Goal: Task Accomplishment & Management: Complete application form

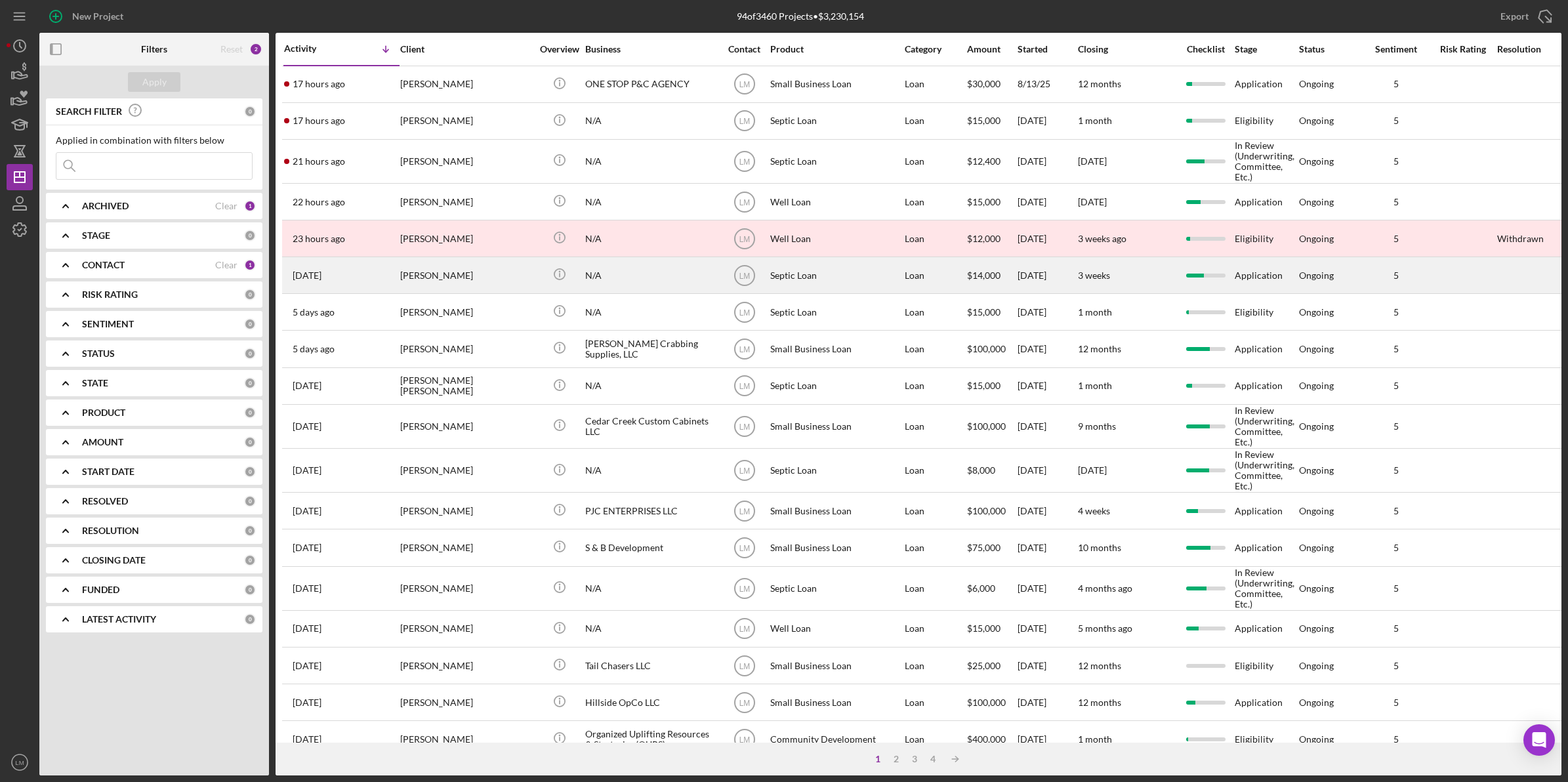
click at [466, 278] on div "[PERSON_NAME]" at bounding box center [465, 275] width 131 height 35
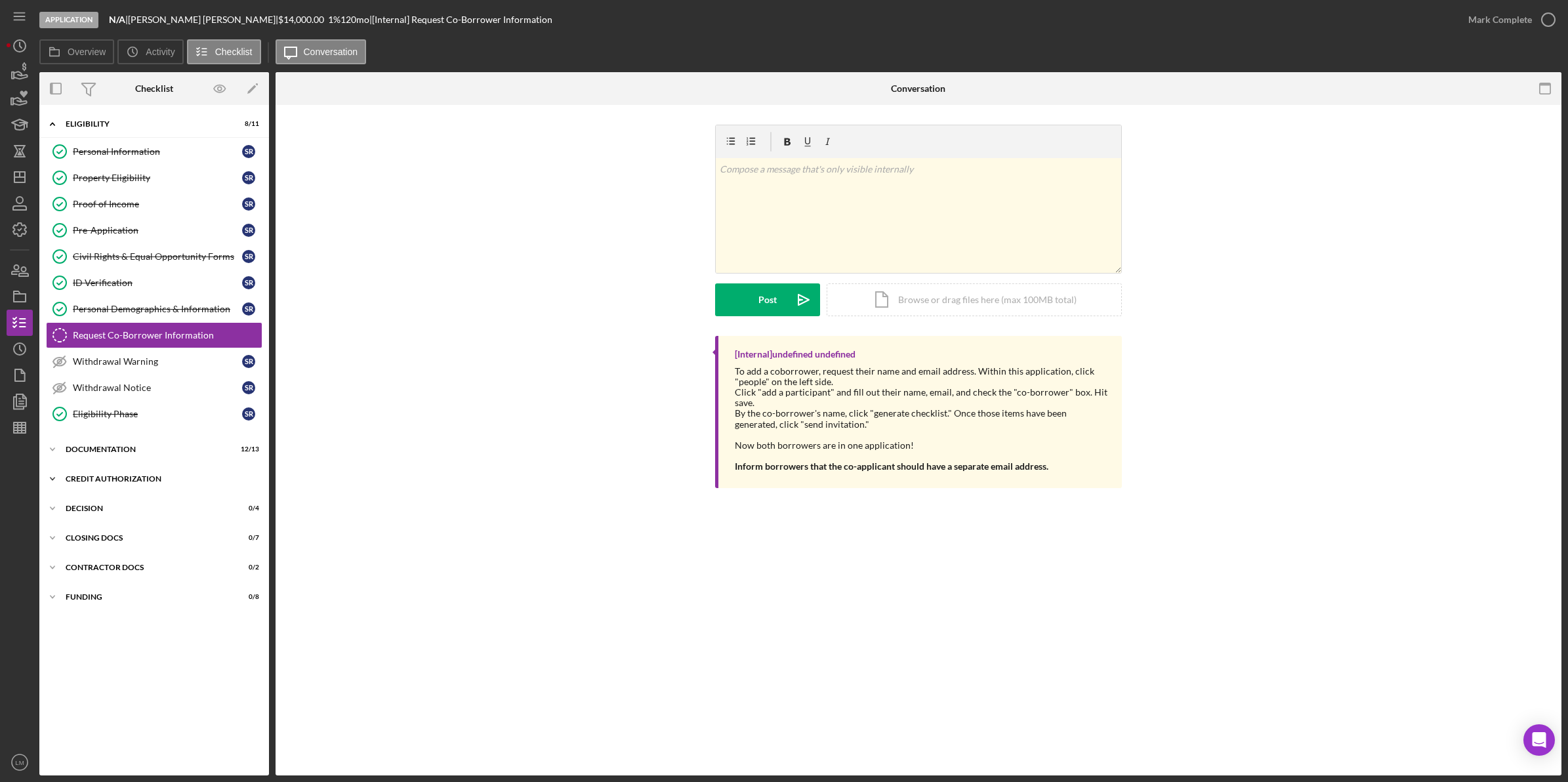
click at [150, 479] on div "CREDIT AUTHORIZATION" at bounding box center [159, 478] width 187 height 8
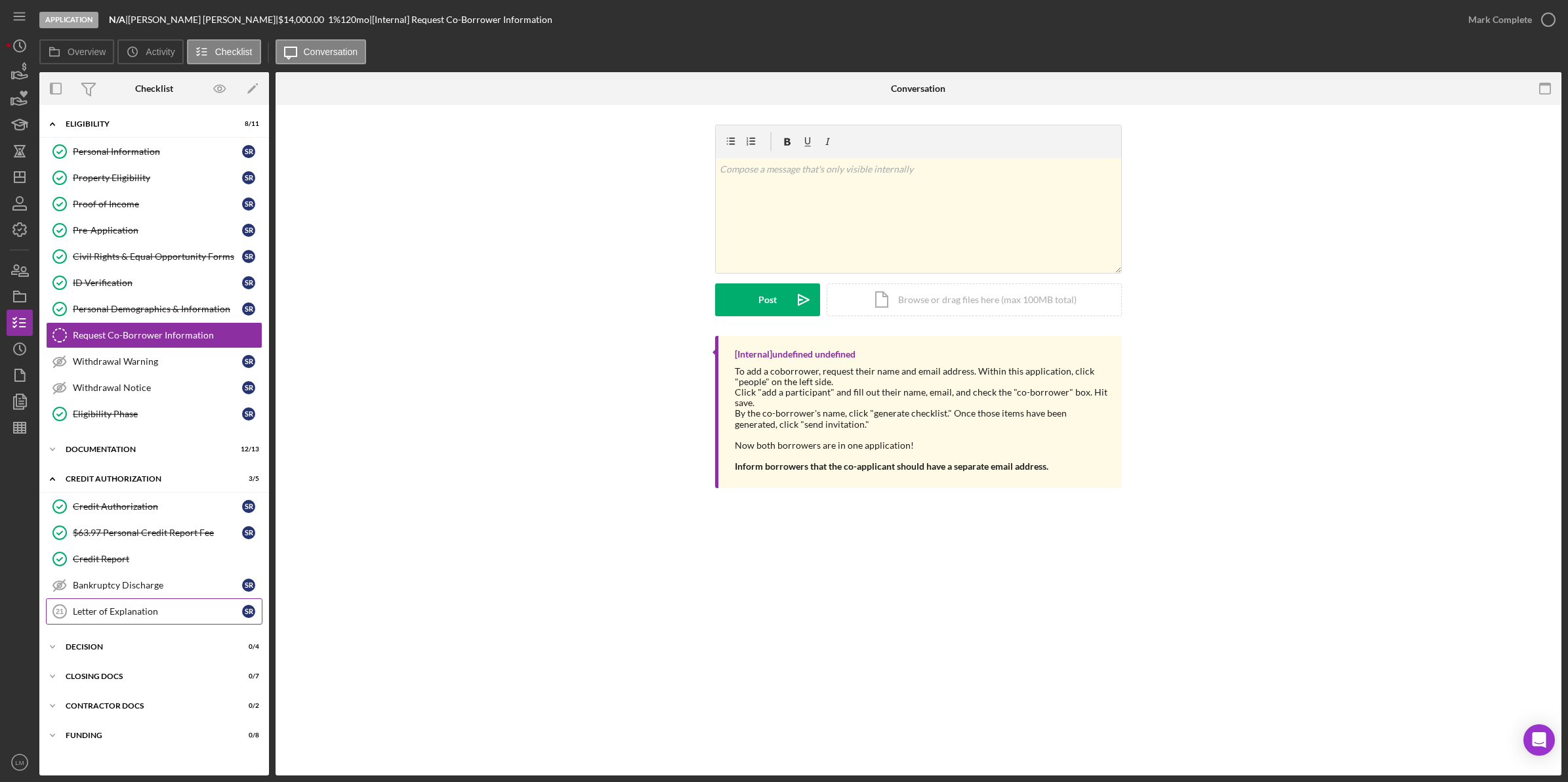
click at [144, 610] on link "Letter of Explanation 21 Letter of Explanation S R" at bounding box center [154, 611] width 216 height 26
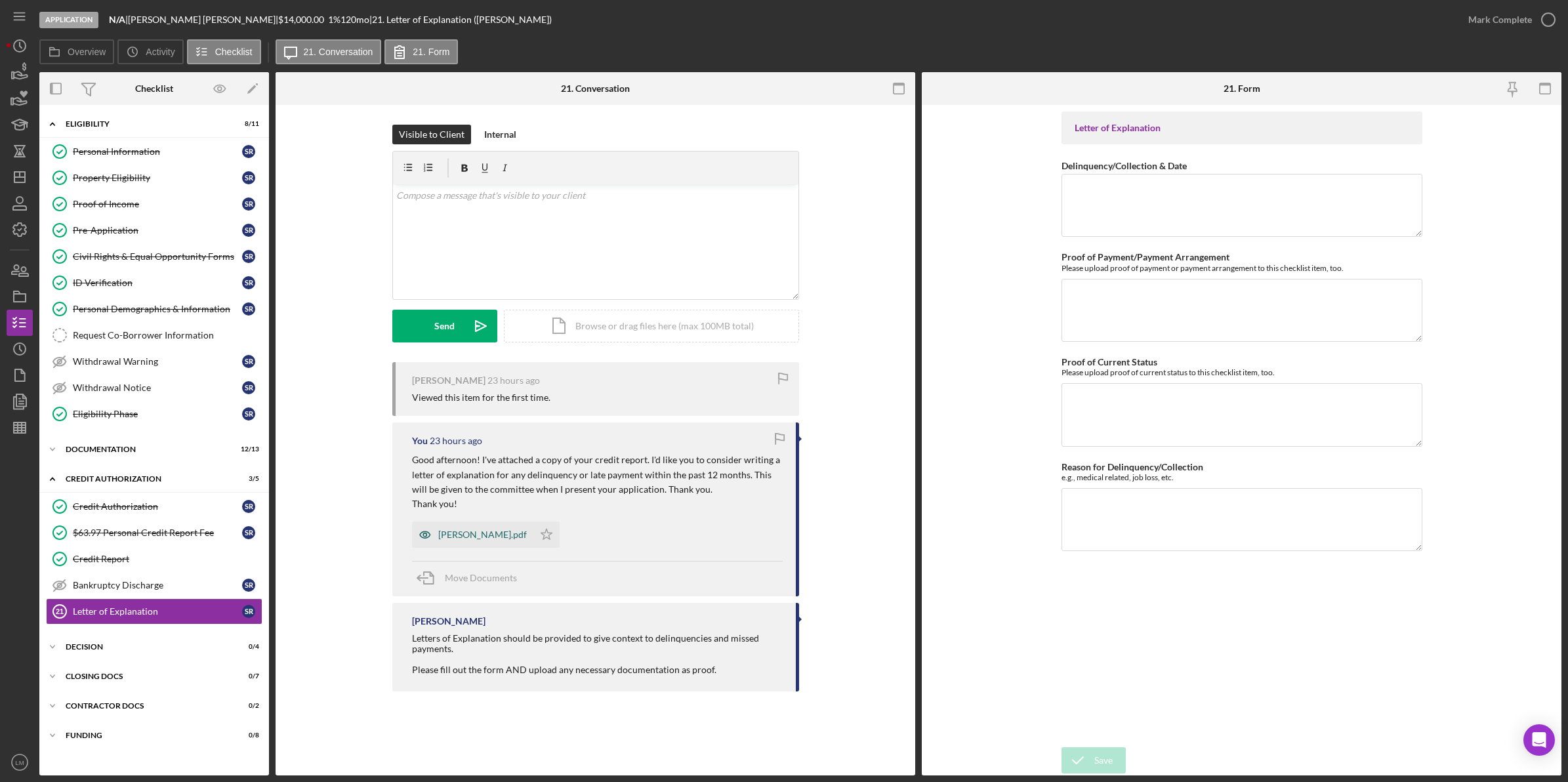
click at [515, 538] on div "[PERSON_NAME].pdf" at bounding box center [482, 534] width 88 height 11
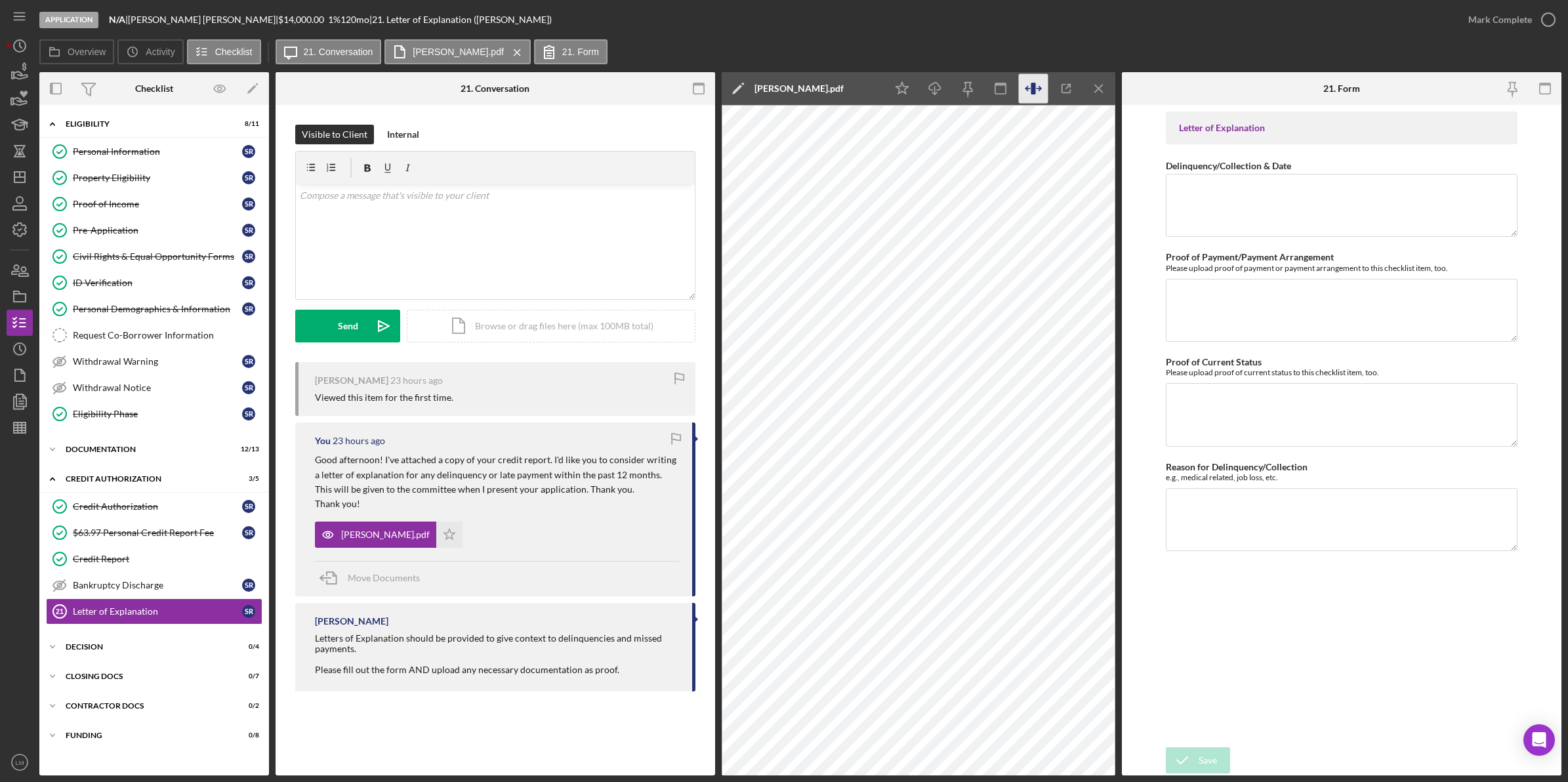
click at [1042, 88] on icon "button" at bounding box center [1033, 88] width 29 height 29
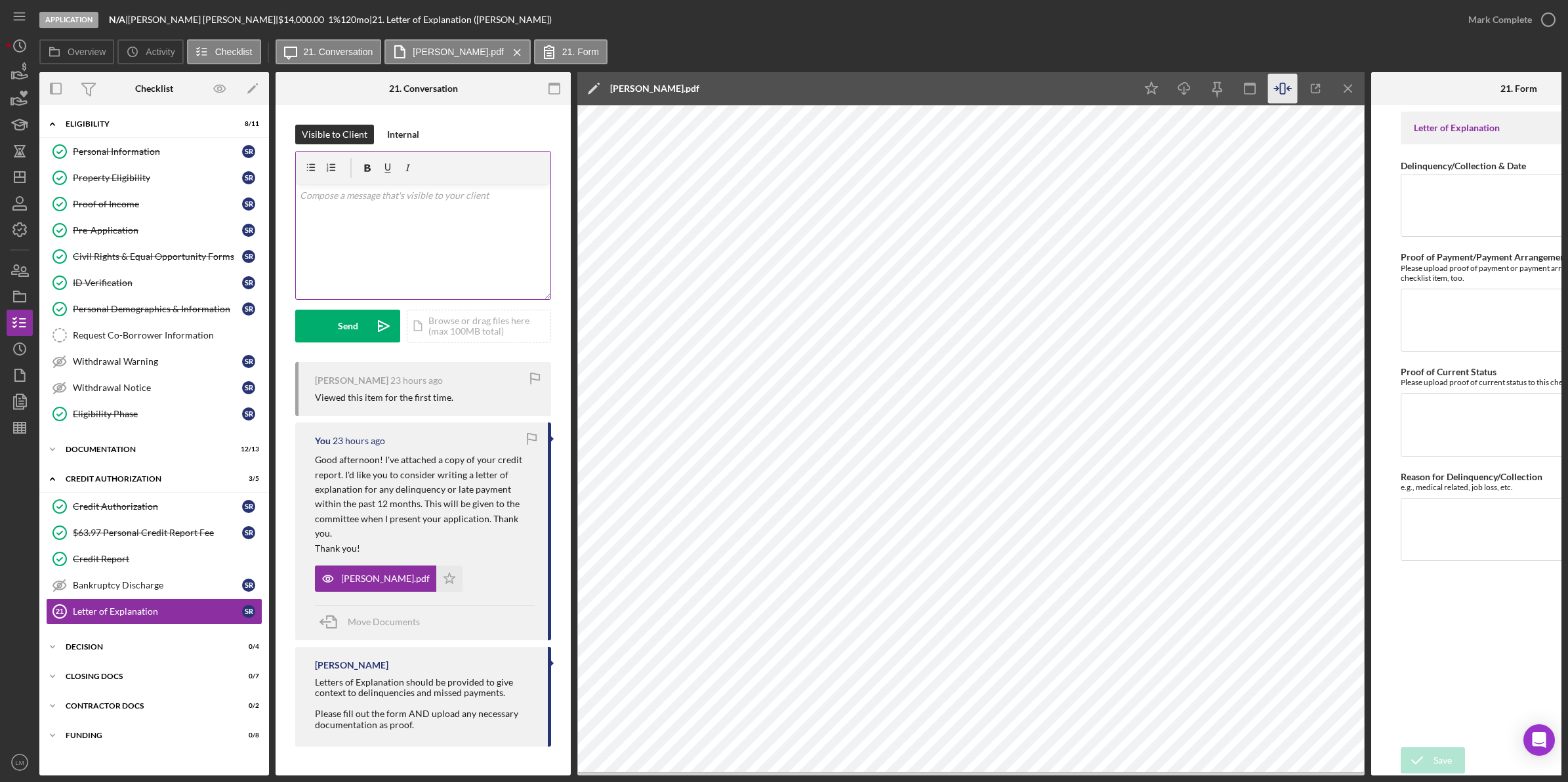
click at [477, 163] on div at bounding box center [423, 167] width 255 height 33
click at [394, 225] on div "v Color teal Color pink Remove color Add row above Add row below Add column bef…" at bounding box center [423, 241] width 255 height 115
click at [391, 296] on p "You should address [GEOGRAPHIC_DATA]," at bounding box center [424, 291] width 248 height 14
click at [494, 290] on p "You should address #[GEOGRAPHIC_DATA]," at bounding box center [424, 291] width 248 height 14
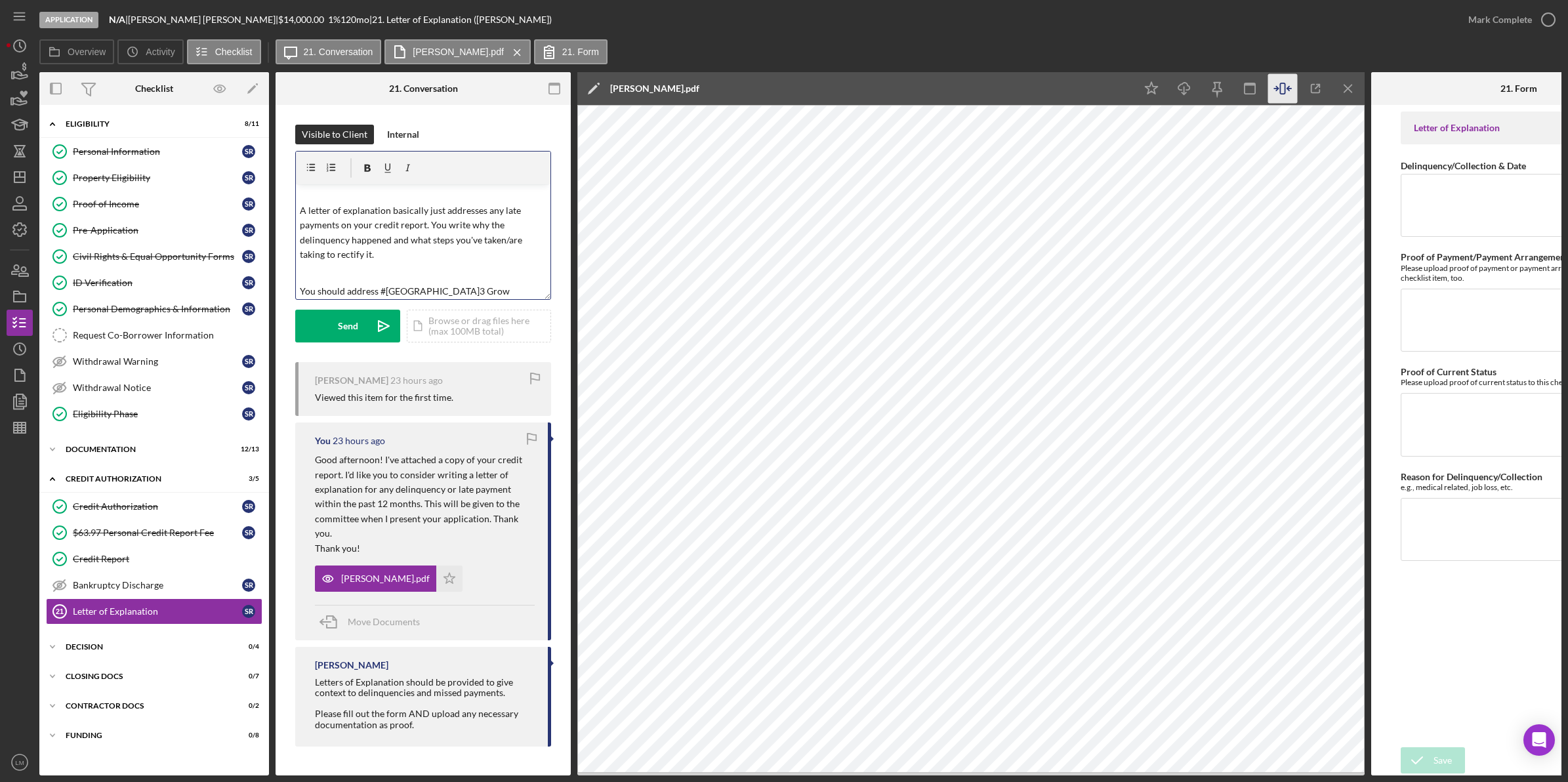
scroll to position [69, 0]
click at [464, 278] on p "You should address #[GEOGRAPHIC_DATA]3 Grow Financial FCU," at bounding box center [424, 283] width 248 height 29
click at [408, 297] on p "You should address #1 Jefferson Capital and #3 Grow Financial FCU," at bounding box center [424, 283] width 248 height 29
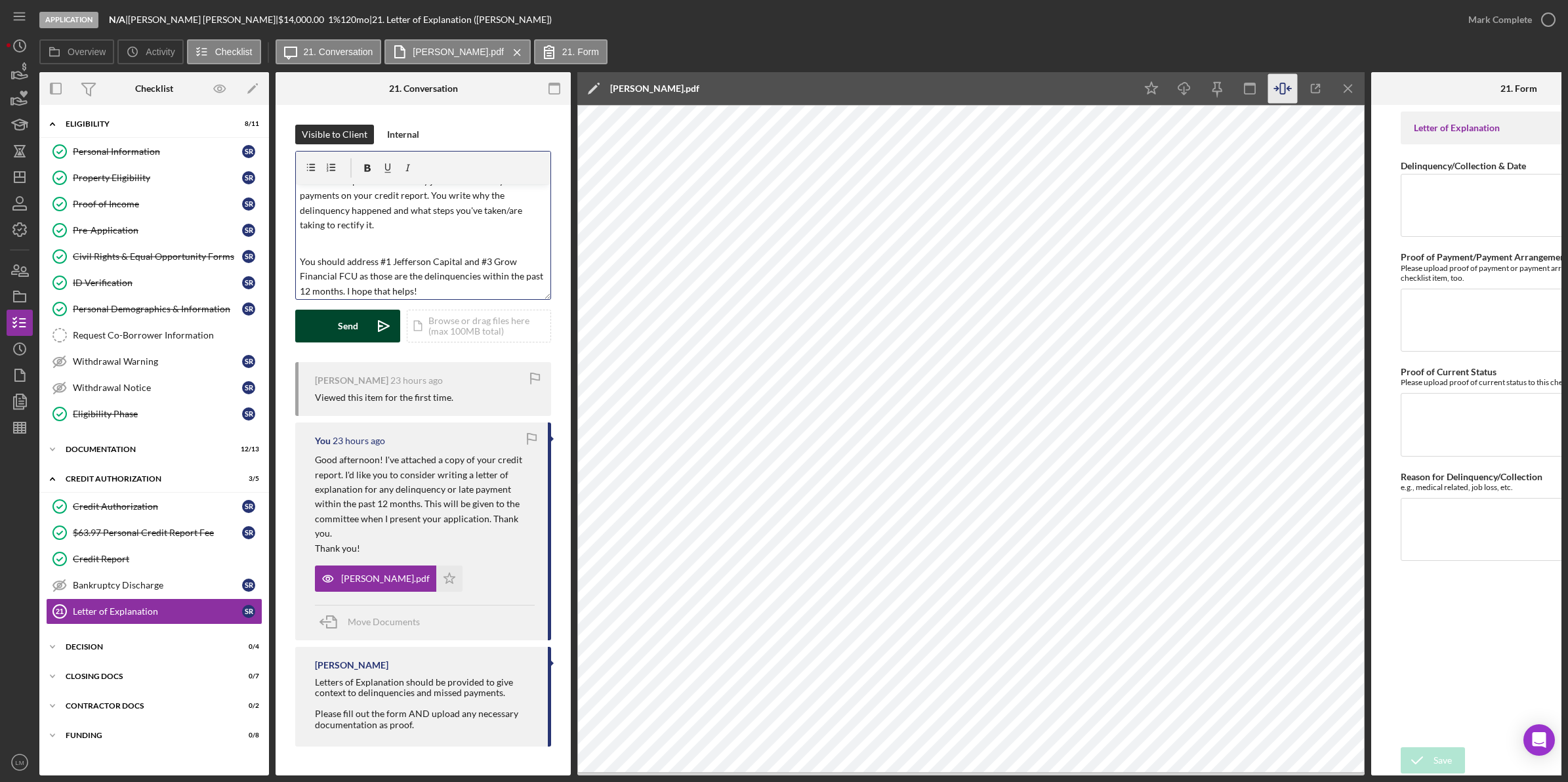
drag, startPoint x: 410, startPoint y: 309, endPoint x: 351, endPoint y: 338, distance: 65.7
click at [382, 322] on form "v Color teal Color pink Remove color Add row above Add row below Add column bef…" at bounding box center [422, 246] width 256 height 191
click at [351, 338] on div "Send" at bounding box center [347, 326] width 20 height 33
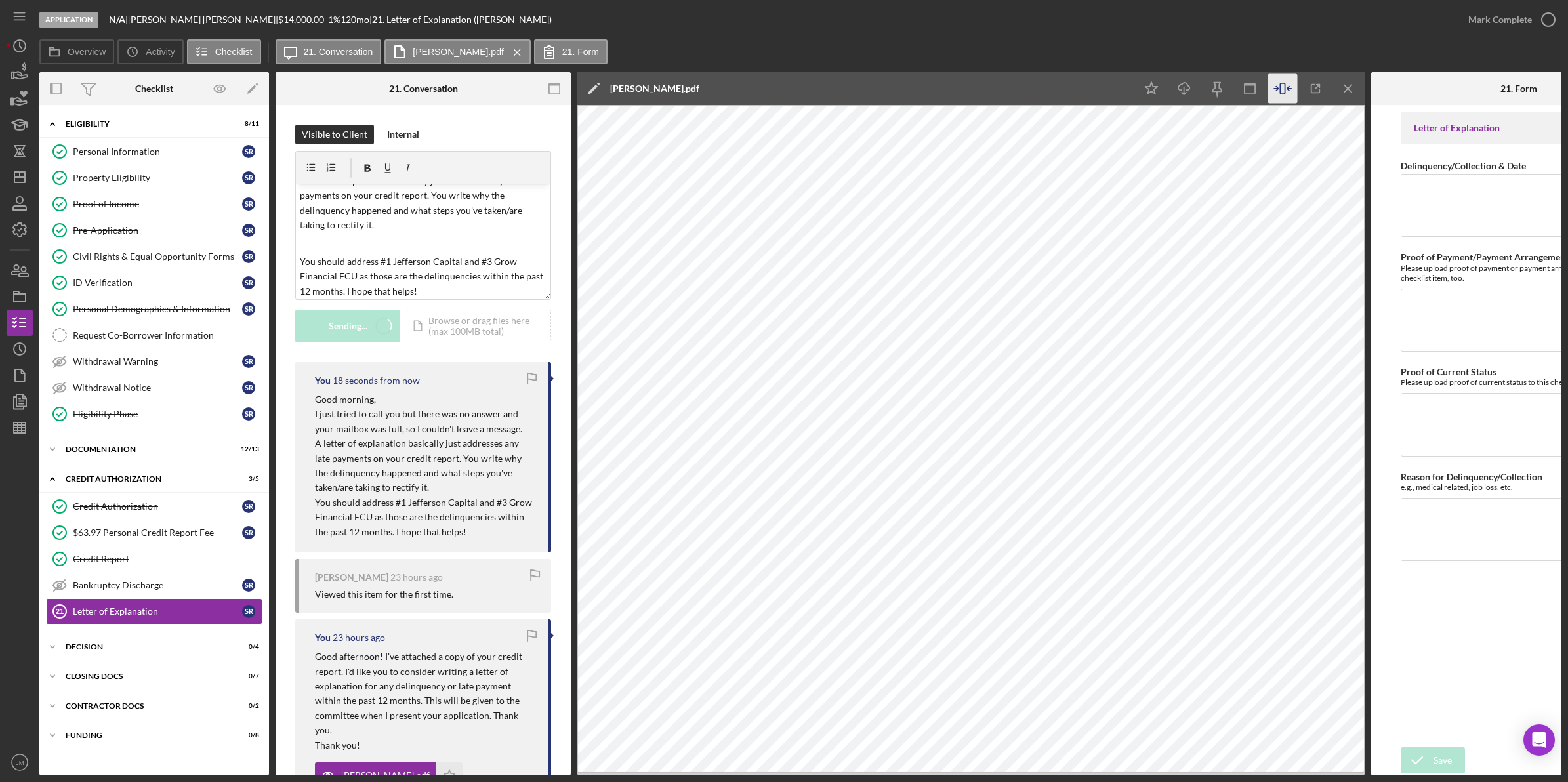
scroll to position [0, 0]
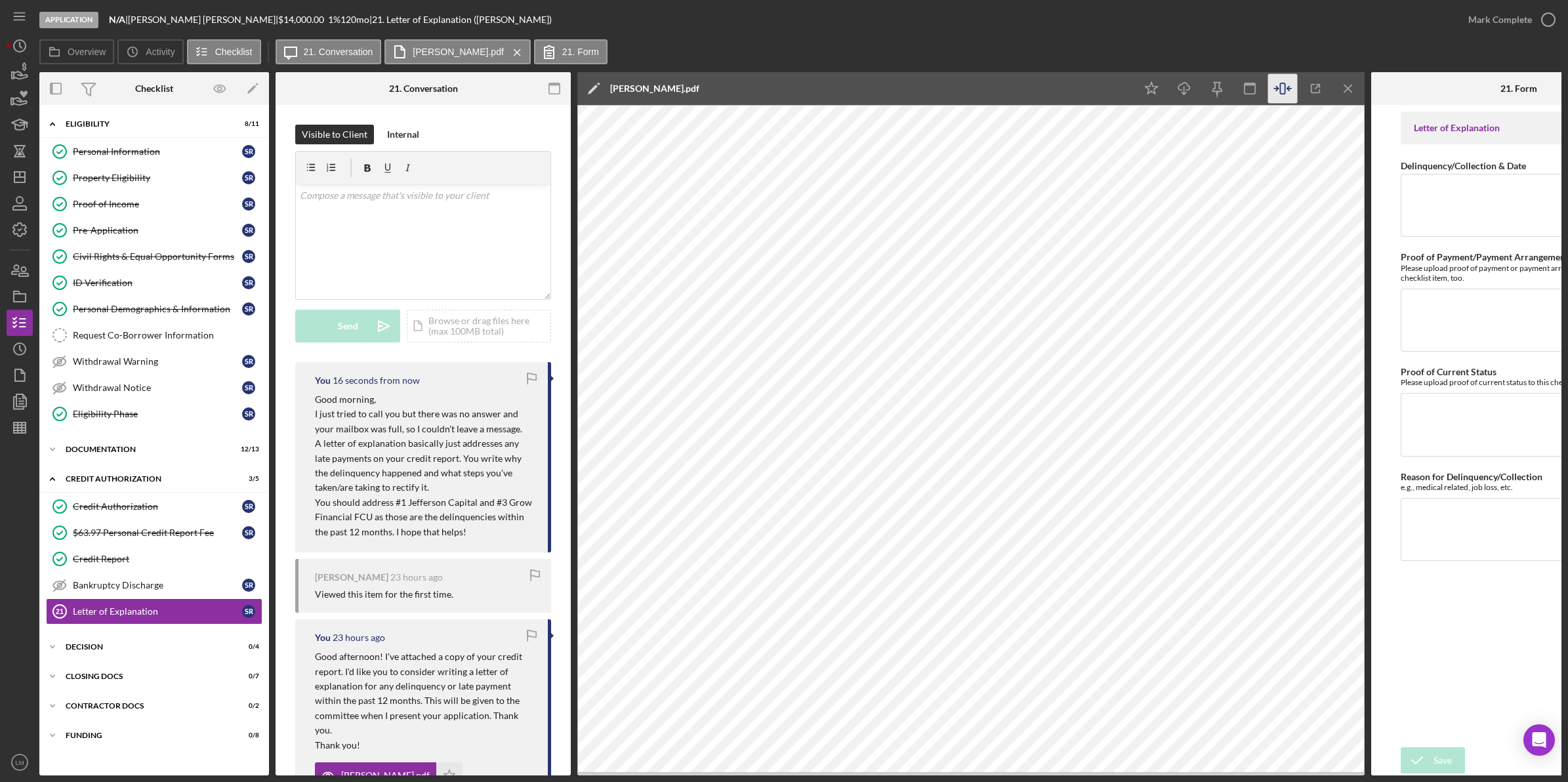
click at [400, 462] on p "A letter of explanation basically just addresses any late payments on your cred…" at bounding box center [425, 466] width 220 height 59
click at [30, 168] on icon "Icon/Dashboard" at bounding box center [20, 176] width 33 height 33
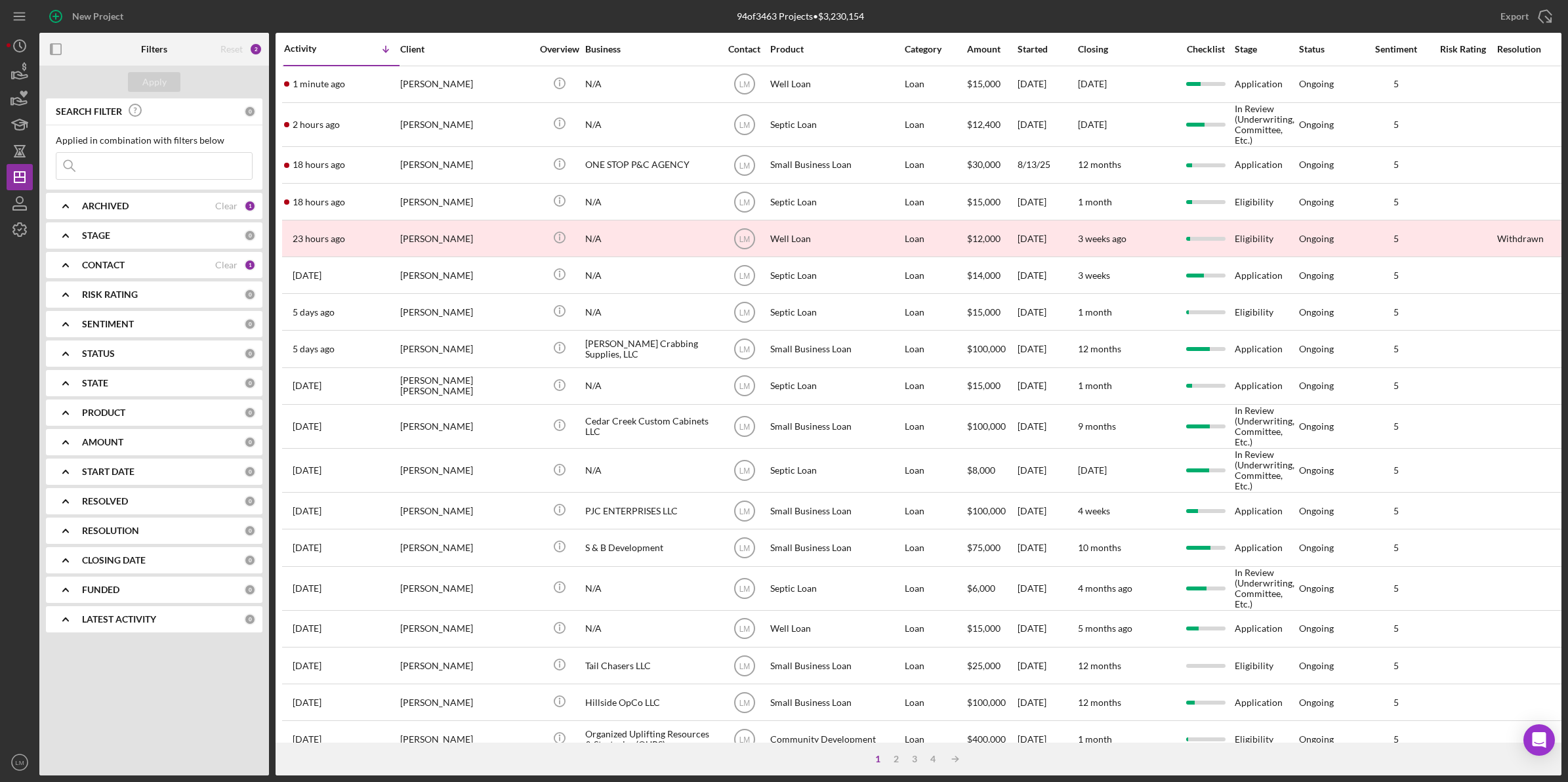
click at [178, 172] on input at bounding box center [154, 166] width 196 height 26
click at [201, 63] on div "Reset 2" at bounding box center [231, 49] width 77 height 33
click at [231, 265] on div "Clear" at bounding box center [226, 265] width 22 height 11
click at [191, 153] on input at bounding box center [154, 166] width 196 height 26
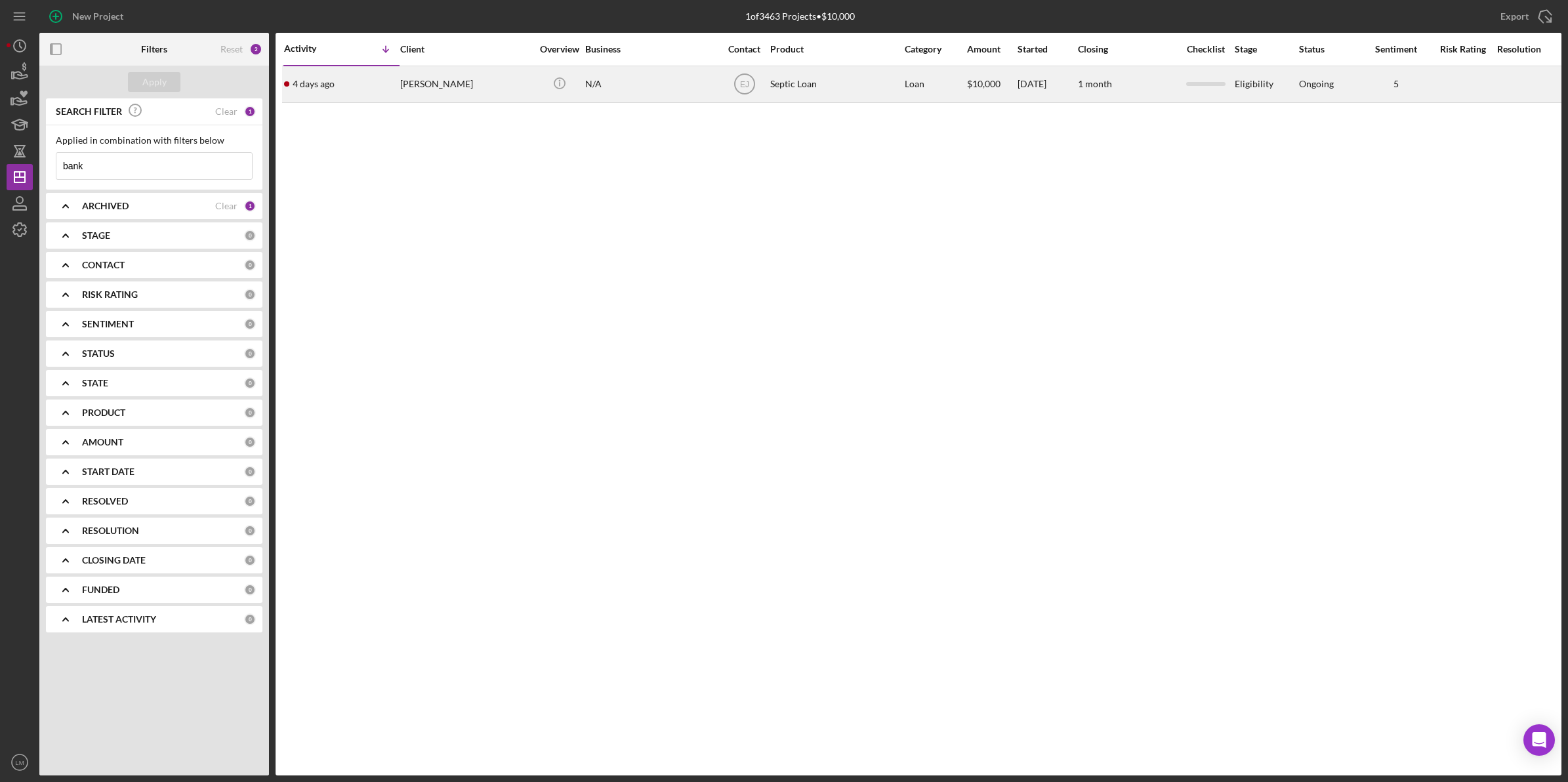
type input "bank"
click at [457, 98] on div "[PERSON_NAME]" at bounding box center [465, 84] width 131 height 35
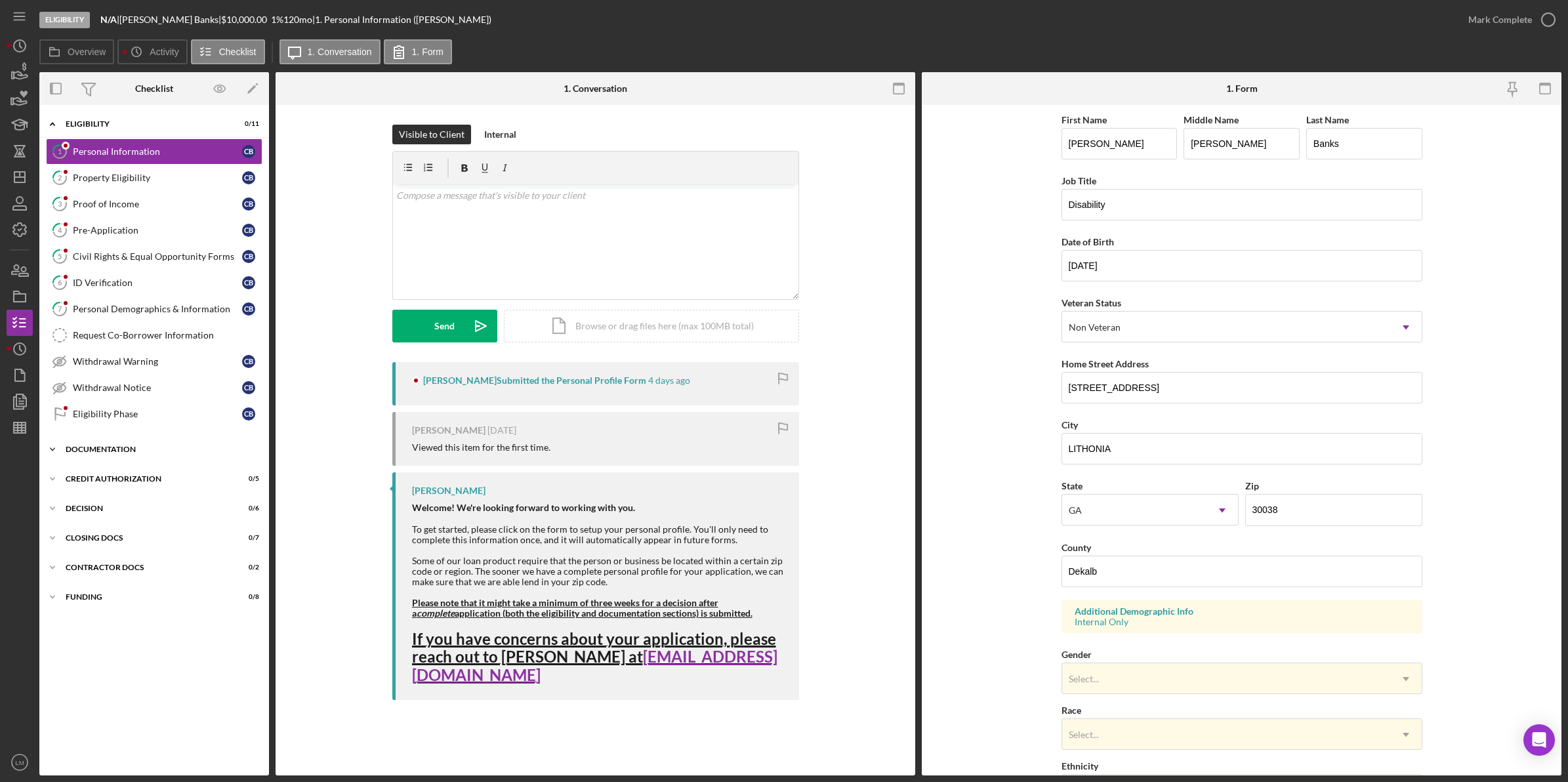
click at [152, 444] on div "Icon/Expander Documentation 0 / 13" at bounding box center [154, 449] width 230 height 26
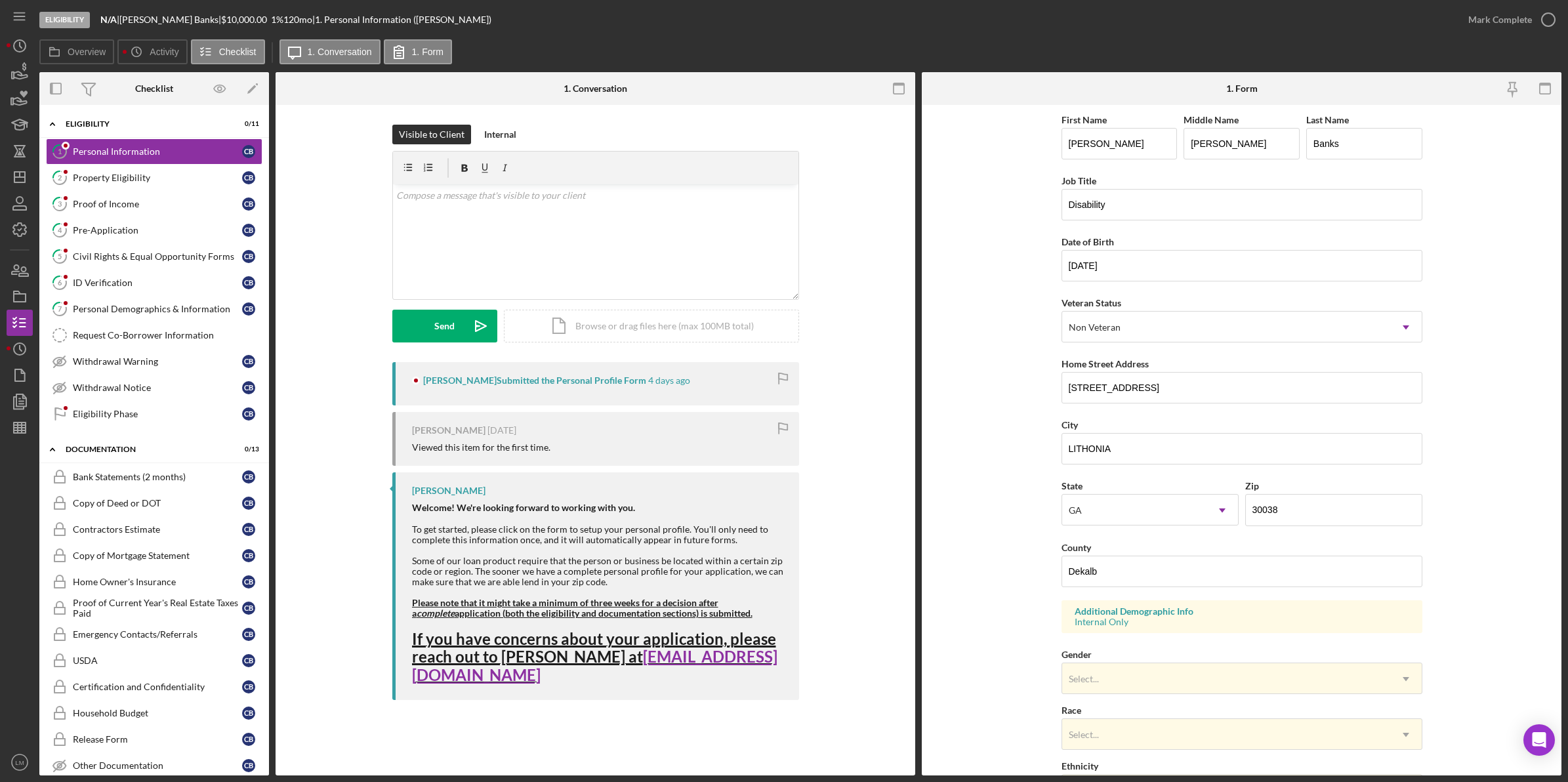
click at [4, 290] on div "Eligibility N/A | [PERSON_NAME] | $10,000.00 1 % 120 mo | 1. Personal Informati…" at bounding box center [784, 391] width 1568 height 782
click at [23, 292] on icon "button" at bounding box center [20, 297] width 33 height 33
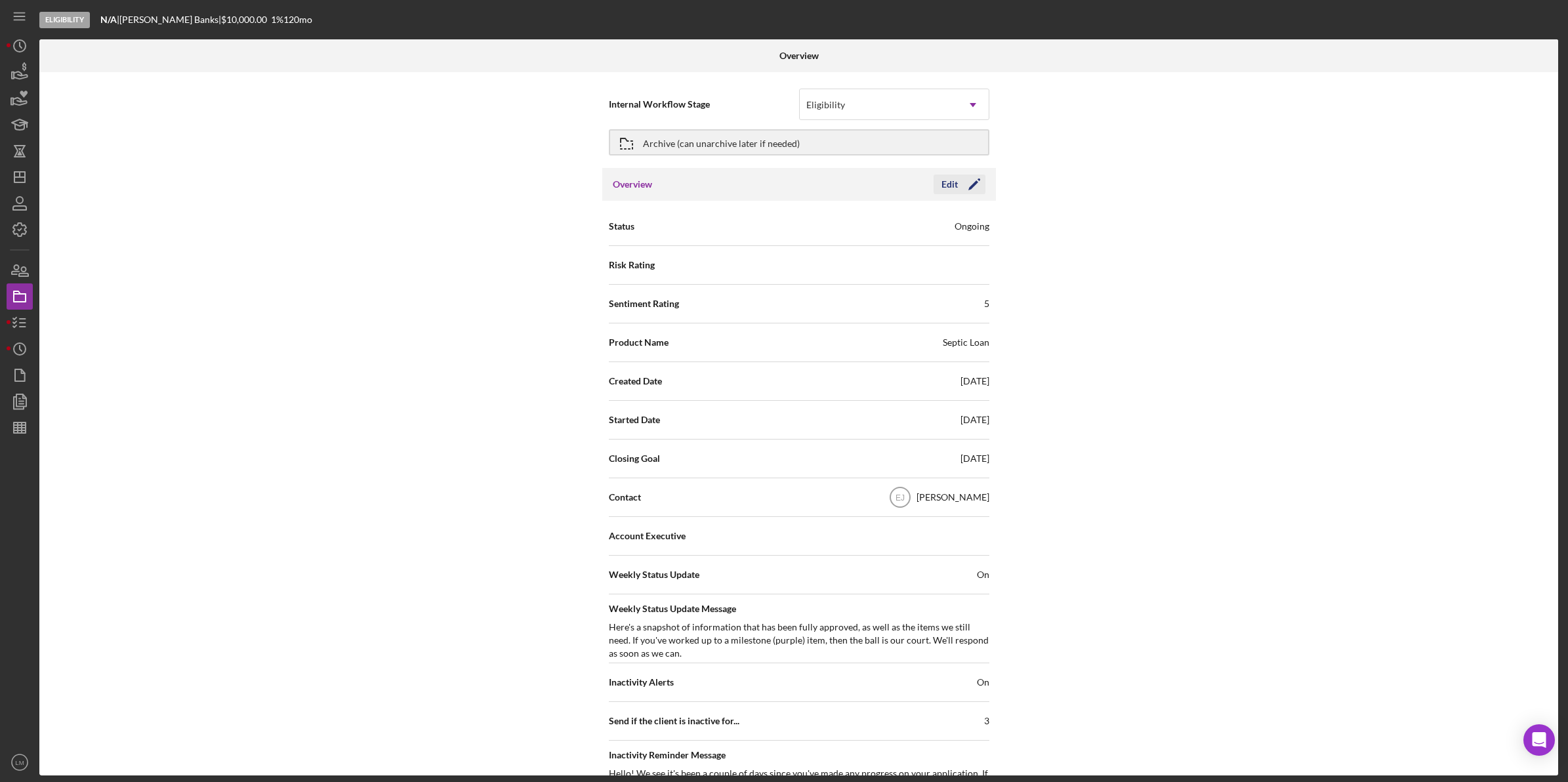
click at [947, 191] on div "Edit" at bounding box center [949, 184] width 16 height 20
click at [979, 195] on div "Overview Edit Icon/Edit" at bounding box center [799, 184] width 394 height 33
click at [962, 185] on icon "Icon/Edit" at bounding box center [974, 184] width 33 height 33
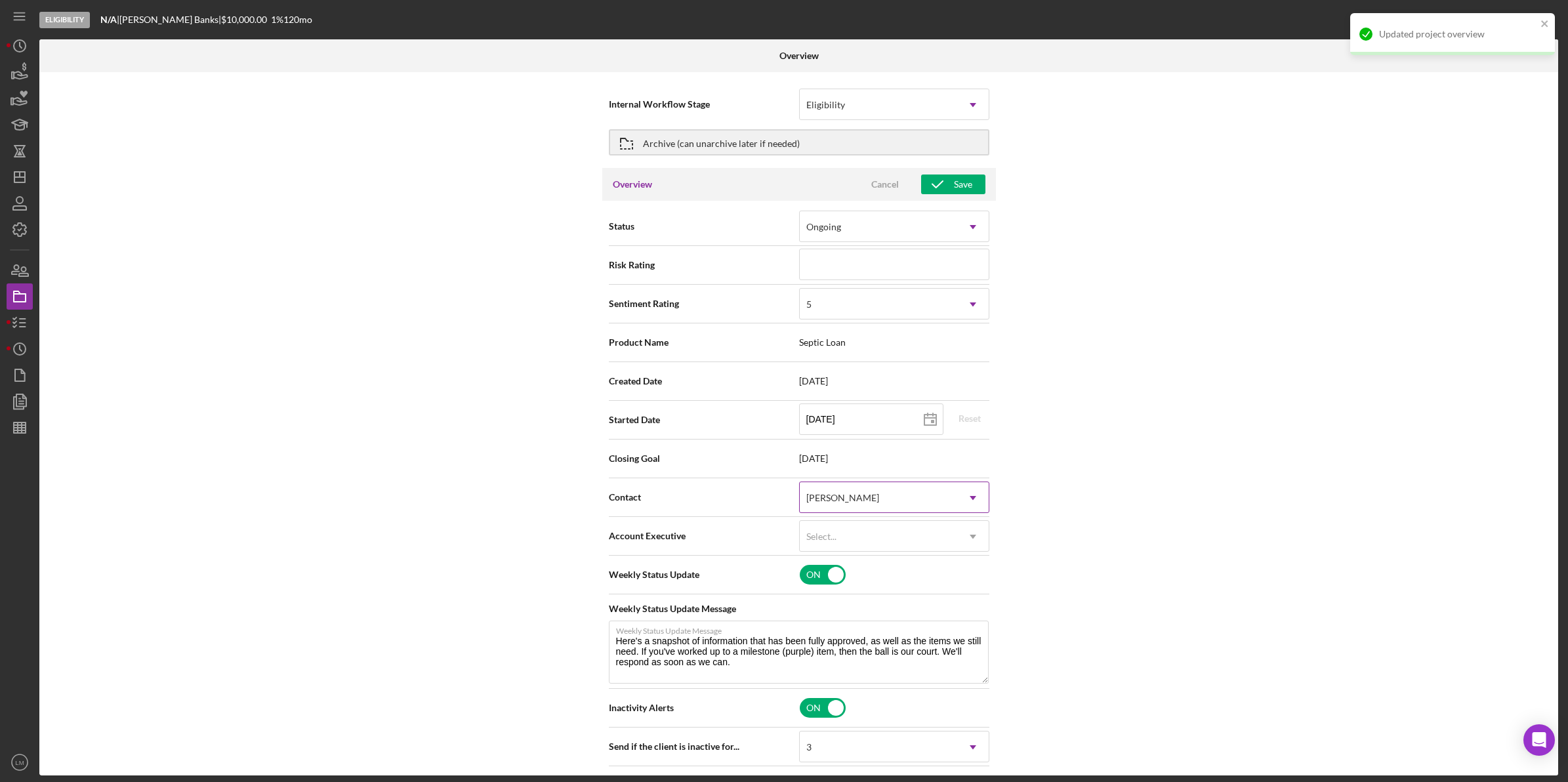
click at [848, 497] on div "[PERSON_NAME]" at bounding box center [842, 498] width 73 height 11
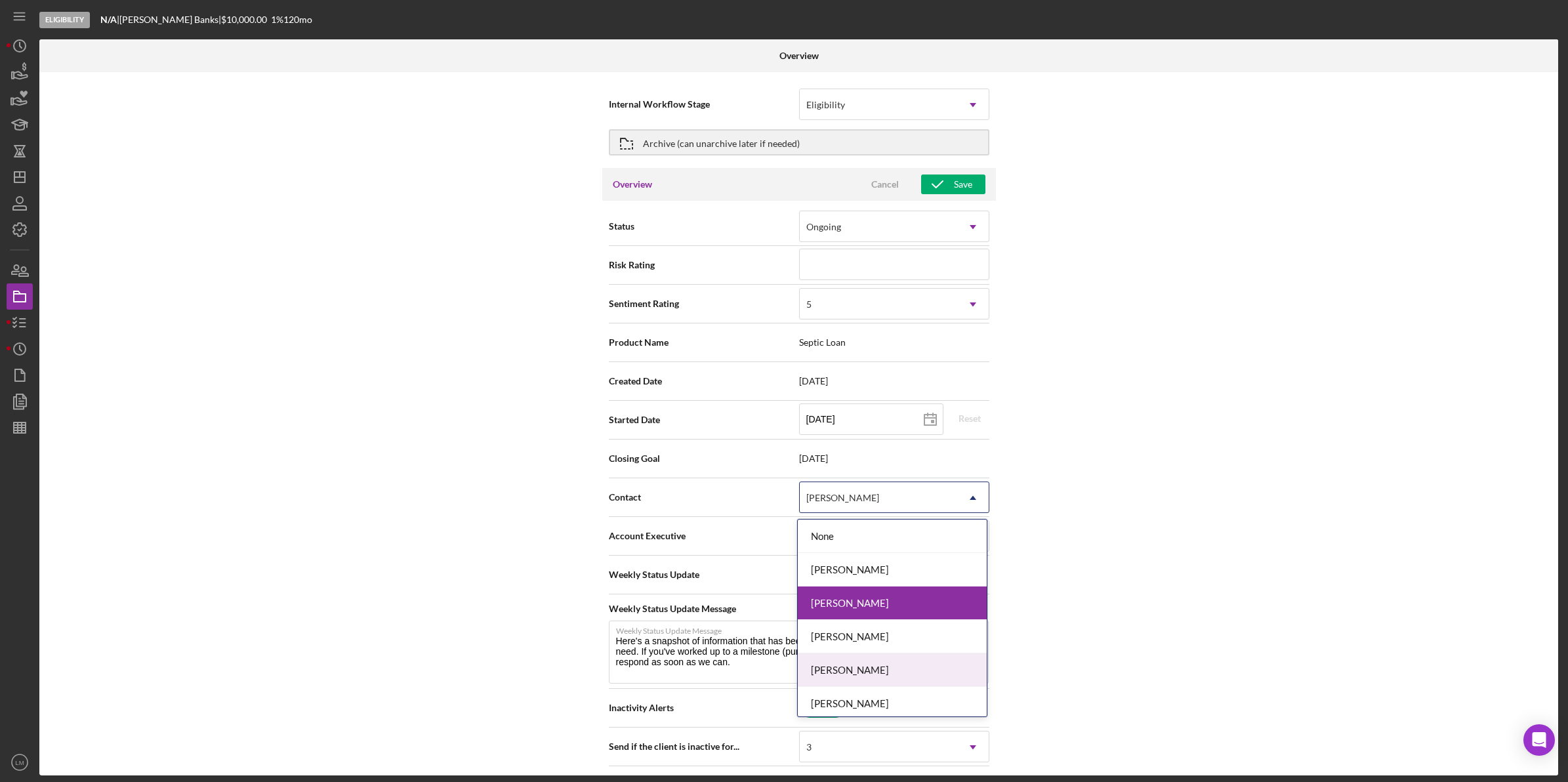
click at [882, 679] on div "[PERSON_NAME]" at bounding box center [892, 671] width 189 height 34
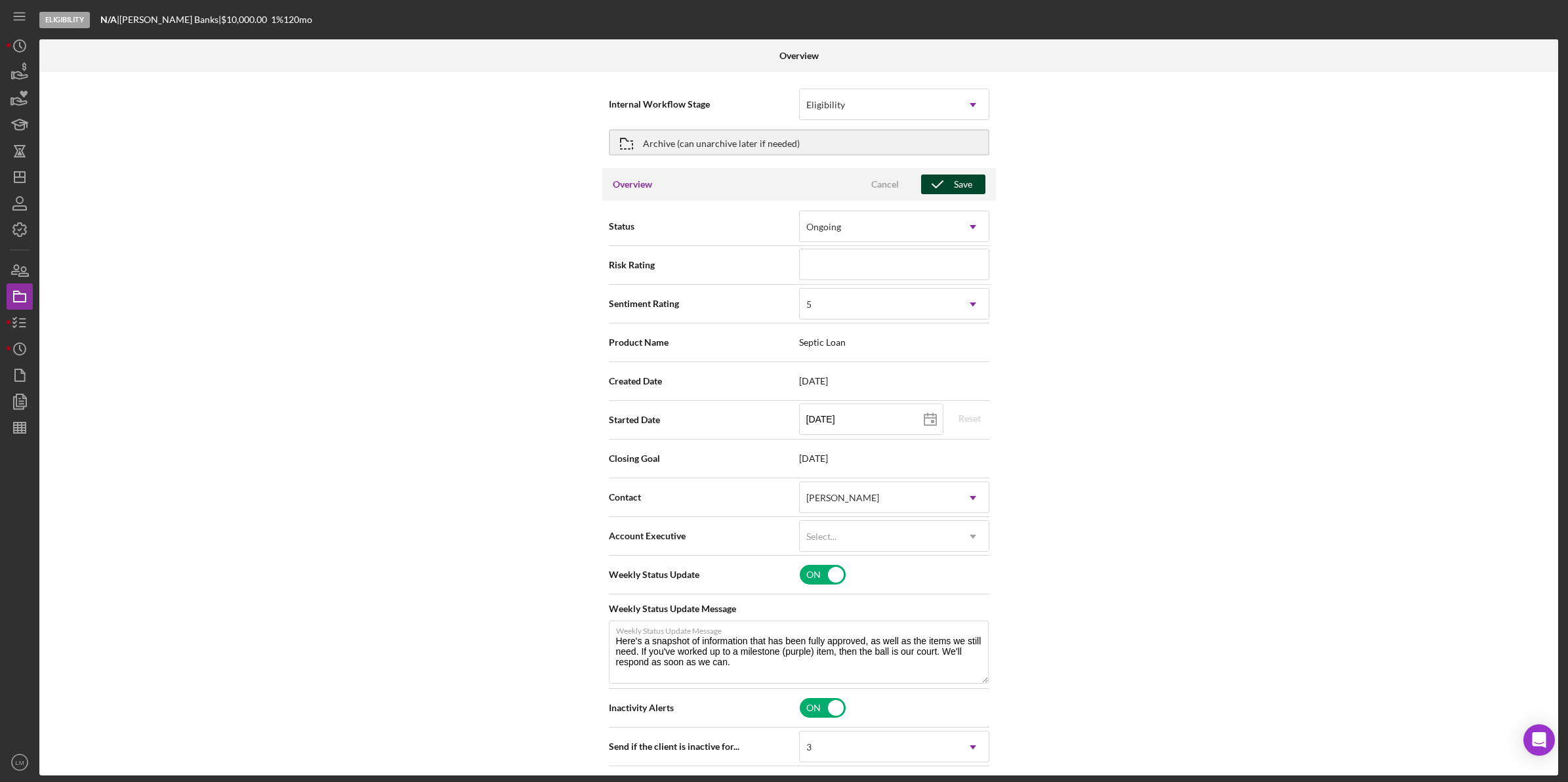
click at [958, 185] on div "Save" at bounding box center [963, 184] width 19 height 20
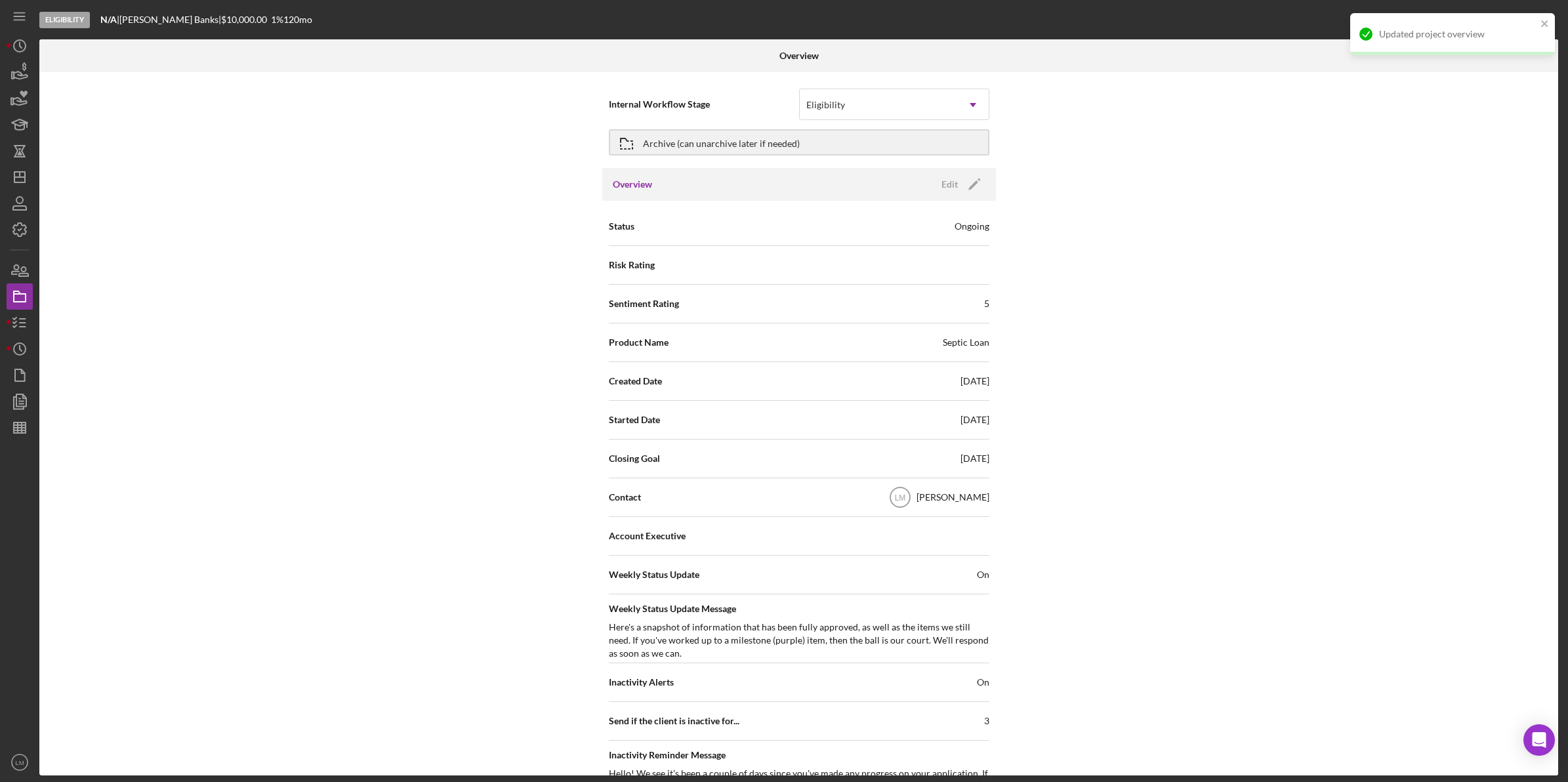
click at [1152, 305] on div "Internal Workflow Stage Eligibility Icon/Dropdown Arrow Archive (can unarchive …" at bounding box center [798, 424] width 1518 height 704
click at [21, 316] on icon "button" at bounding box center [20, 322] width 33 height 33
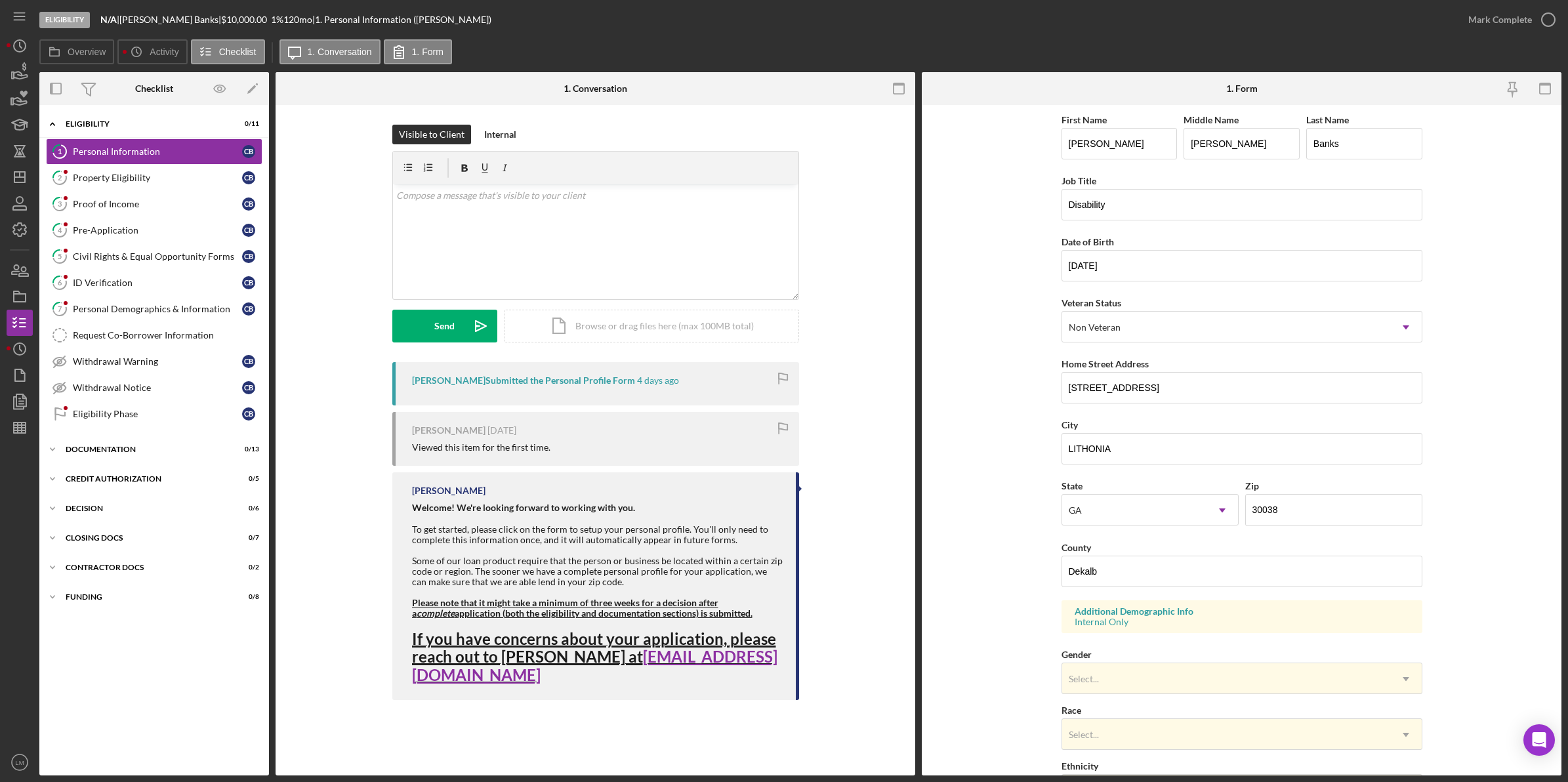
click at [1030, 303] on form "First Name [PERSON_NAME] Middle Name [PERSON_NAME] Last Name [PERSON_NAME] Job …" at bounding box center [1241, 440] width 639 height 671
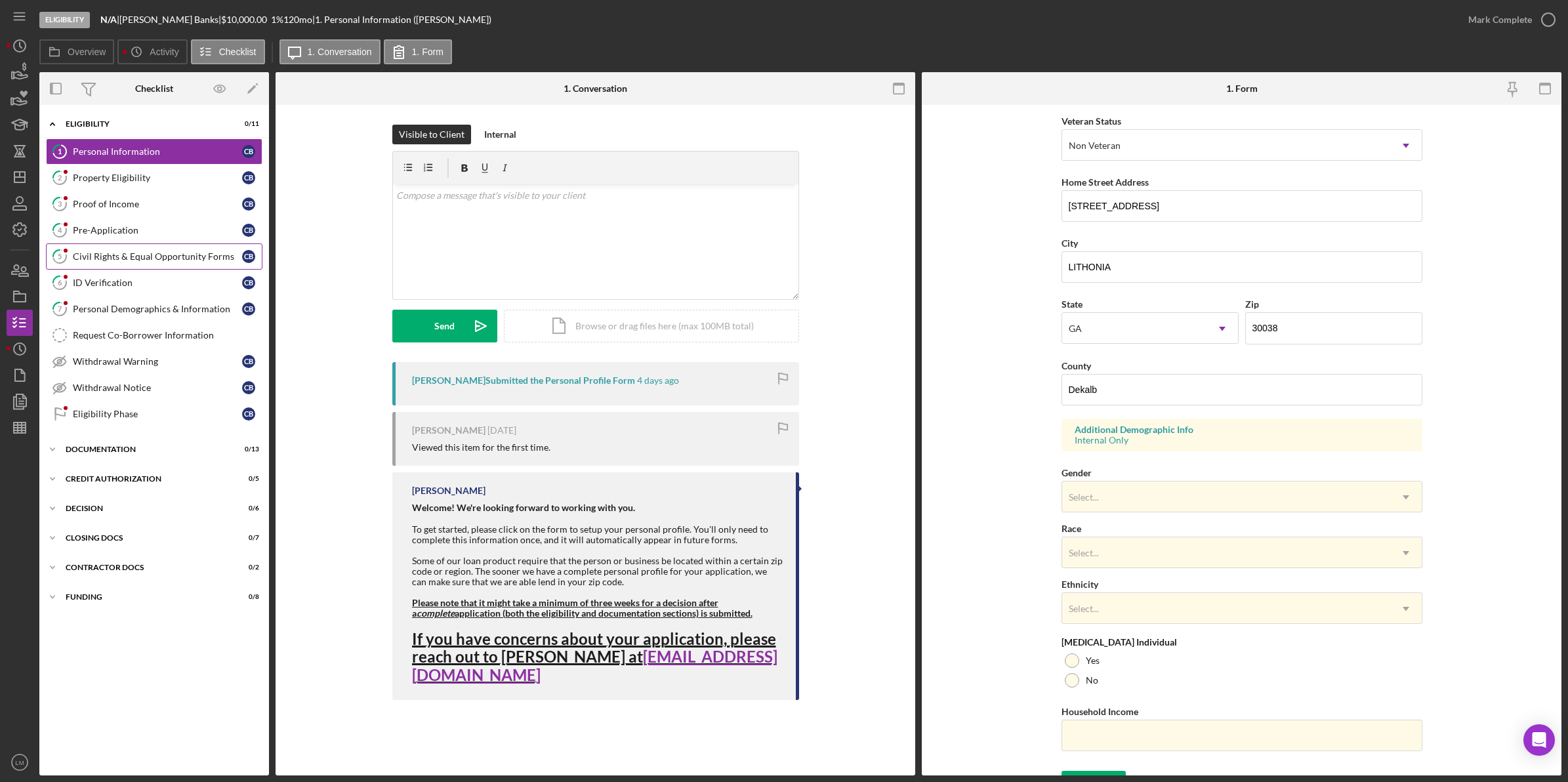
scroll to position [208, 0]
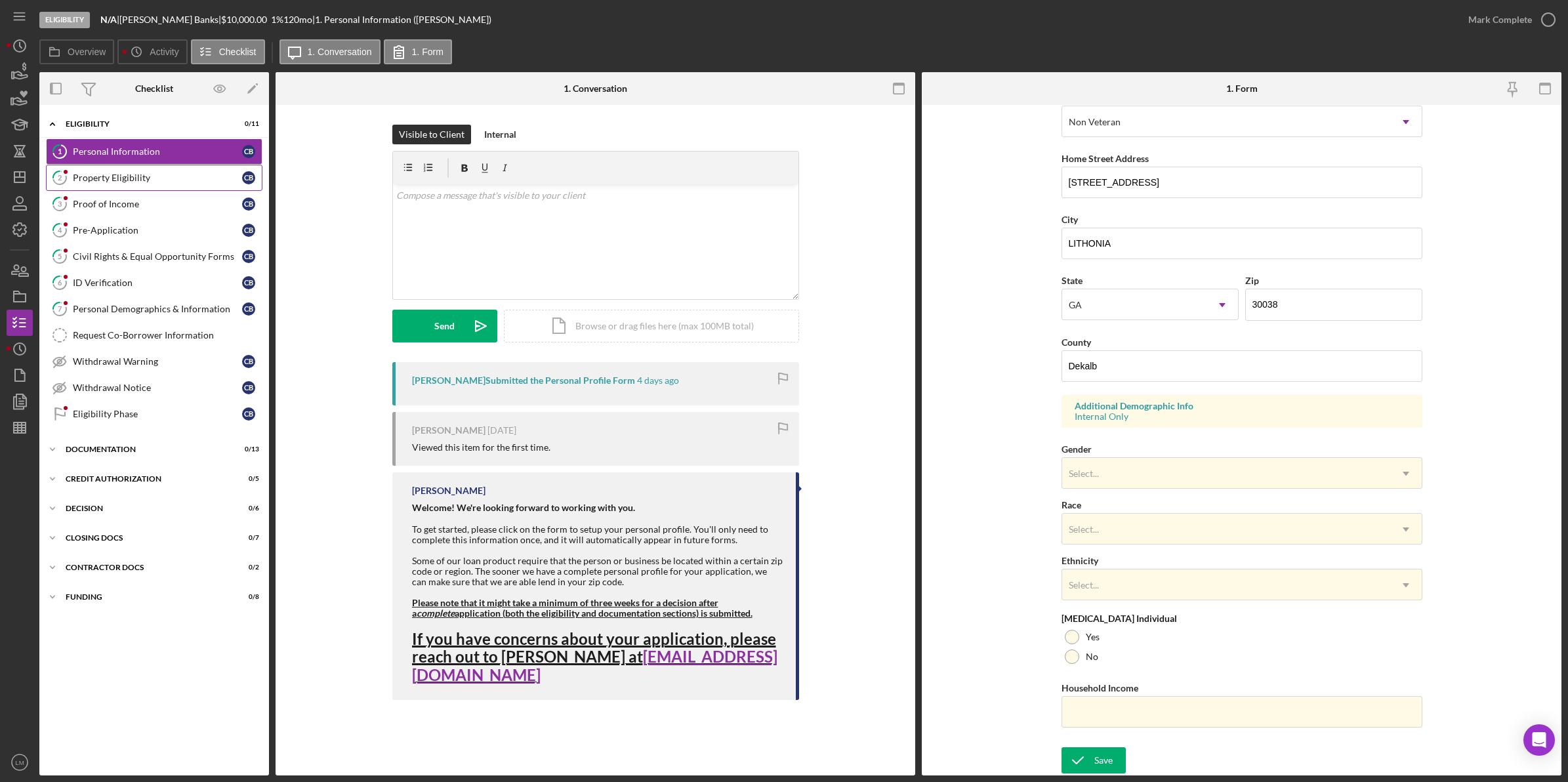
click at [156, 182] on div "Property Eligibility" at bounding box center [158, 178] width 169 height 11
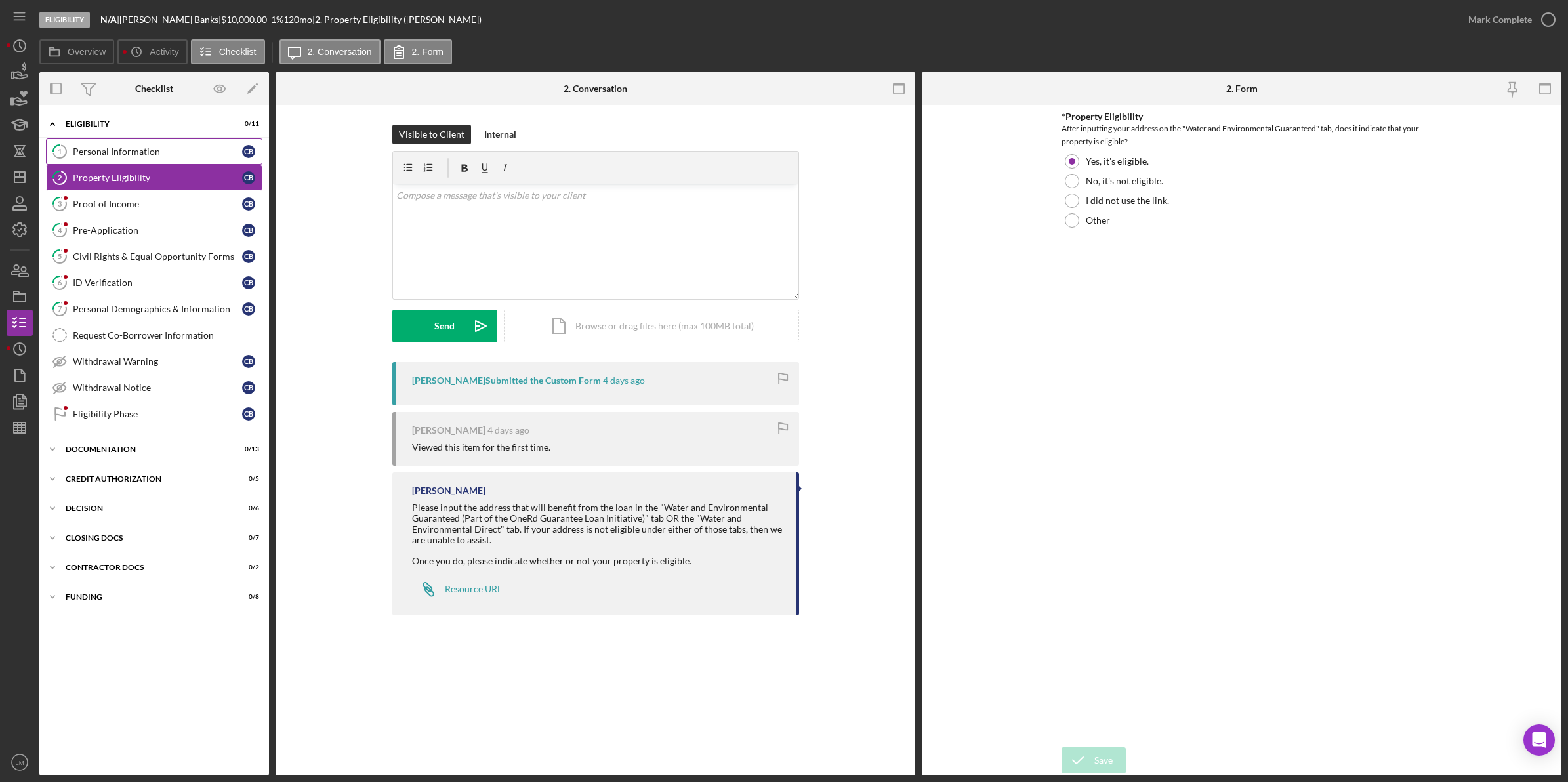
click at [121, 155] on div "Personal Information" at bounding box center [158, 151] width 169 height 11
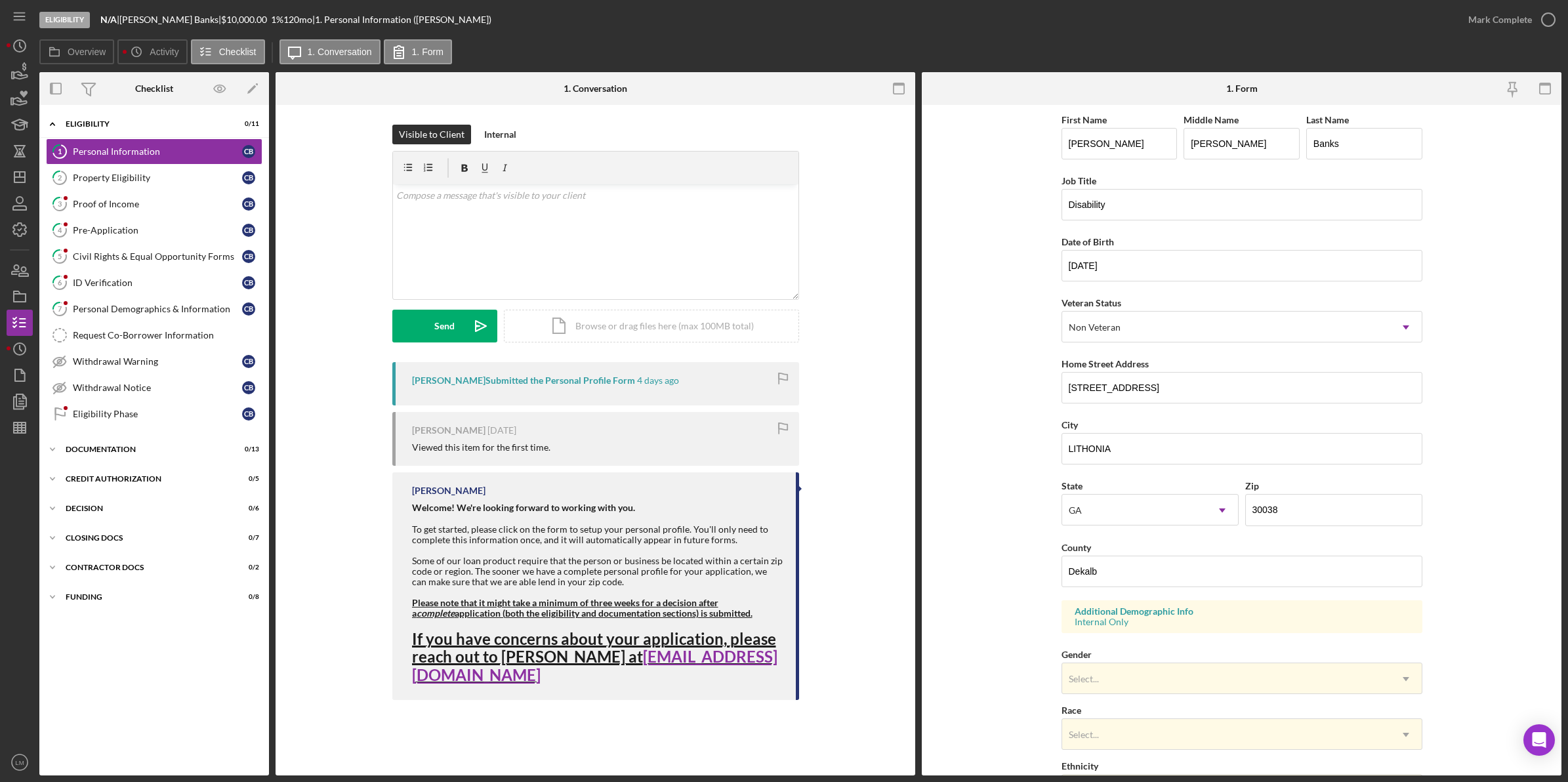
click at [909, 499] on div "Visible to Client Internal v Color teal Color pink Remove color Add row above A…" at bounding box center [595, 416] width 639 height 622
click at [1176, 388] on input "[STREET_ADDRESS]" at bounding box center [1241, 387] width 361 height 31
click at [867, 13] on div "Eligibility N/A | [PERSON_NAME] | $10,000.00 1 % 120 mo | 1. Personal Informati…" at bounding box center [747, 20] width 1416 height 39
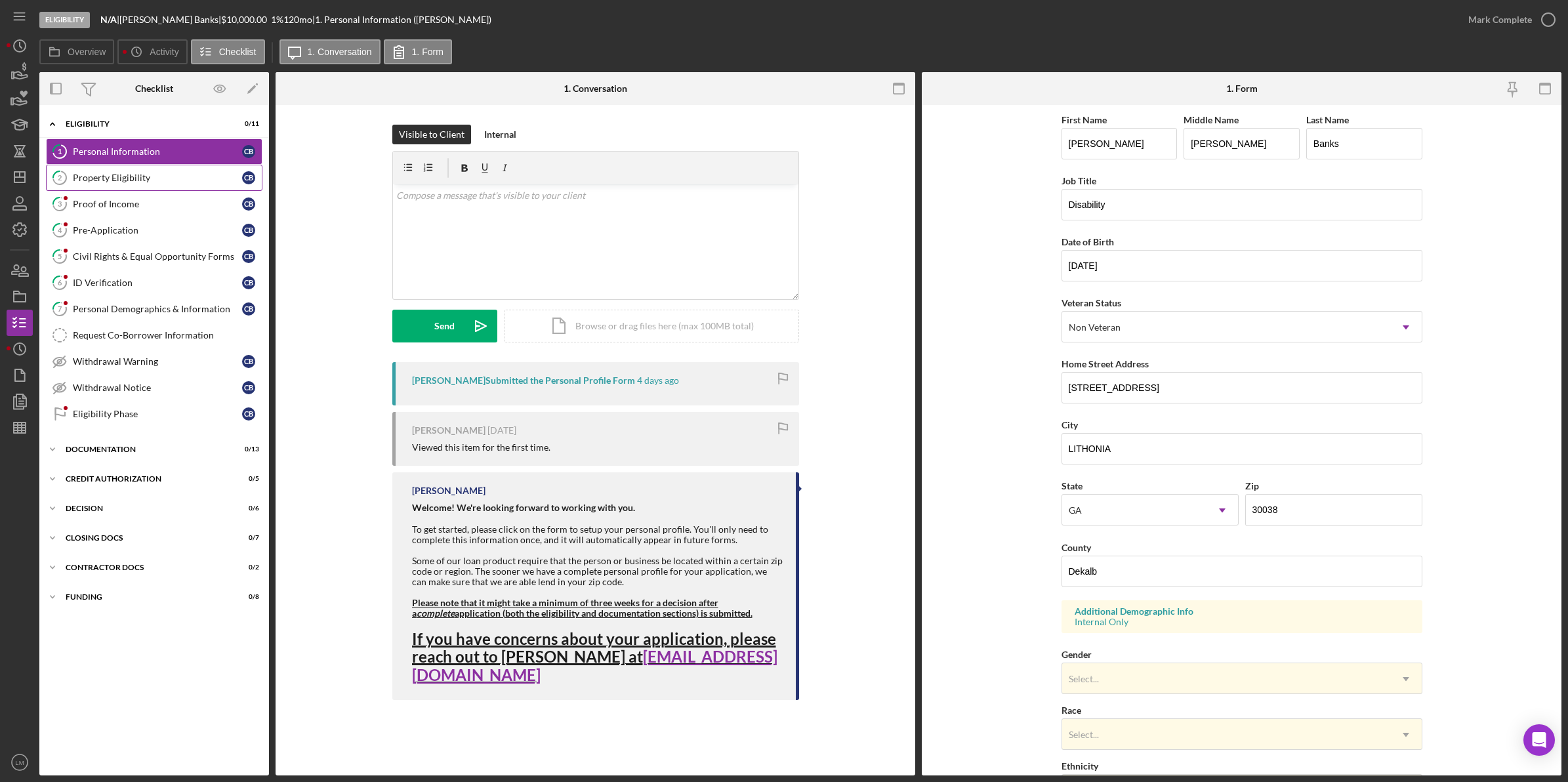
click at [160, 178] on div "Property Eligibility" at bounding box center [158, 178] width 169 height 11
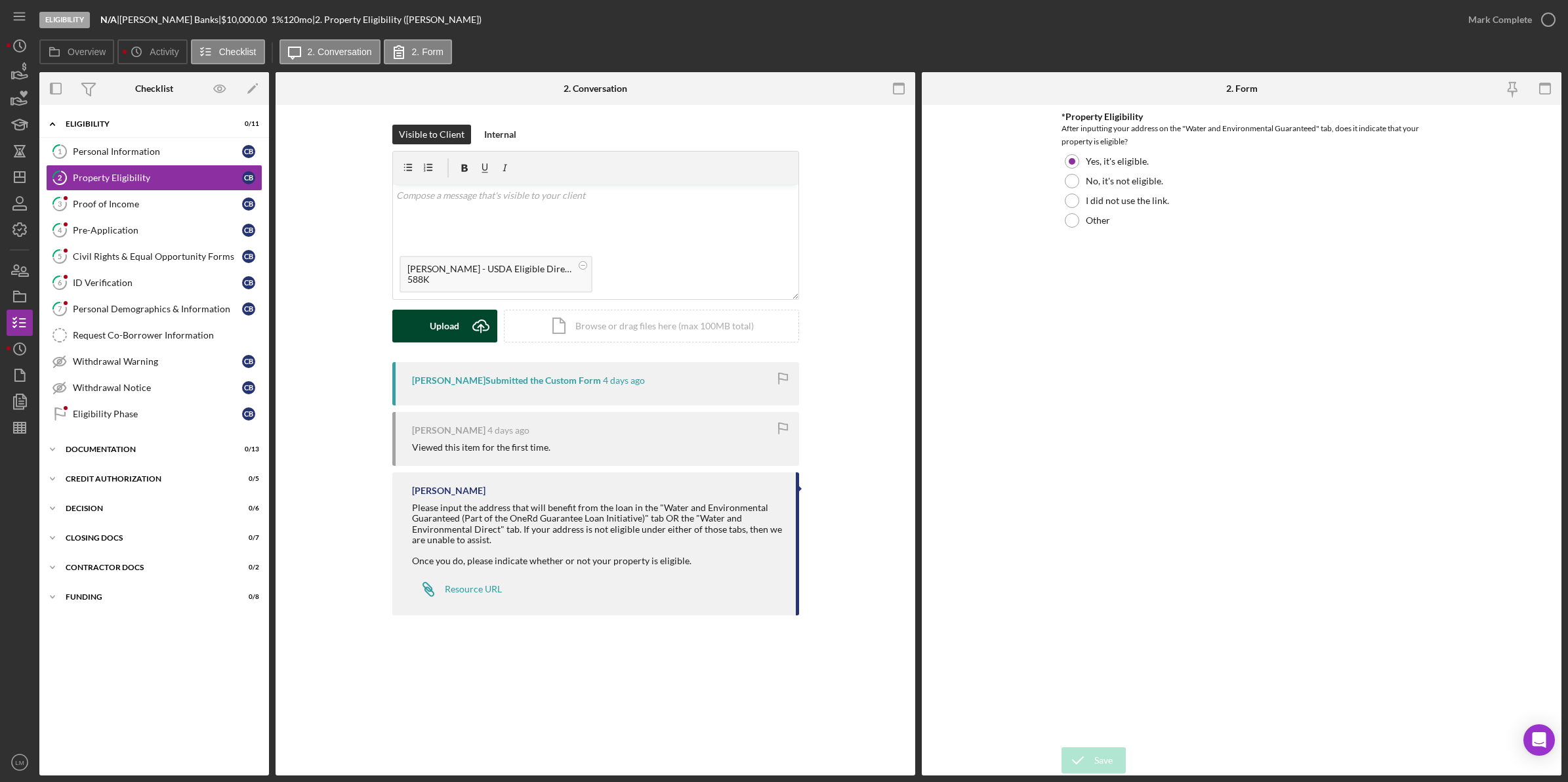
click at [459, 332] on button "Upload Icon/Upload" at bounding box center [445, 326] width 105 height 33
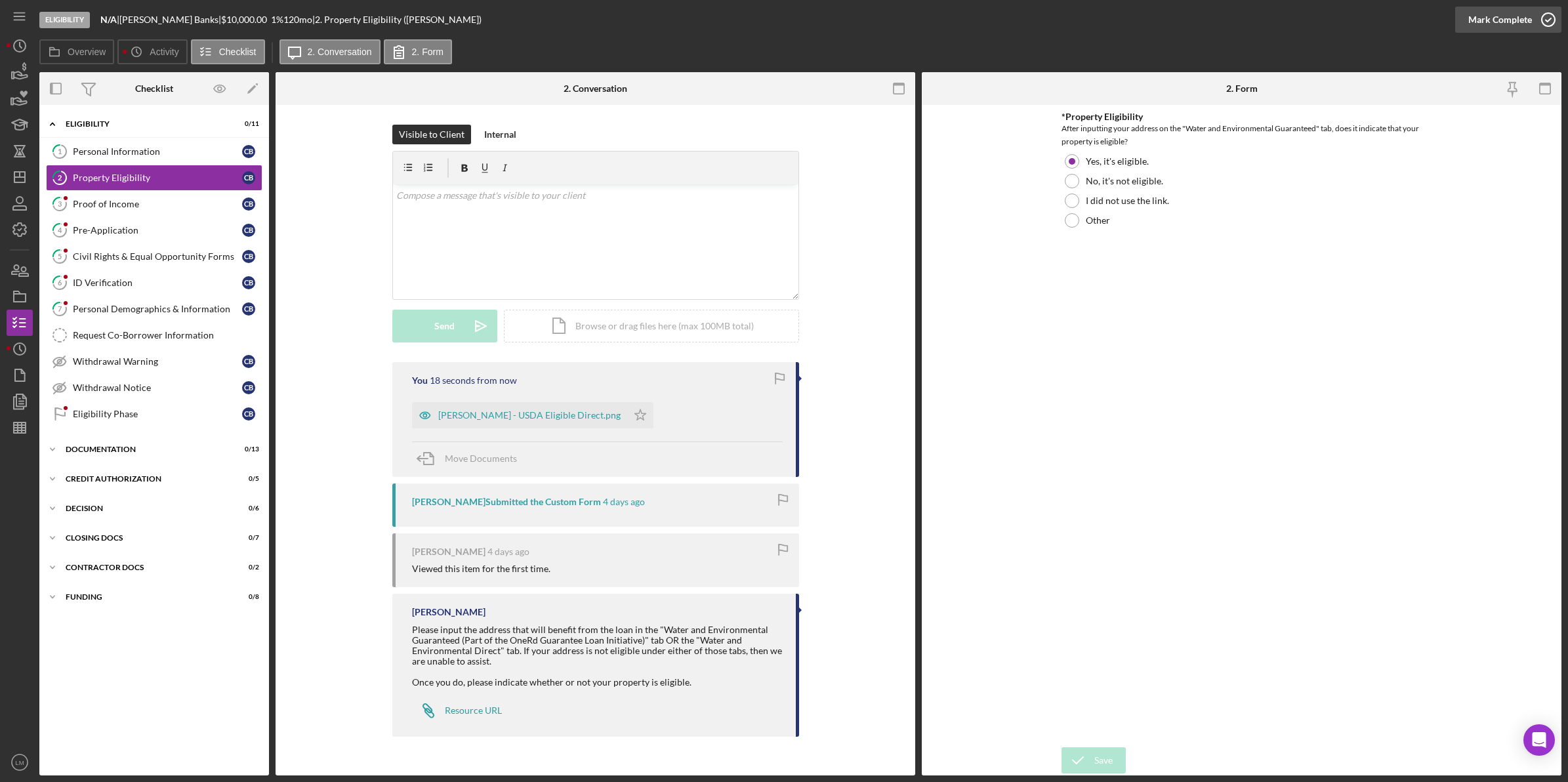
click at [1506, 15] on div "Mark Complete" at bounding box center [1499, 19] width 63 height 26
click at [133, 203] on div "Proof of Income" at bounding box center [158, 204] width 169 height 11
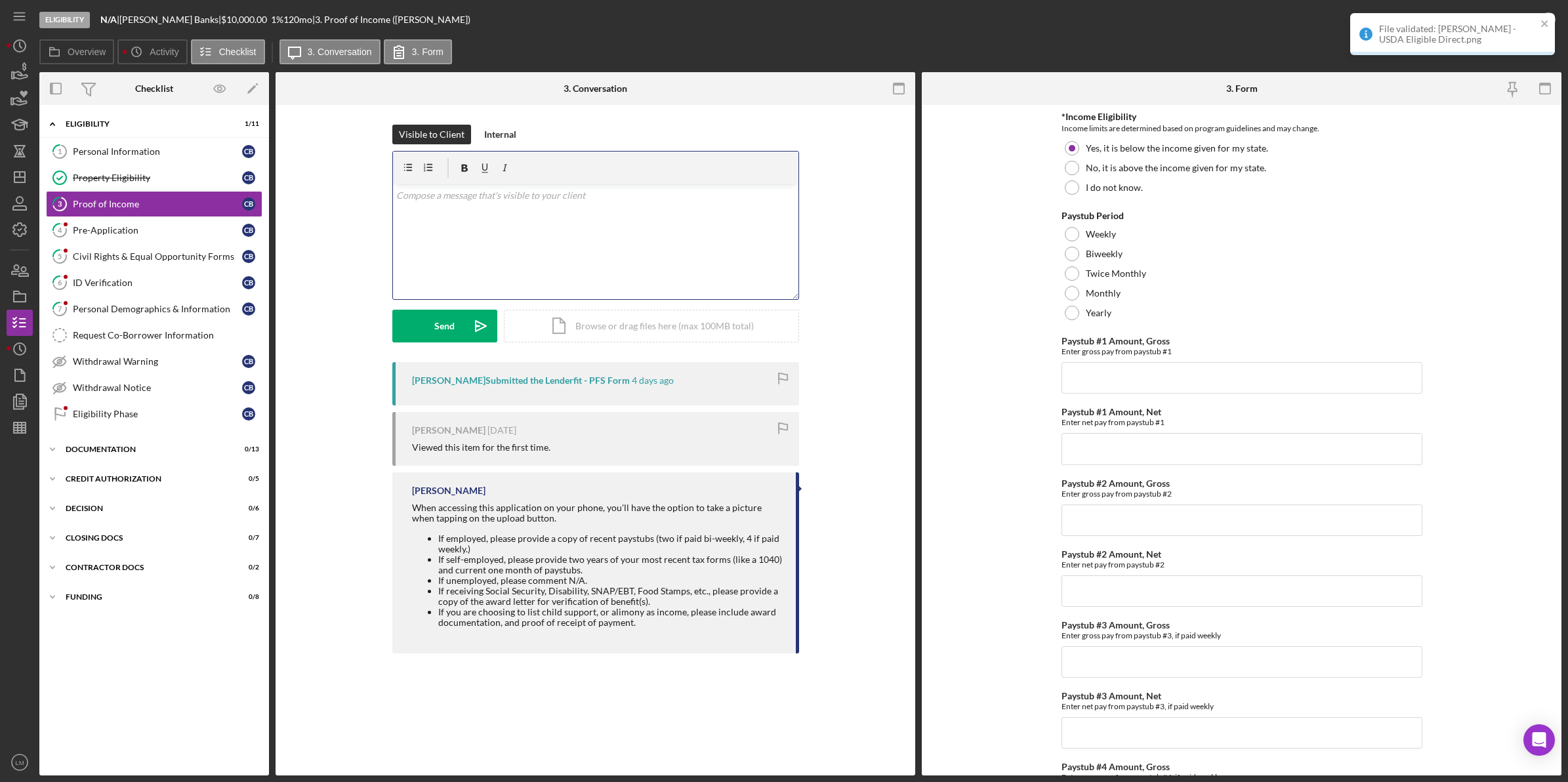
click at [641, 266] on div "v Color teal Color pink Remove color Add row above Add row below Add column bef…" at bounding box center [595, 241] width 405 height 115
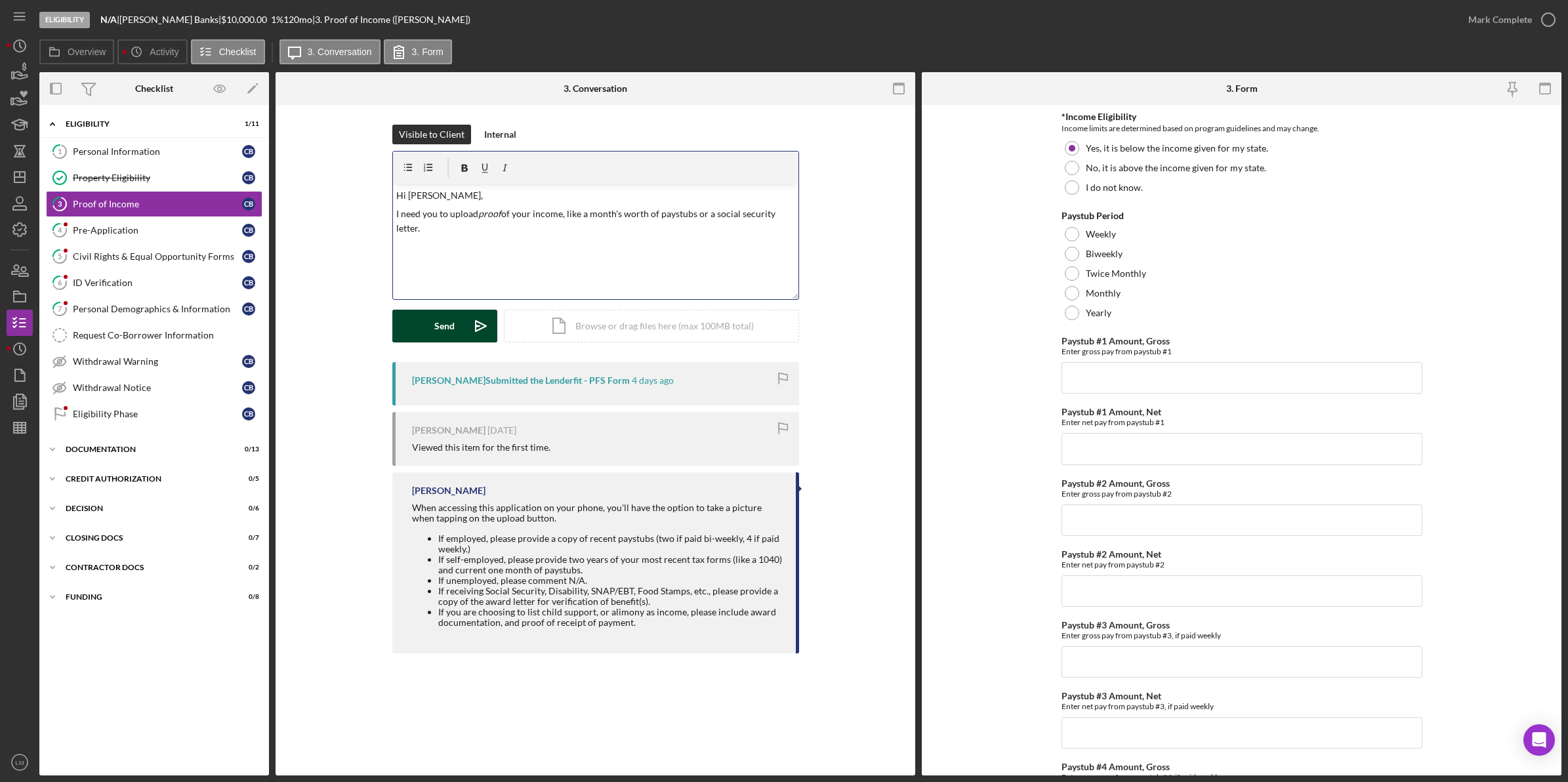
click at [430, 341] on button "Send Icon/icon-invite-send" at bounding box center [445, 326] width 105 height 33
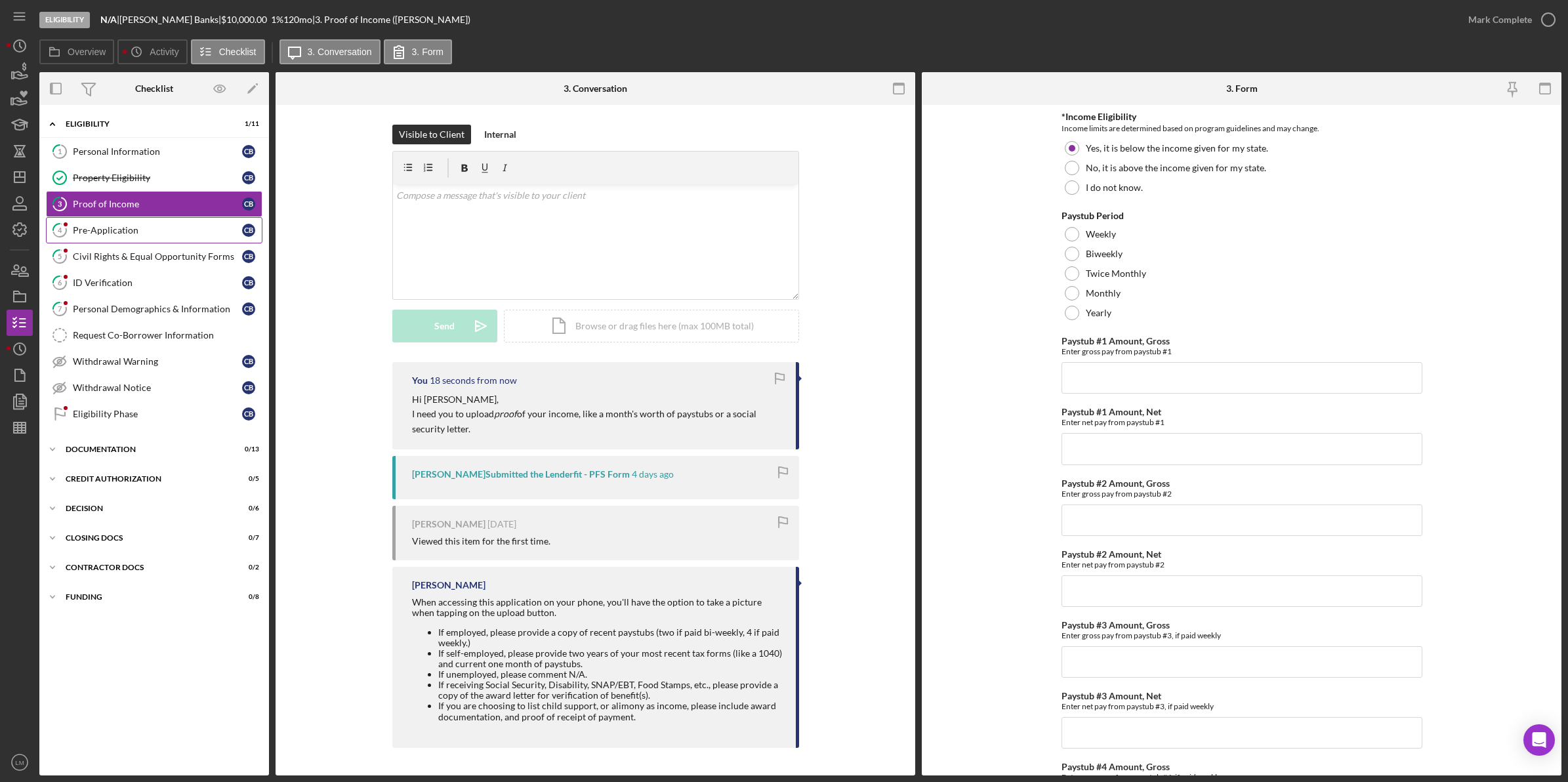
click at [101, 235] on div "Pre-Application" at bounding box center [158, 231] width 169 height 11
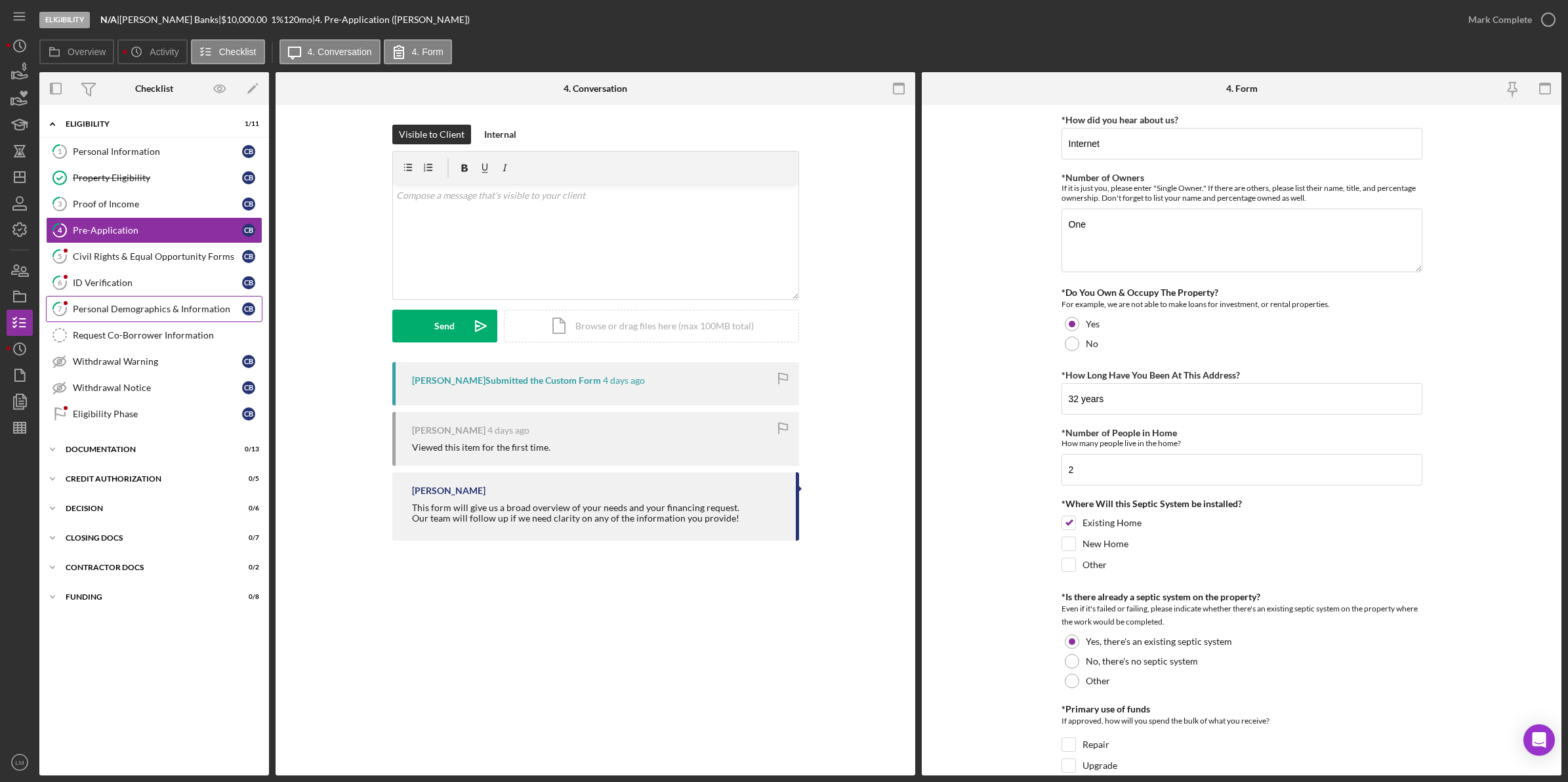
click at [142, 310] on div "Personal Demographics & Information" at bounding box center [158, 309] width 169 height 11
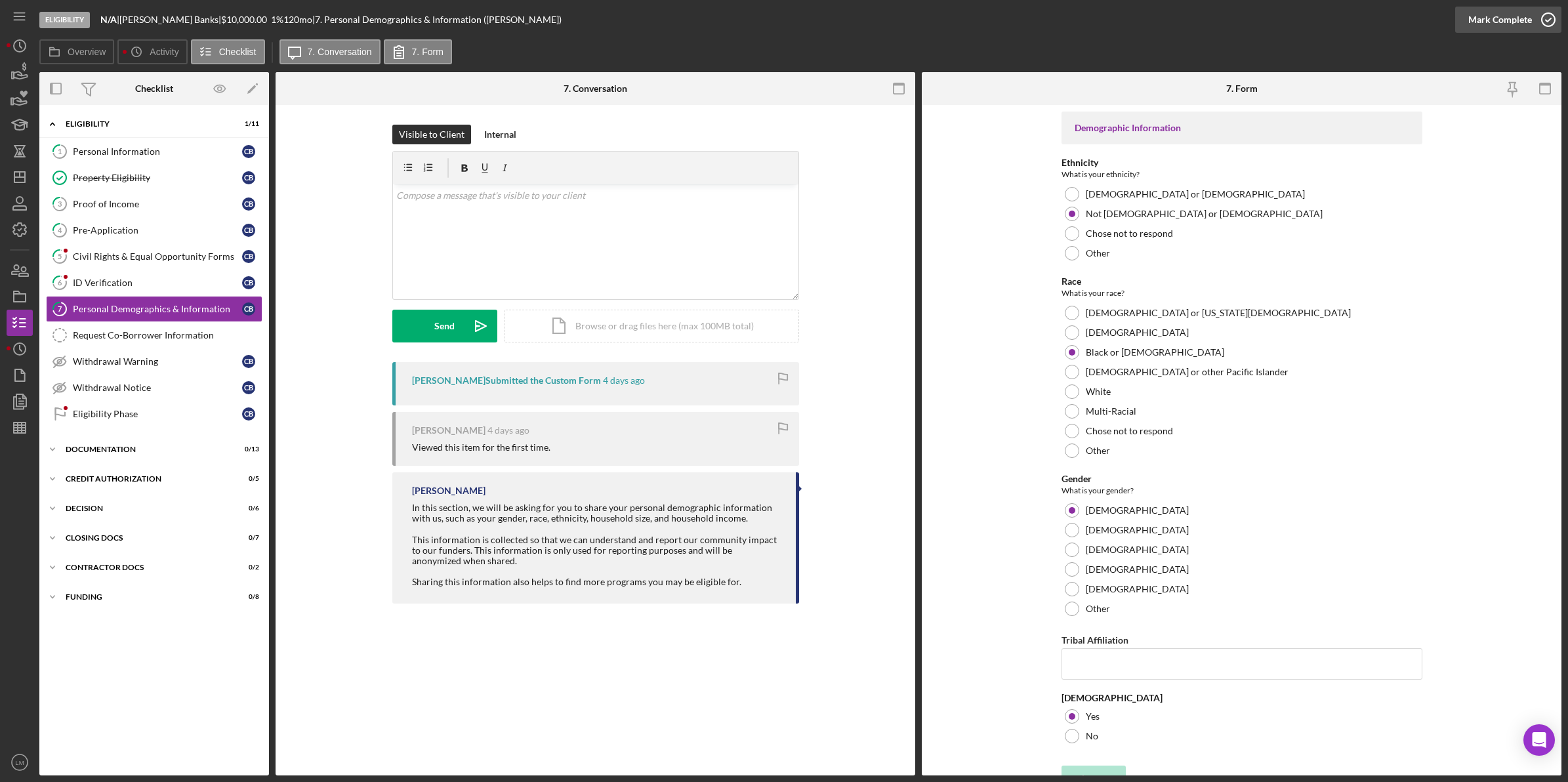
click at [1511, 26] on div "Mark Complete" at bounding box center [1499, 19] width 63 height 26
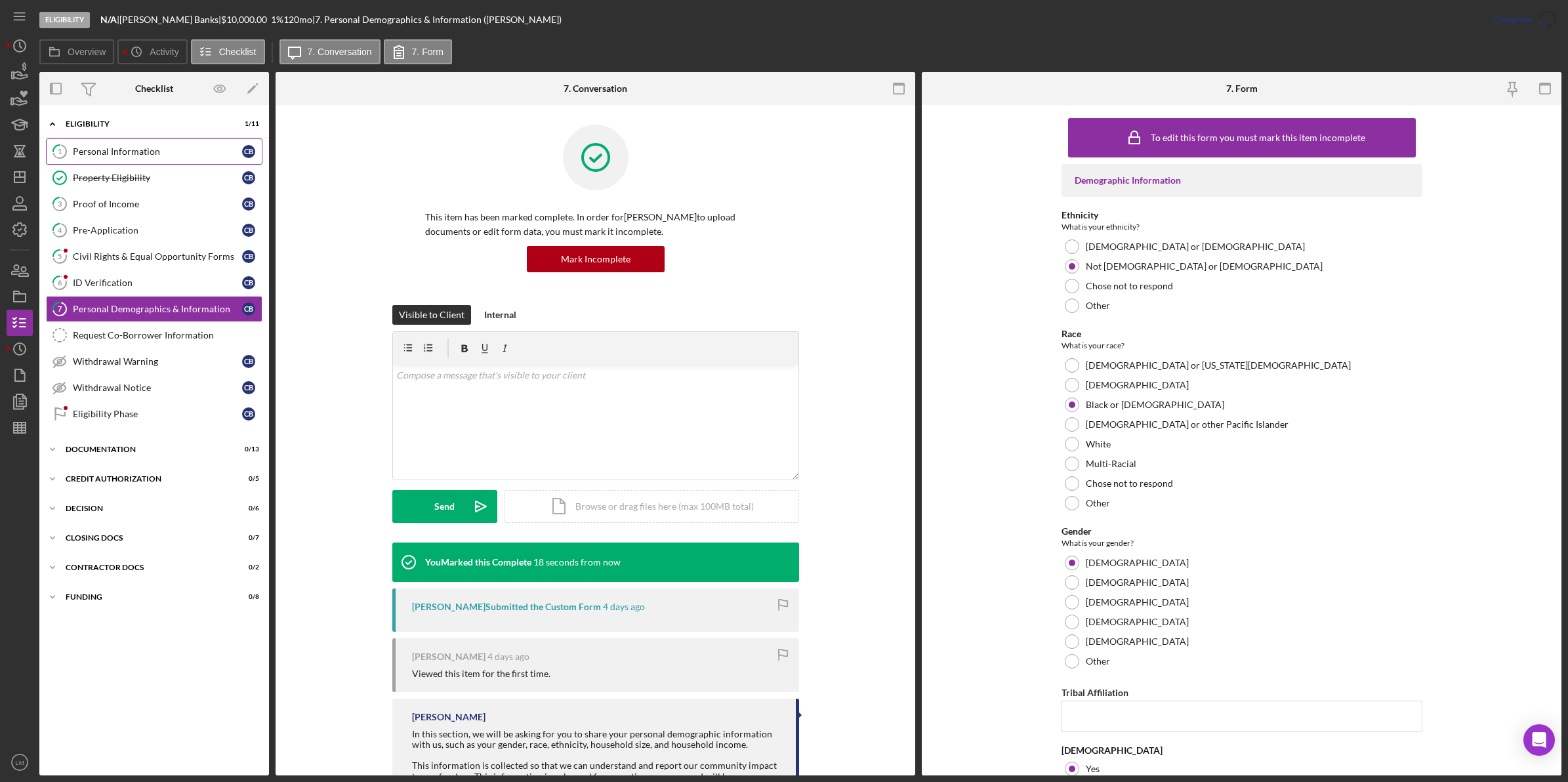
click at [182, 164] on link "1 Personal Information C B" at bounding box center [154, 151] width 216 height 26
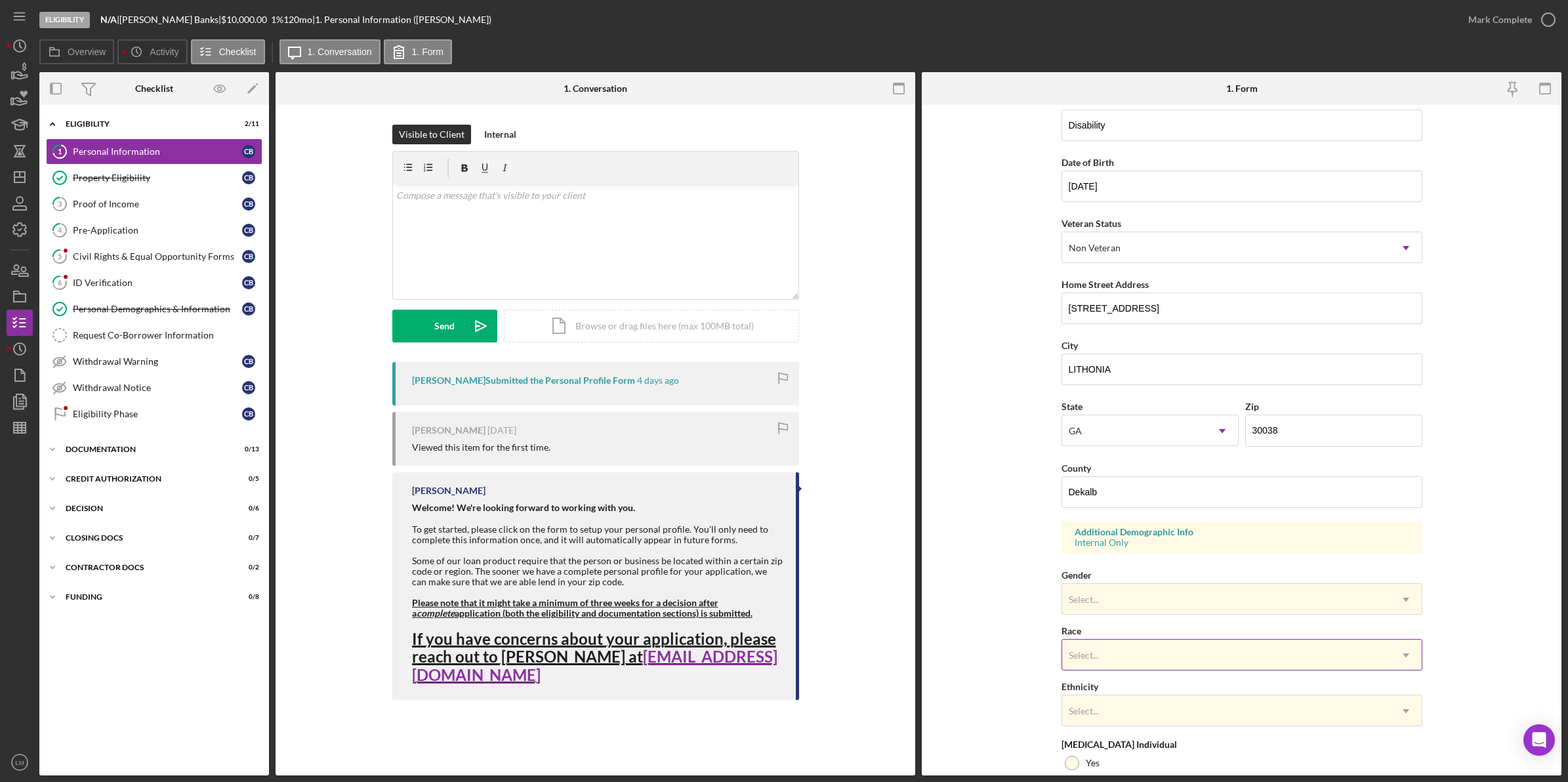
scroll to position [208, 0]
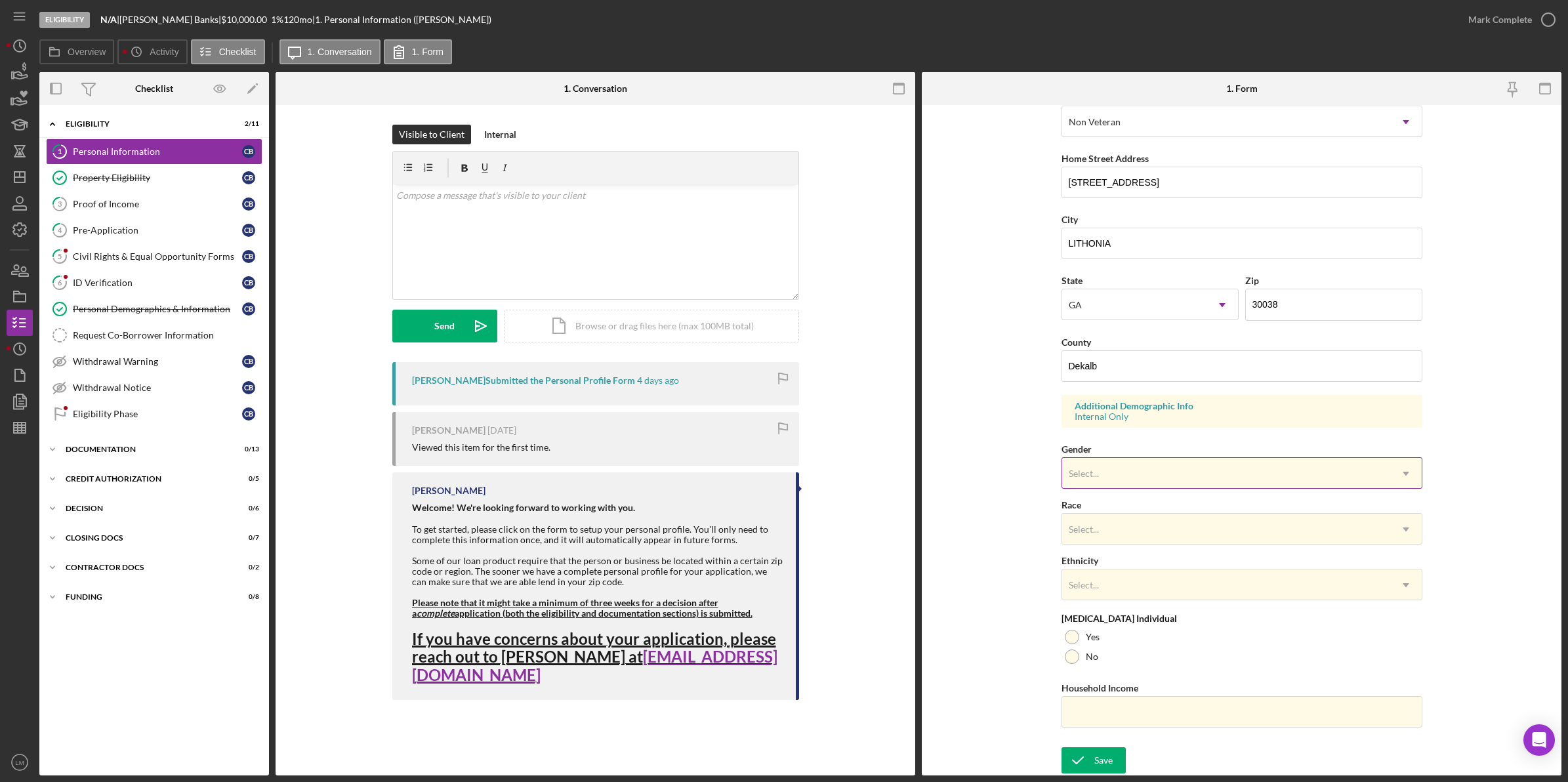
click at [1106, 466] on div "Select..." at bounding box center [1226, 474] width 328 height 30
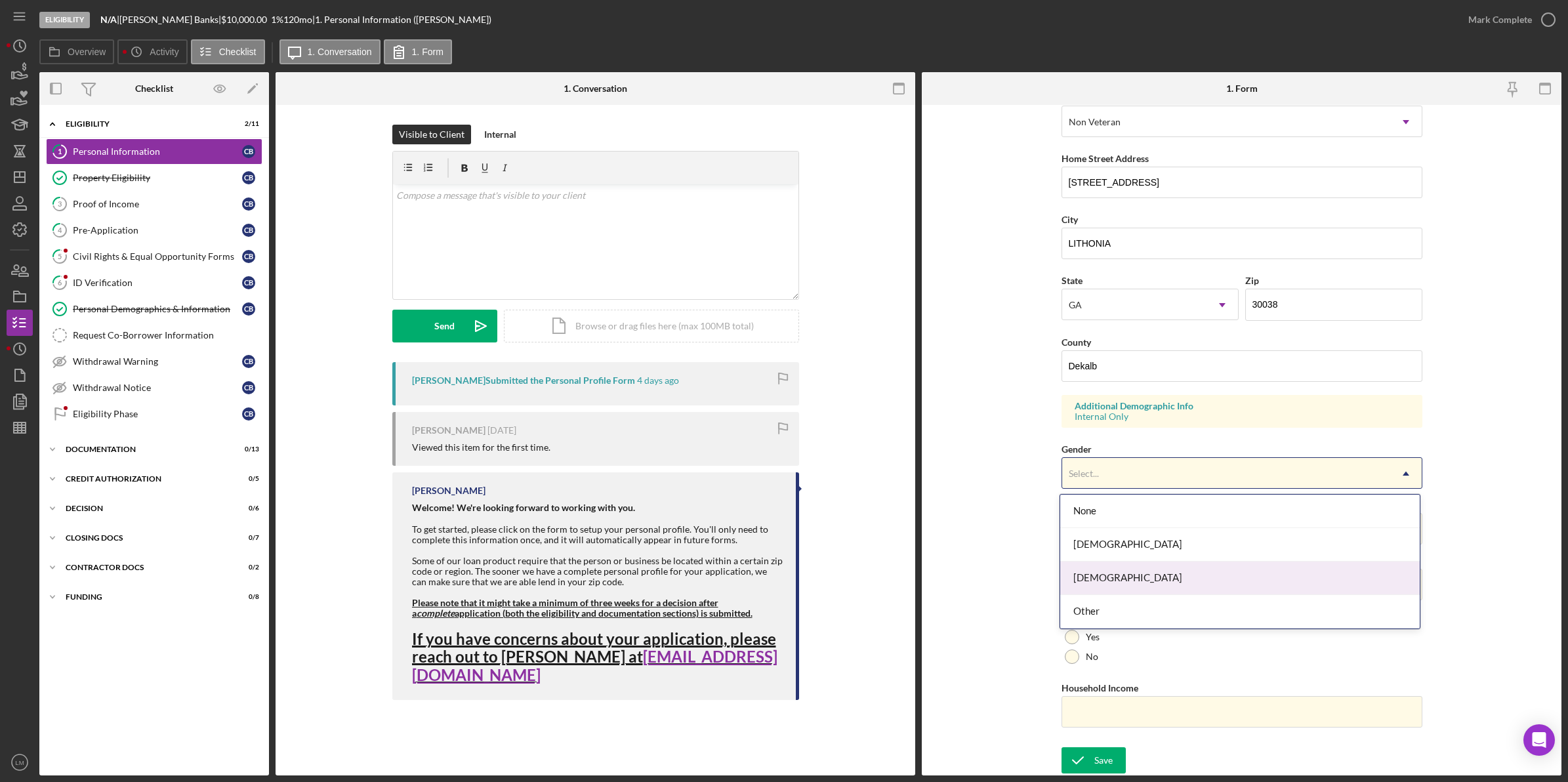
click at [1146, 550] on div "[DEMOGRAPHIC_DATA]" at bounding box center [1239, 545] width 360 height 34
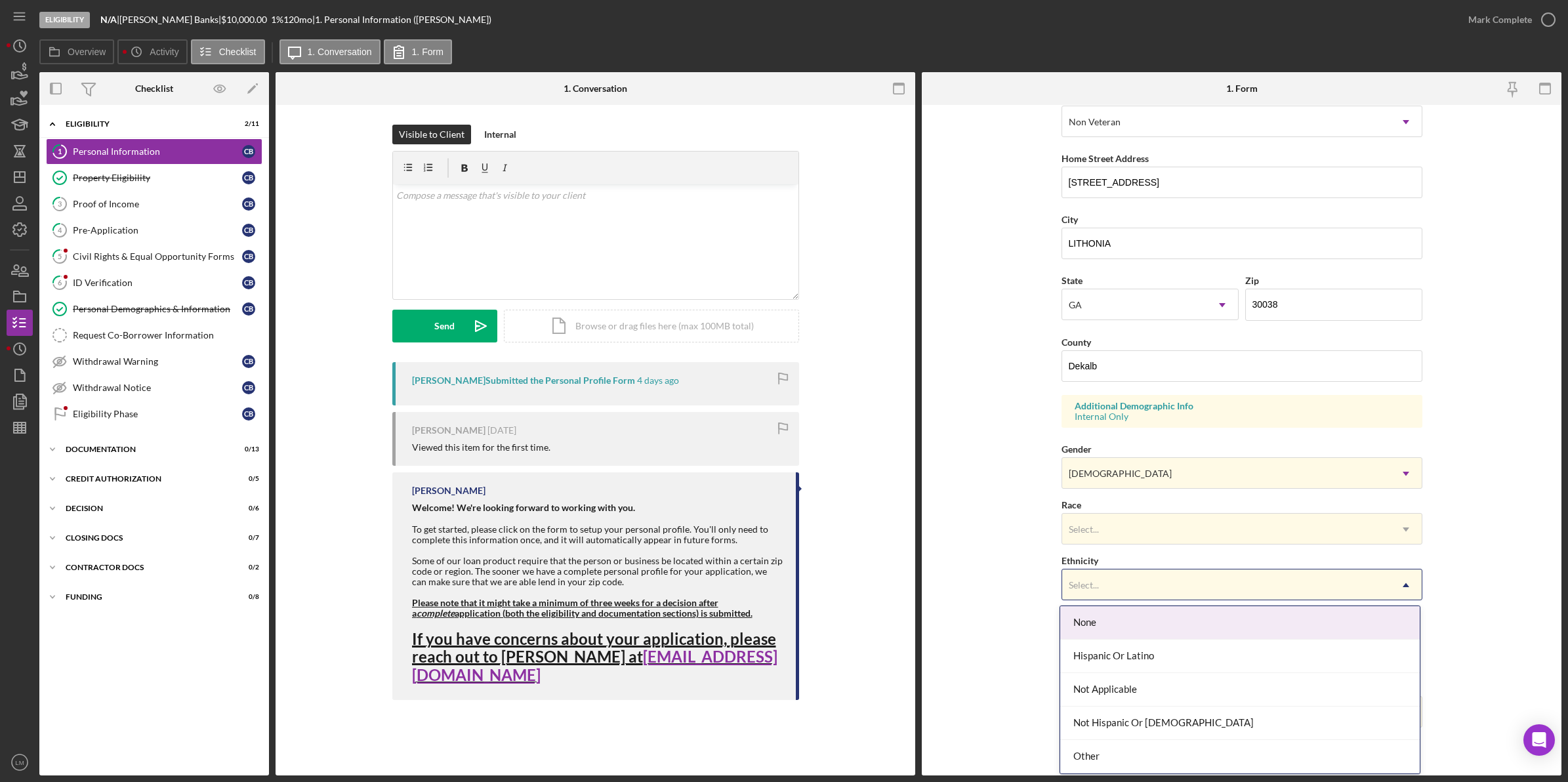
click at [1140, 572] on div "Select..." at bounding box center [1226, 585] width 328 height 30
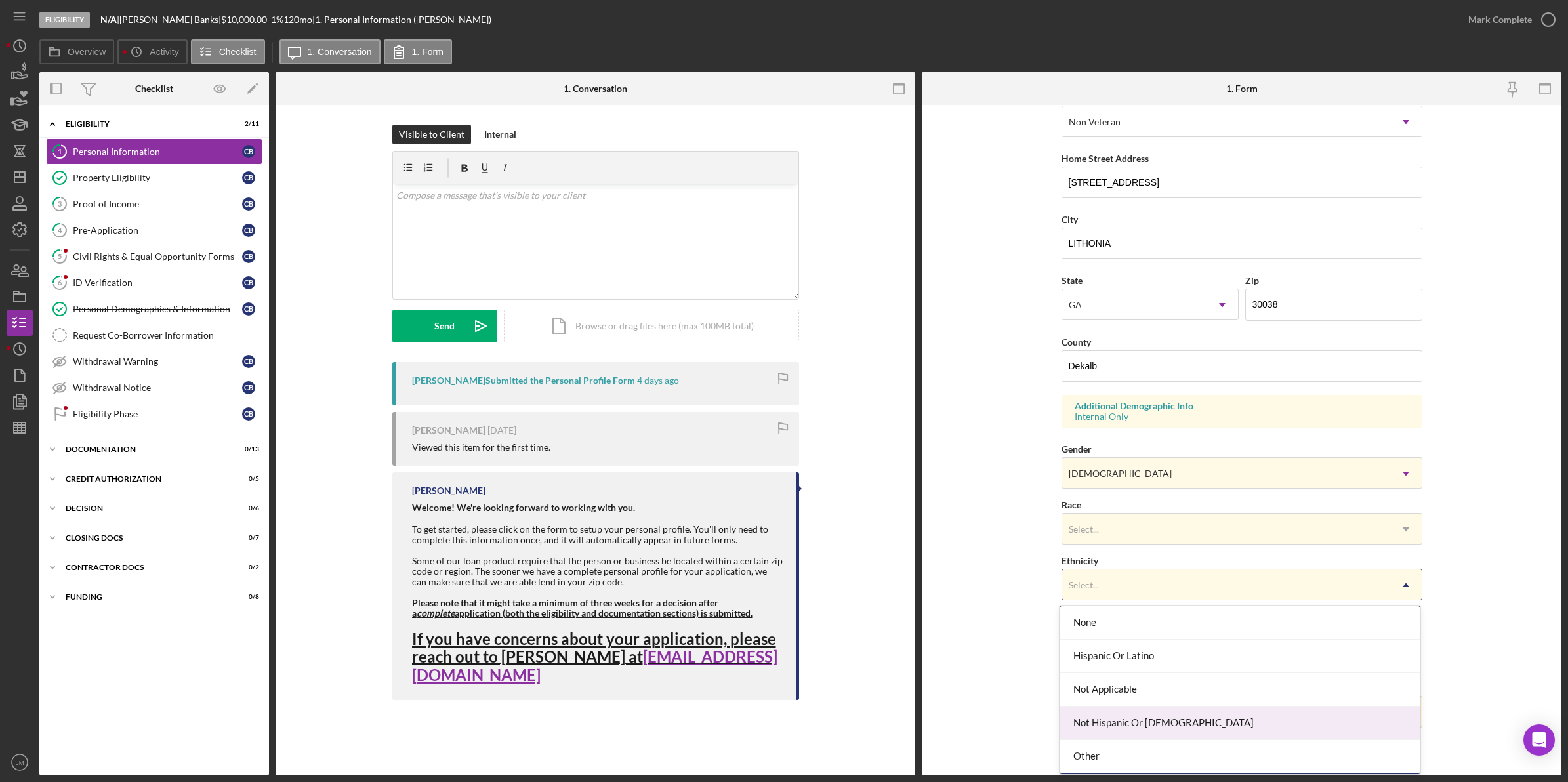
click at [1144, 723] on div "Not Hispanic Or [DEMOGRAPHIC_DATA]" at bounding box center [1239, 723] width 360 height 34
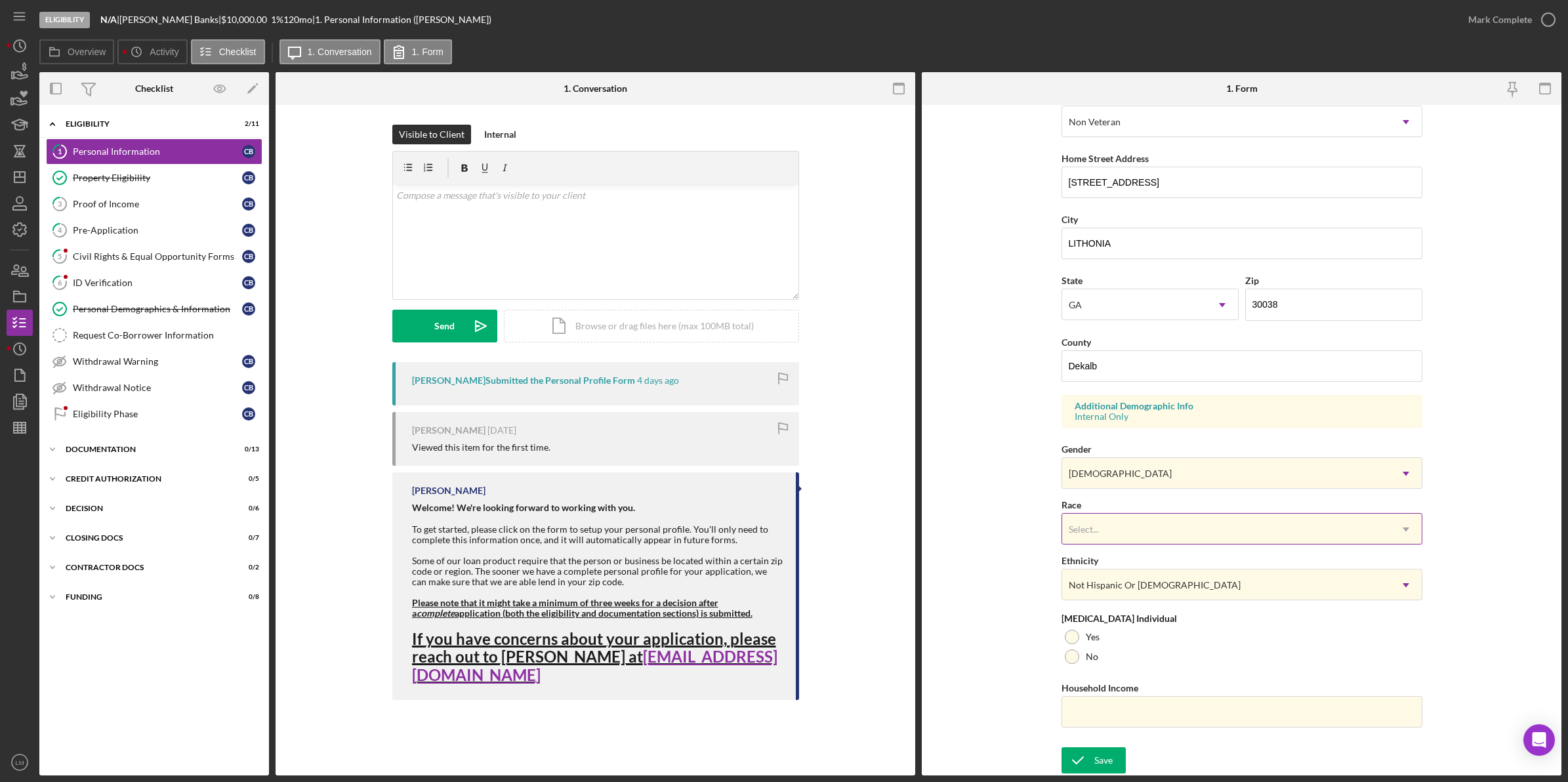
click at [1132, 527] on div "Select..." at bounding box center [1226, 530] width 328 height 30
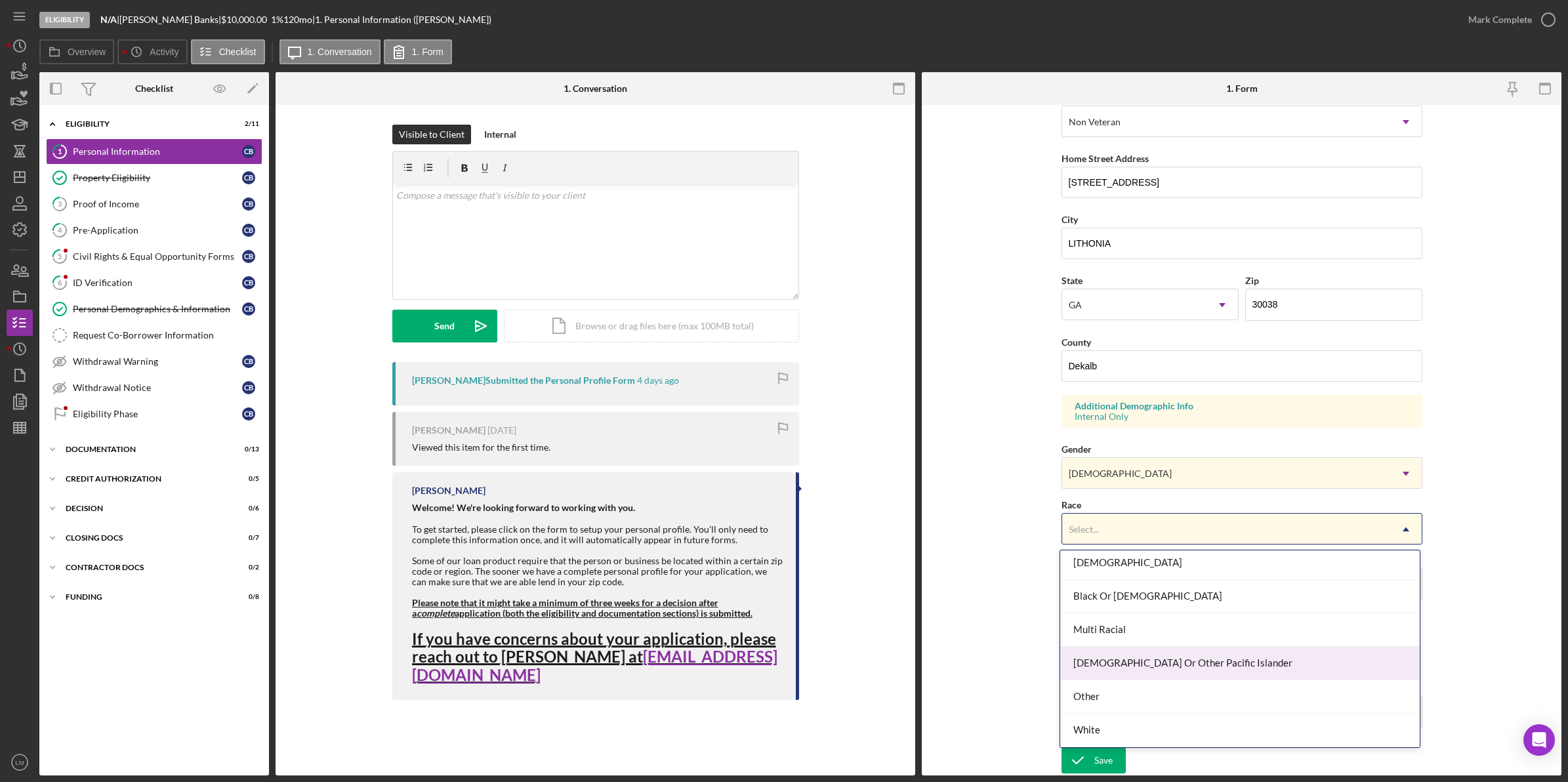
scroll to position [0, 0]
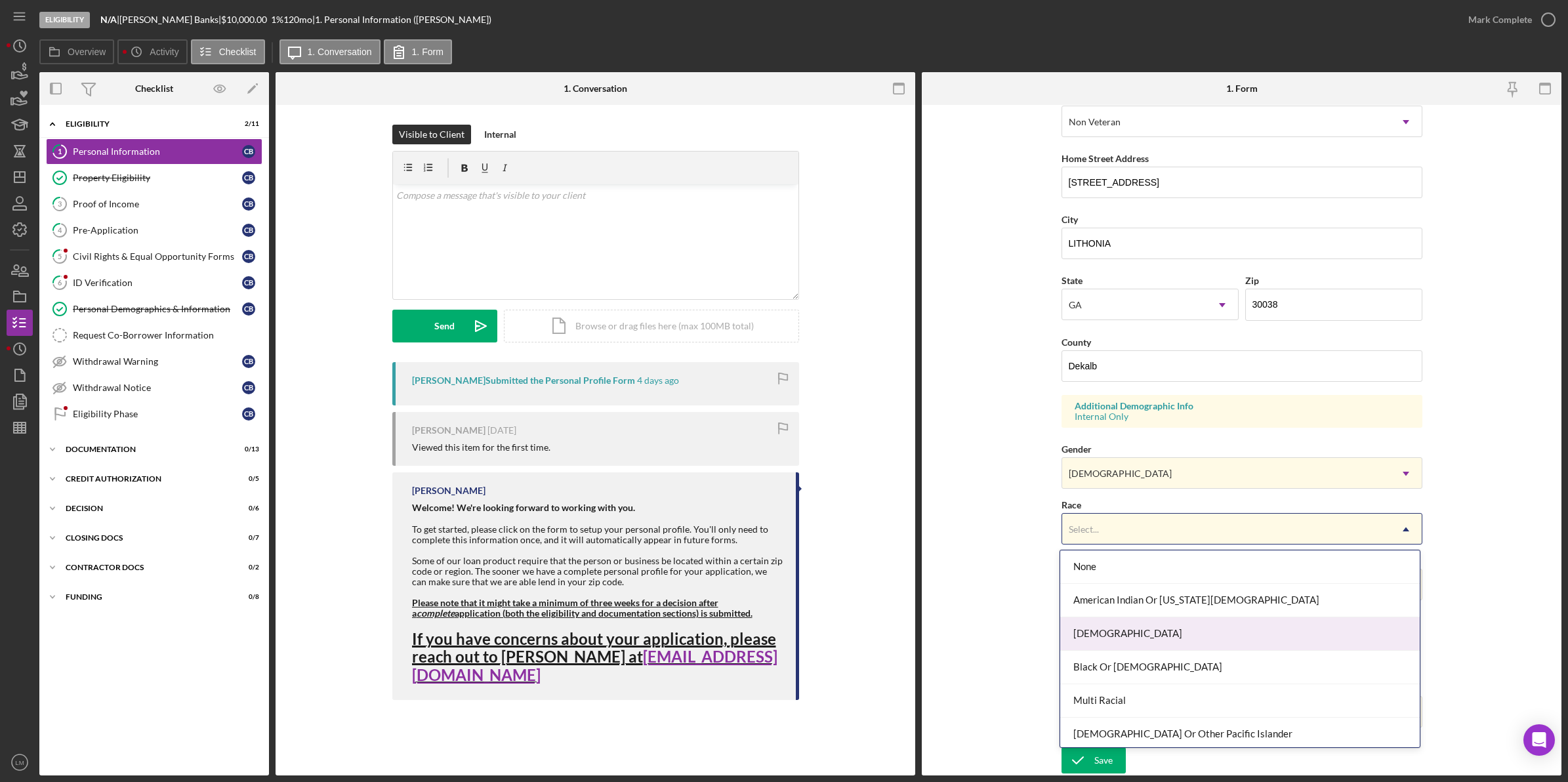
click at [1135, 667] on div "Black Or [DEMOGRAPHIC_DATA]" at bounding box center [1239, 668] width 360 height 34
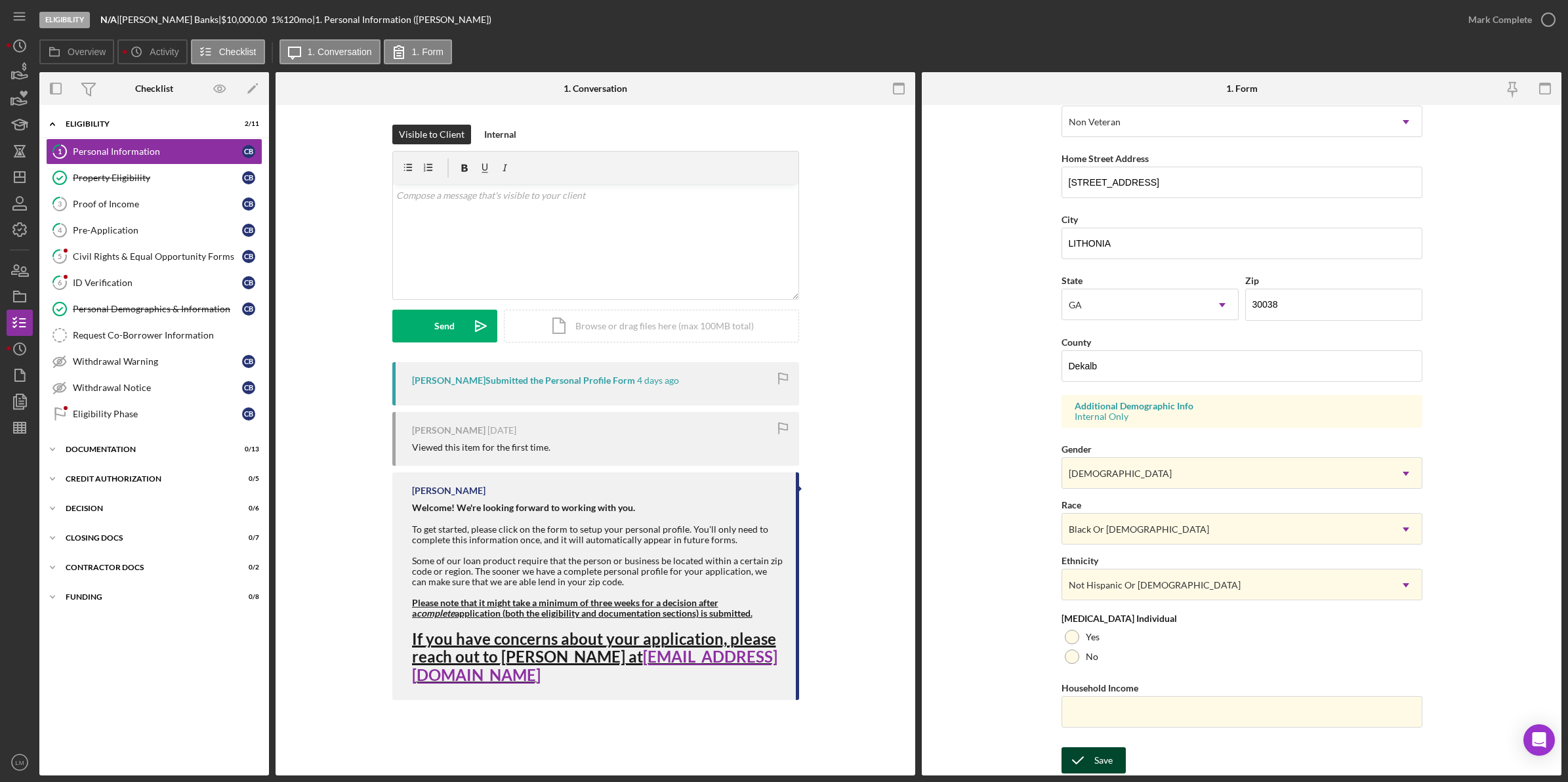
click at [1110, 747] on div "Save Save" at bounding box center [1241, 762] width 361 height 29
click at [1107, 756] on div "Save" at bounding box center [1103, 760] width 19 height 26
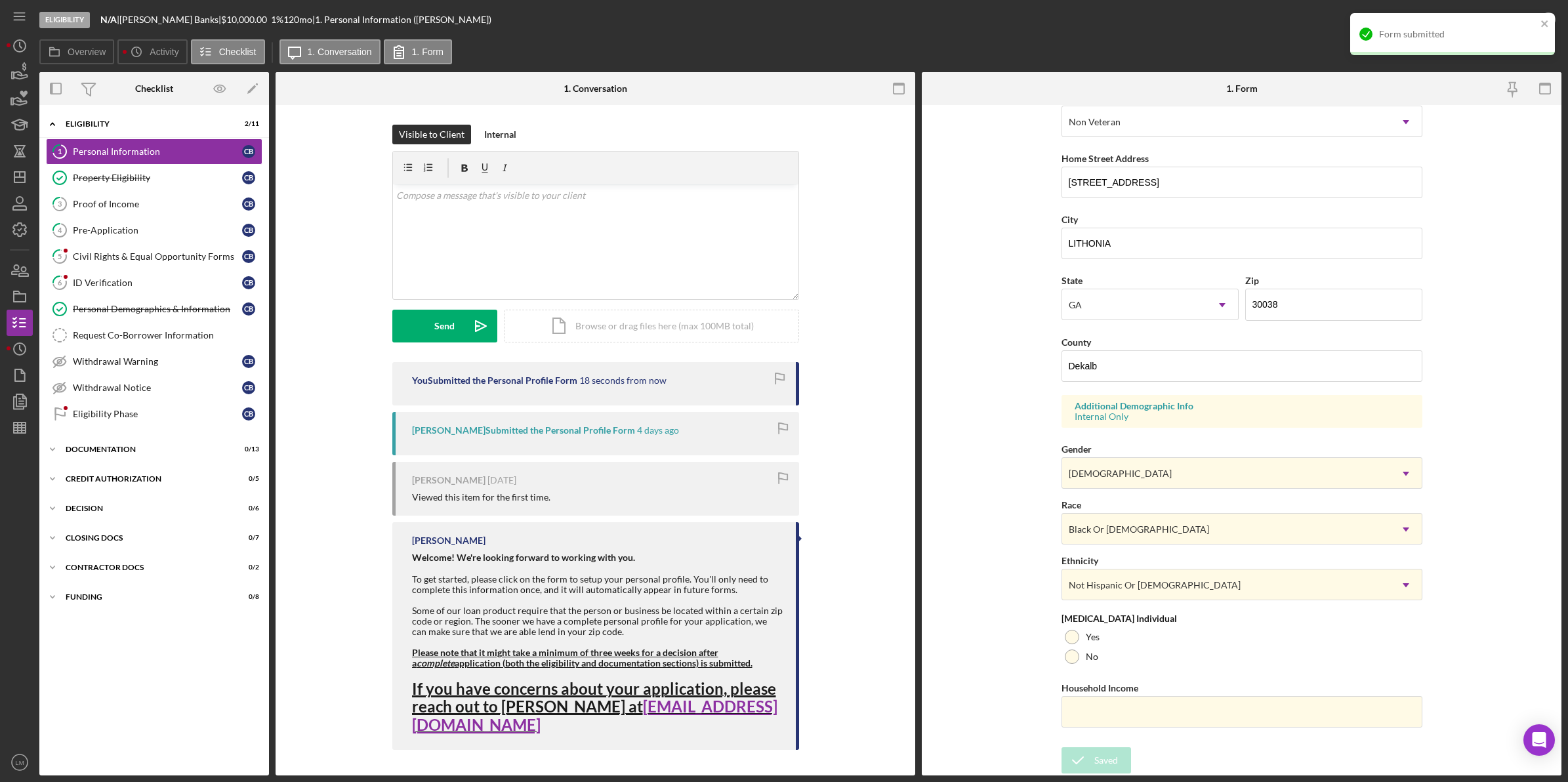
click at [1512, 29] on div "Form submitted" at bounding box center [1452, 39] width 210 height 58
click at [1556, 23] on div "Form submitted" at bounding box center [1452, 39] width 210 height 58
click at [1542, 28] on icon "close" at bounding box center [1545, 24] width 9 height 11
click at [1549, 19] on div "Form submitted" at bounding box center [1452, 39] width 210 height 58
click at [1546, 20] on icon "button" at bounding box center [1548, 20] width 33 height 33
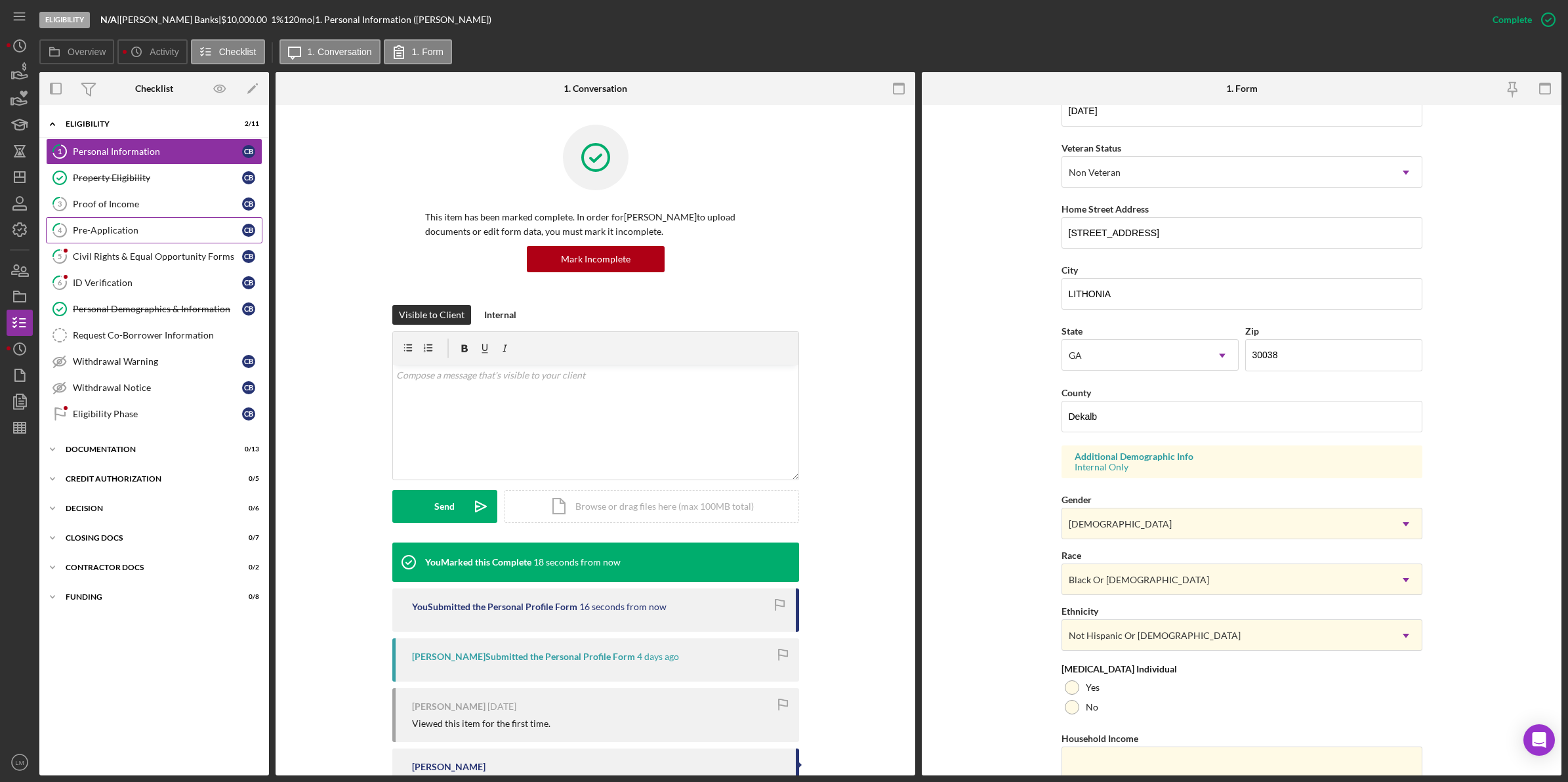
scroll to position [260, 0]
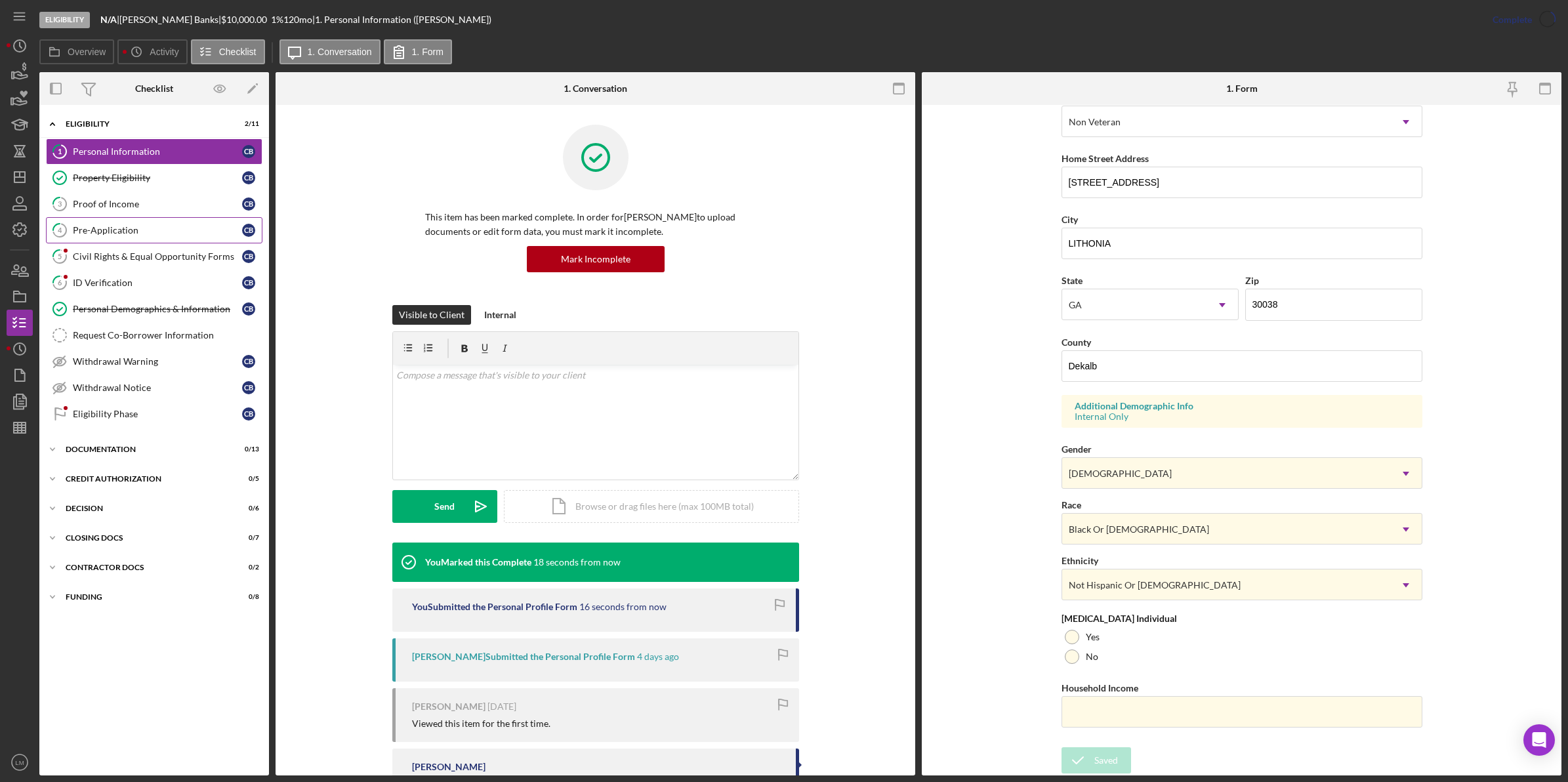
click at [129, 231] on div "Pre-Application" at bounding box center [158, 231] width 169 height 11
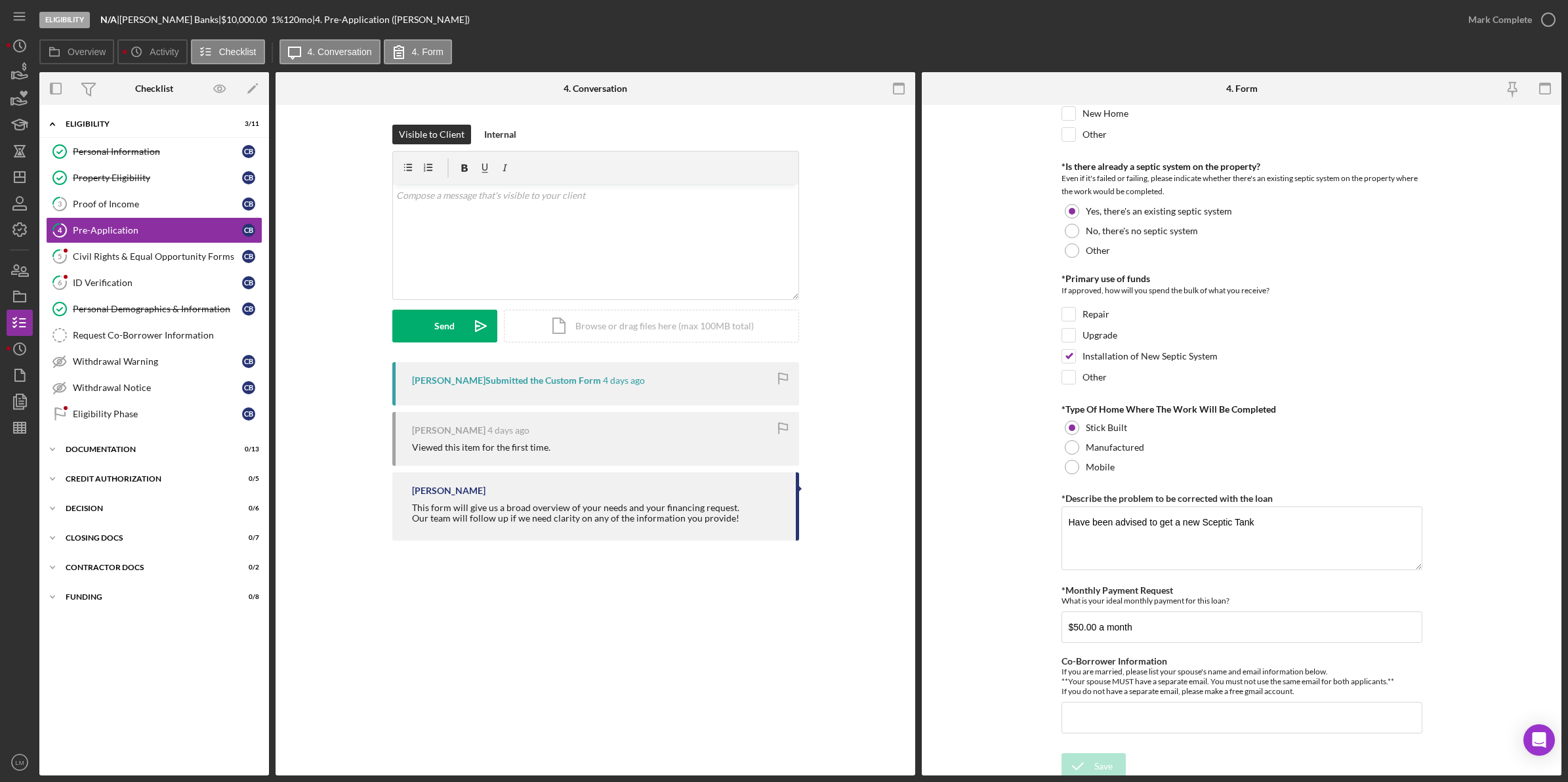
scroll to position [441, 0]
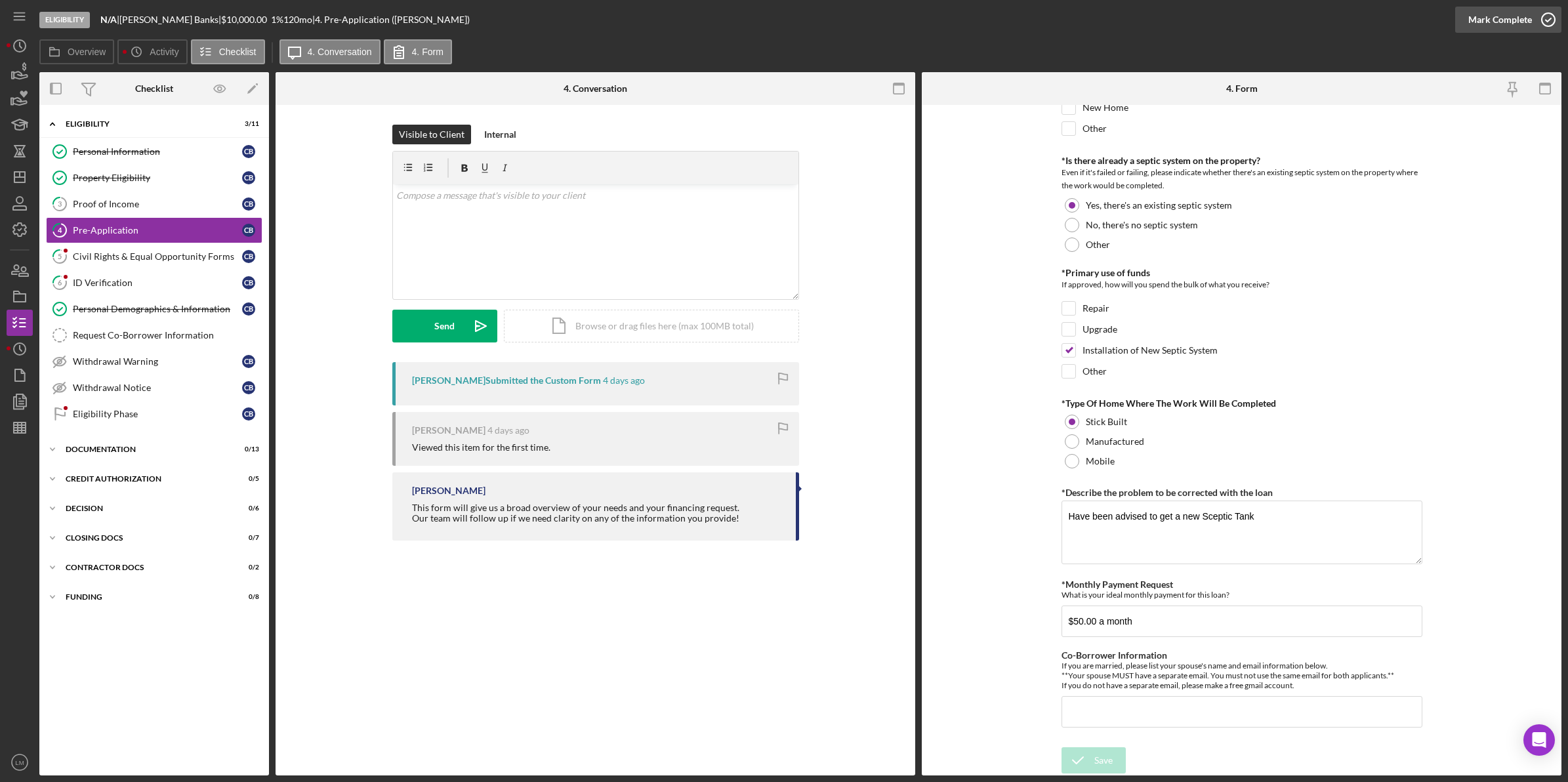
click at [1483, 10] on div "Mark Complete" at bounding box center [1499, 19] width 63 height 26
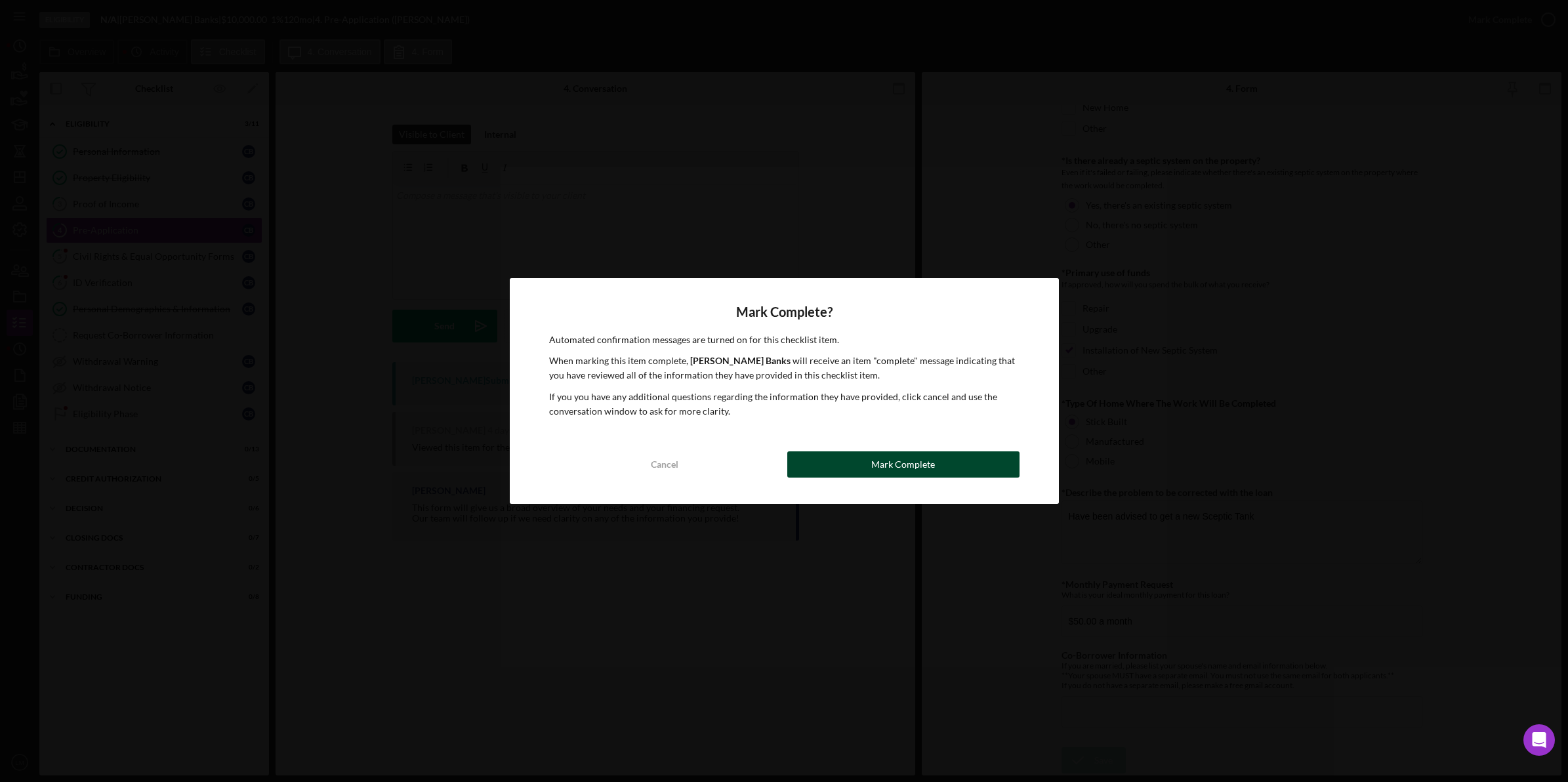
click at [906, 469] on div "Mark Complete" at bounding box center [902, 464] width 63 height 26
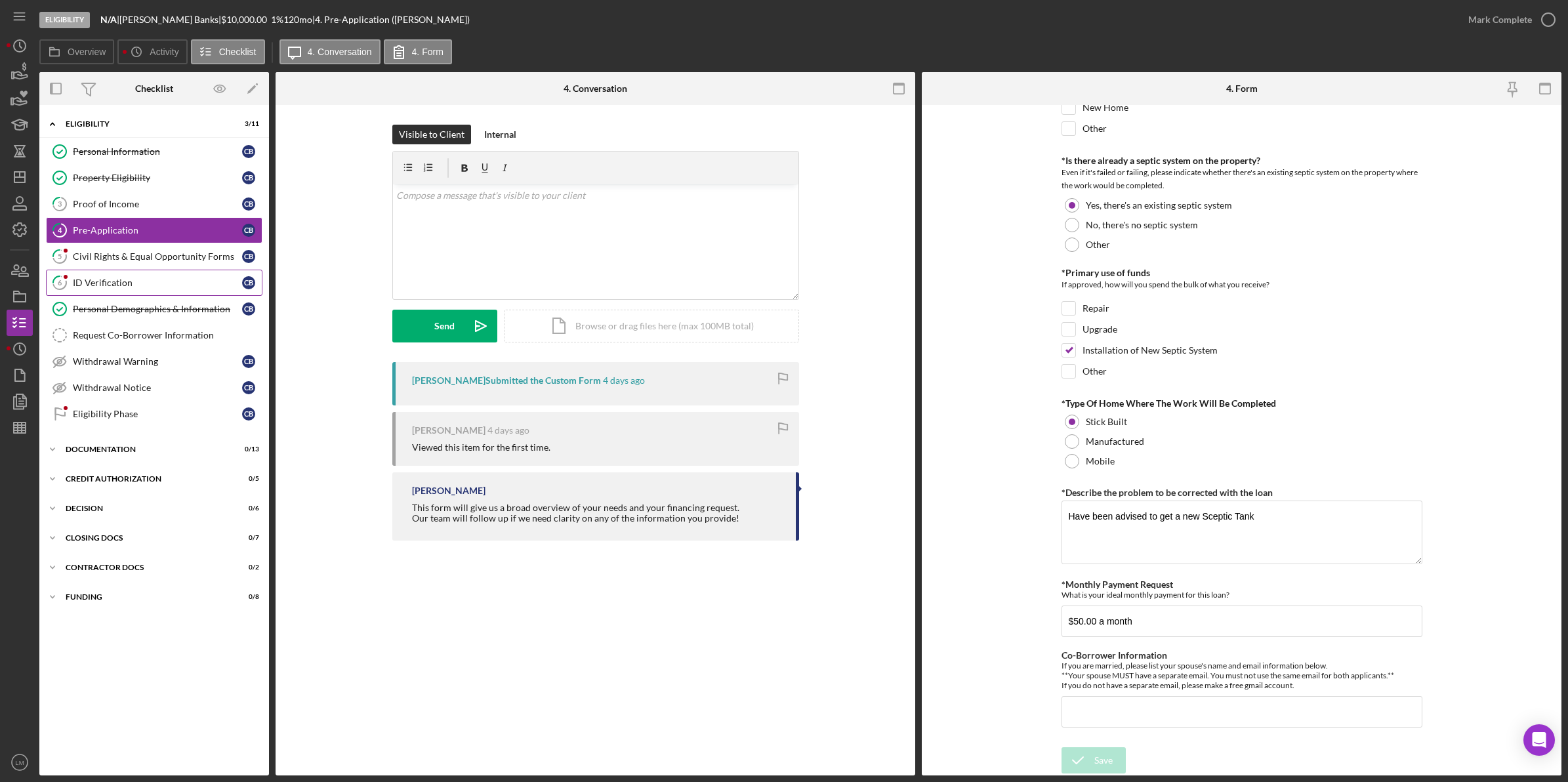
scroll to position [493, 0]
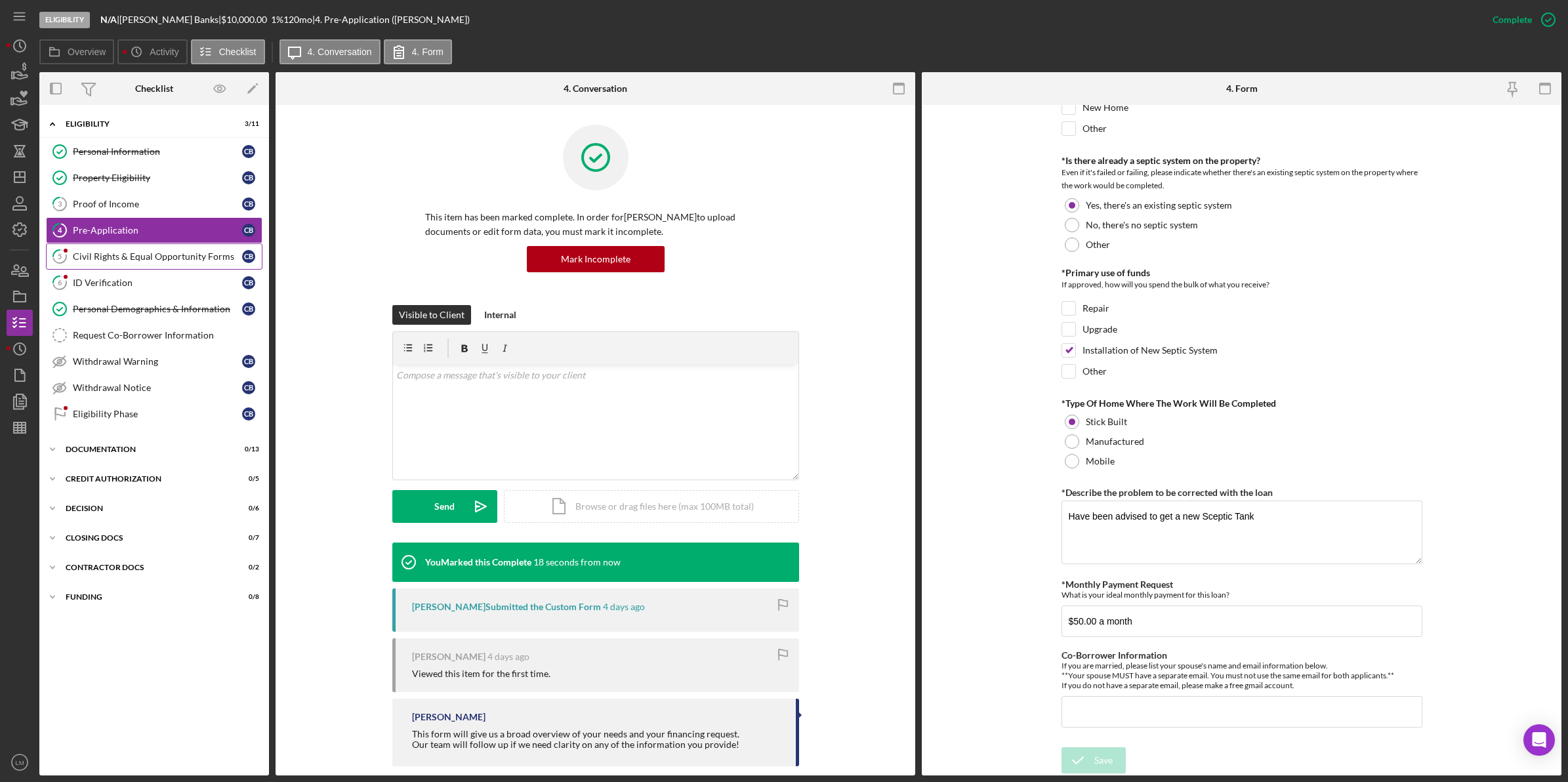
click at [200, 260] on div "Civil Rights & Equal Opportunity Forms" at bounding box center [158, 257] width 169 height 11
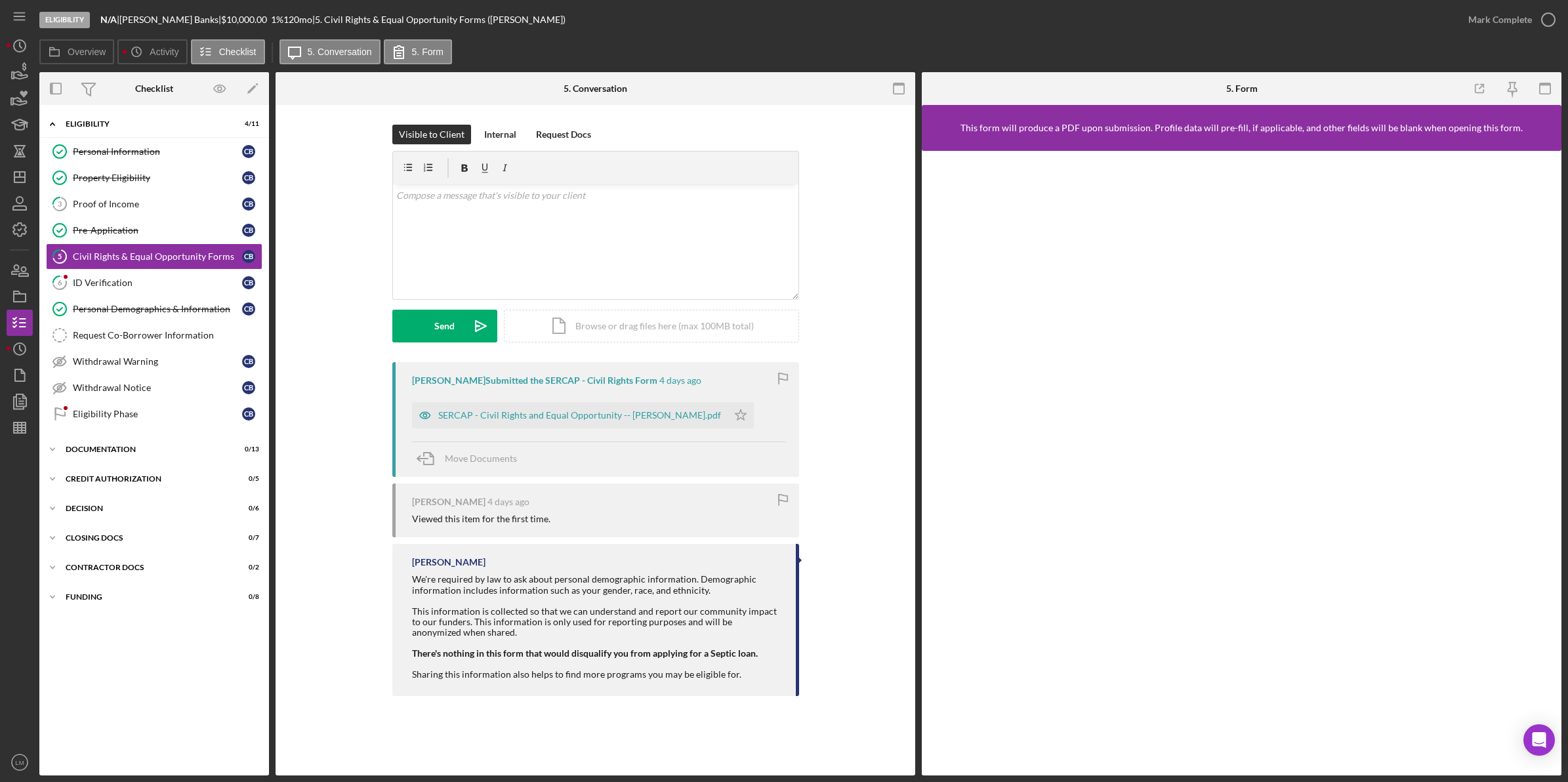
click at [573, 402] on div "SERCAP - Civil Rights and Equal Opportunity -- [PERSON_NAME].pdf Icon/Star" at bounding box center [586, 411] width 348 height 33
click at [573, 405] on div "SERCAP - Civil Rights and Equal Opportunity -- [PERSON_NAME].pdf" at bounding box center [570, 415] width 315 height 26
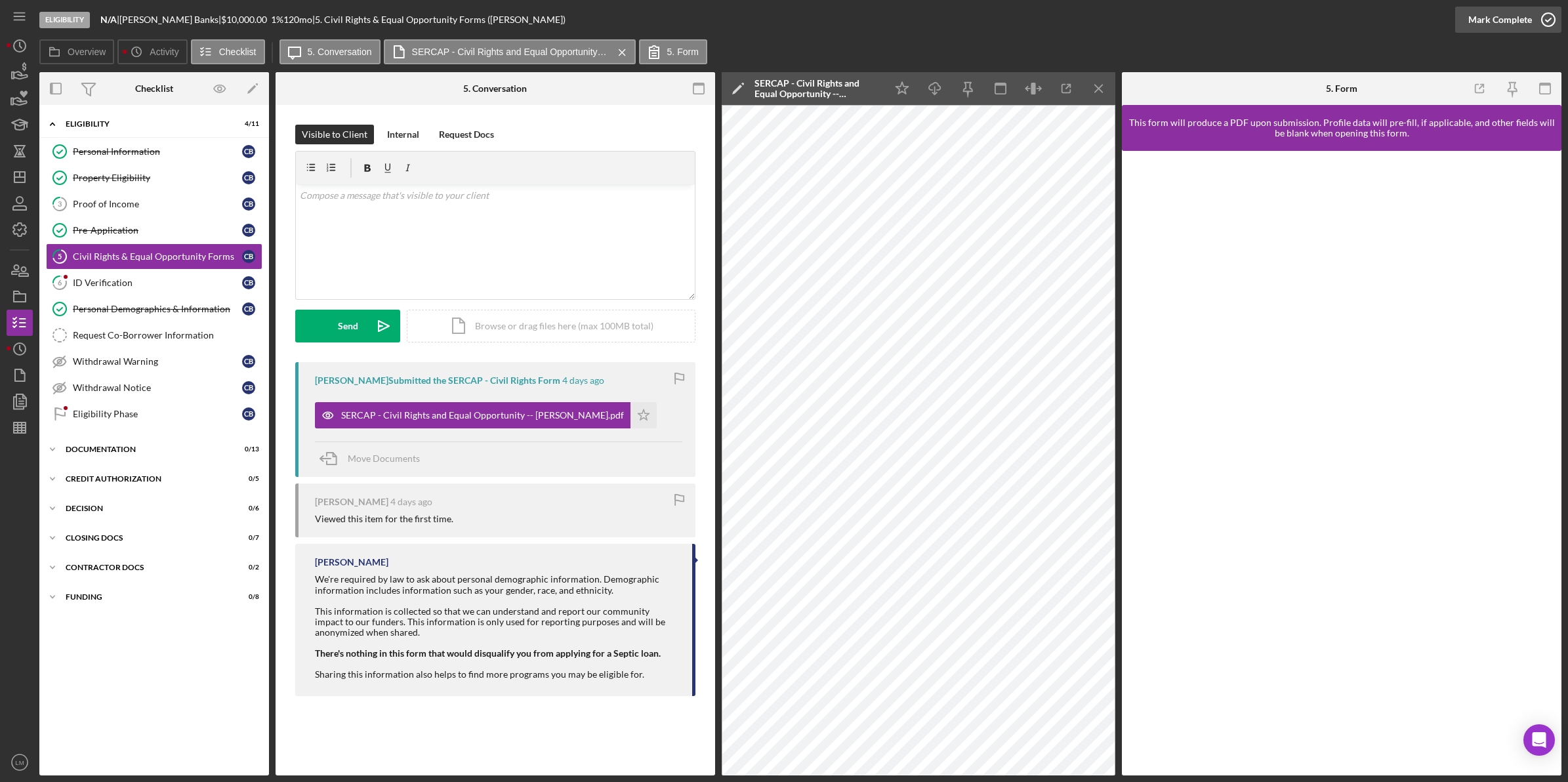
click at [1512, 24] on div "Mark Complete" at bounding box center [1499, 19] width 63 height 26
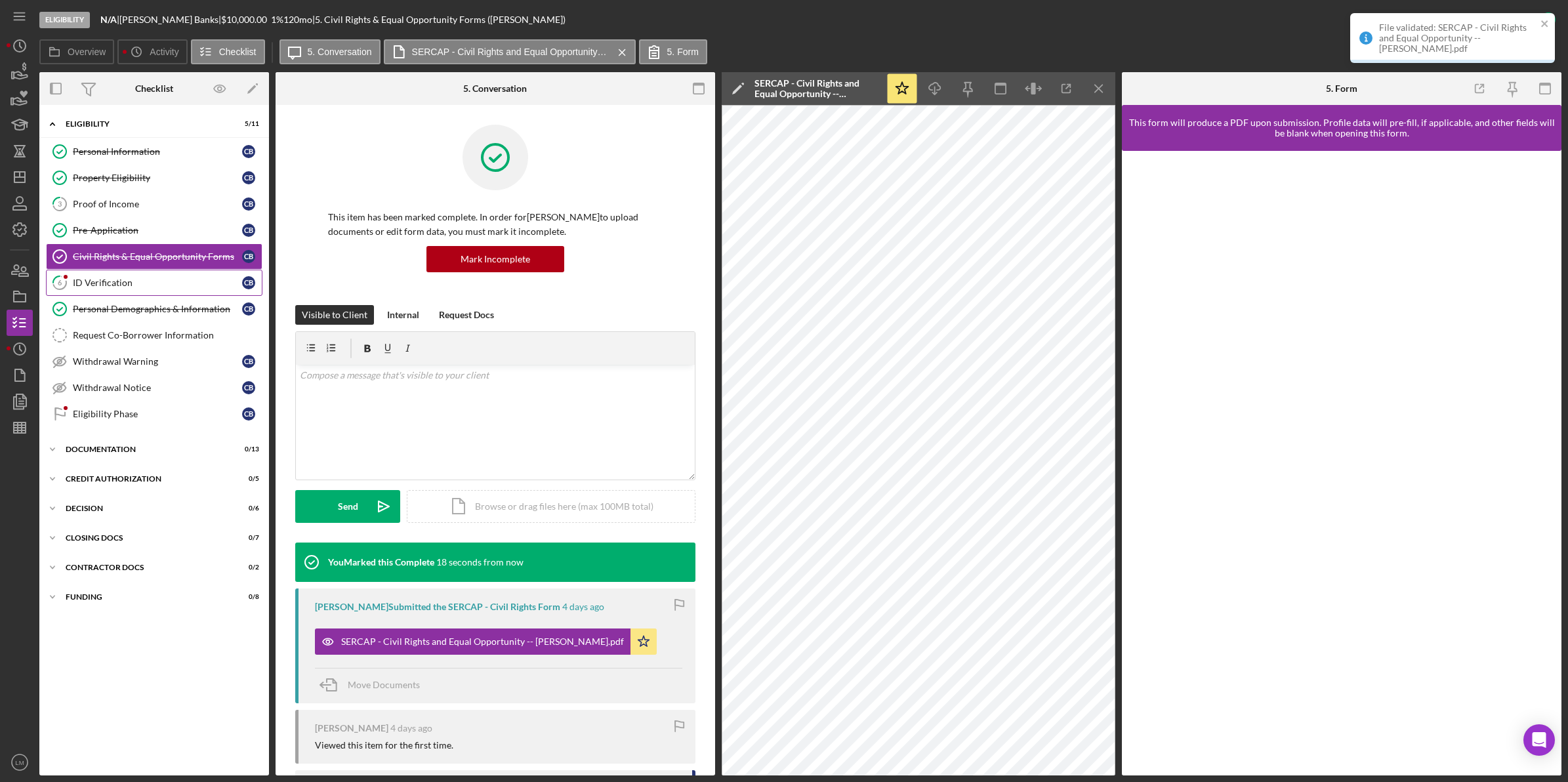
click at [141, 279] on div "ID Verification" at bounding box center [158, 283] width 169 height 11
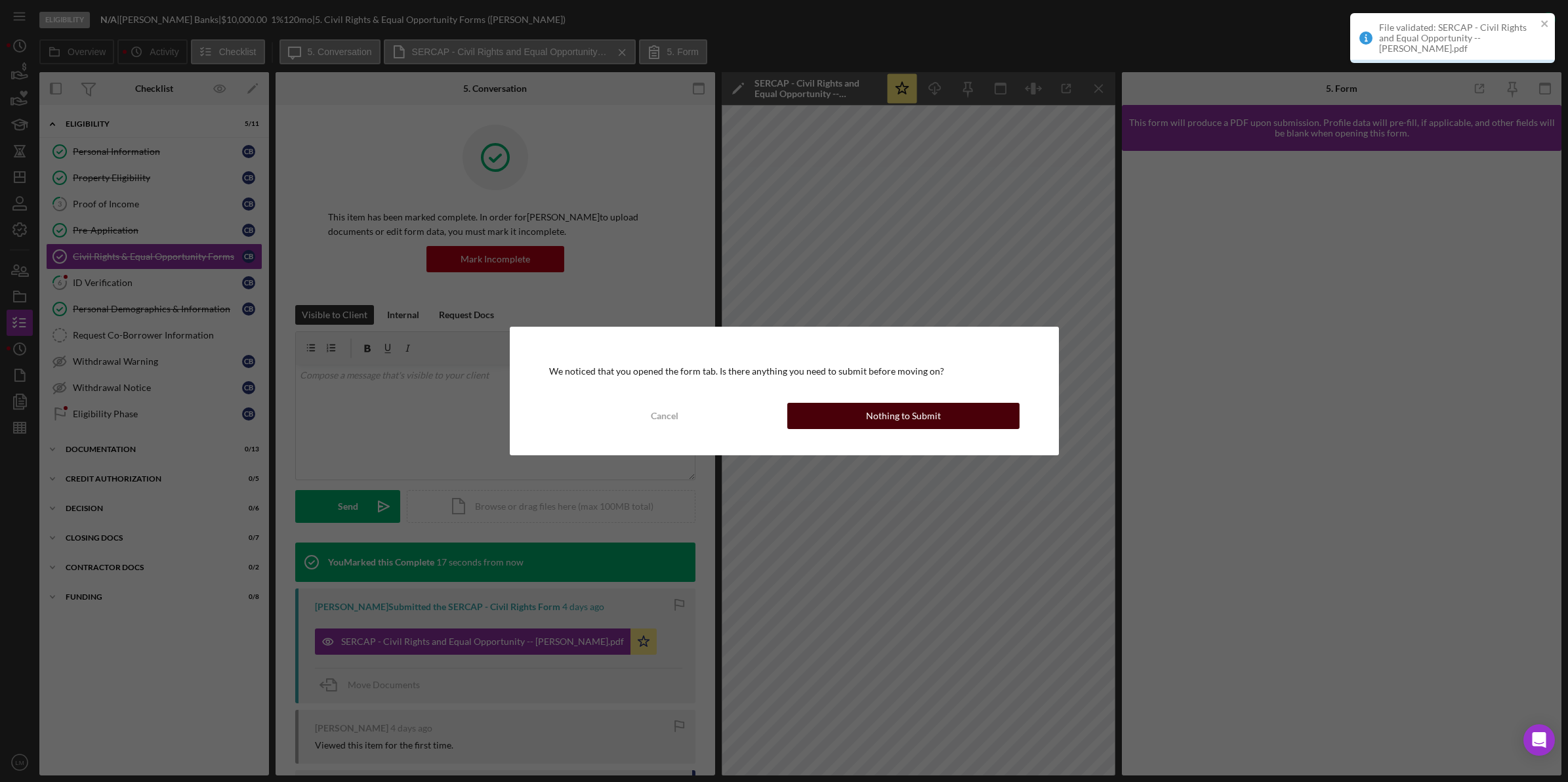
click at [958, 415] on button "Nothing to Submit" at bounding box center [903, 415] width 232 height 26
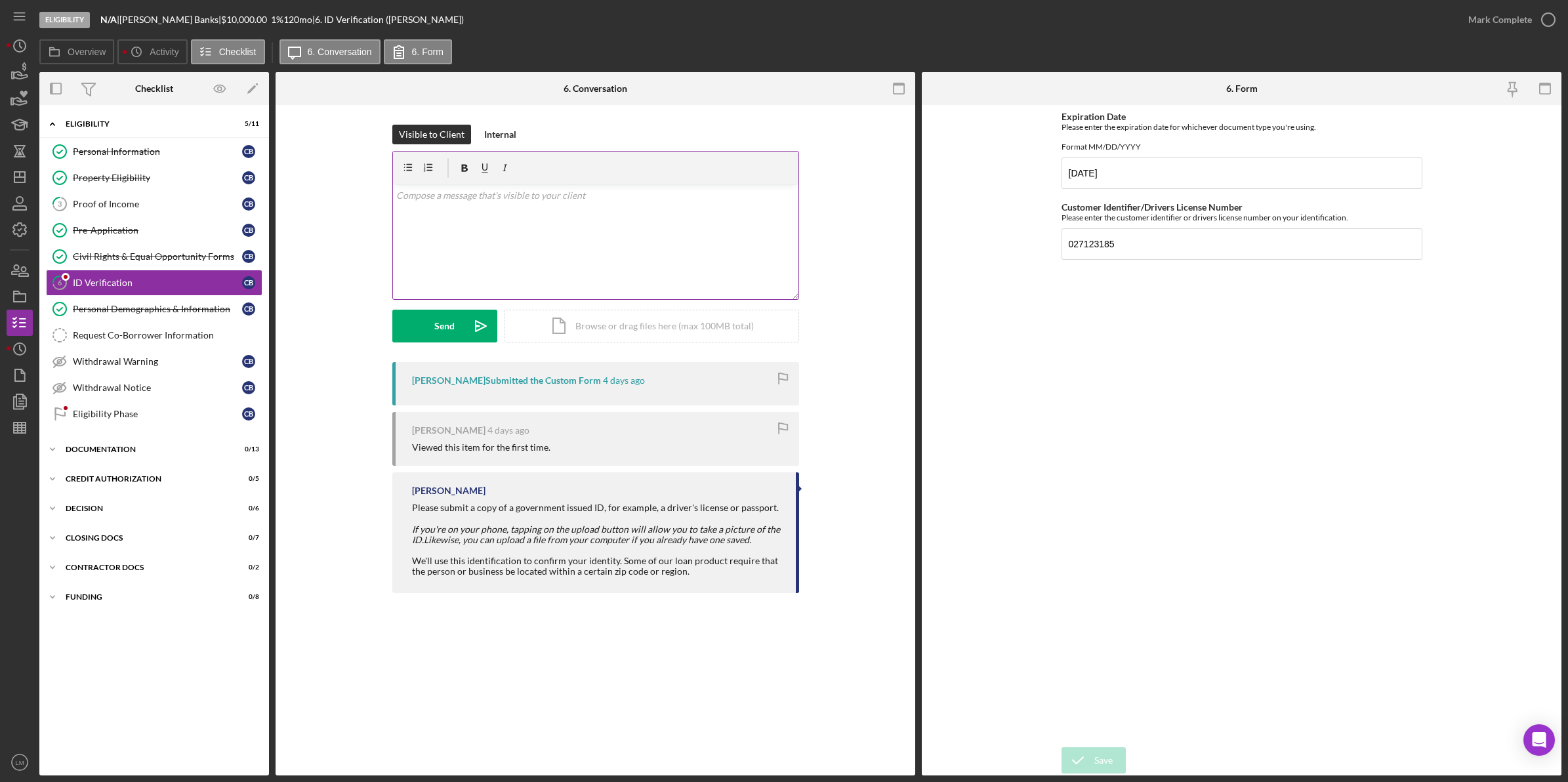
click at [611, 279] on div "v Color teal Color pink Remove color Add row above Add row below Add column bef…" at bounding box center [595, 241] width 405 height 115
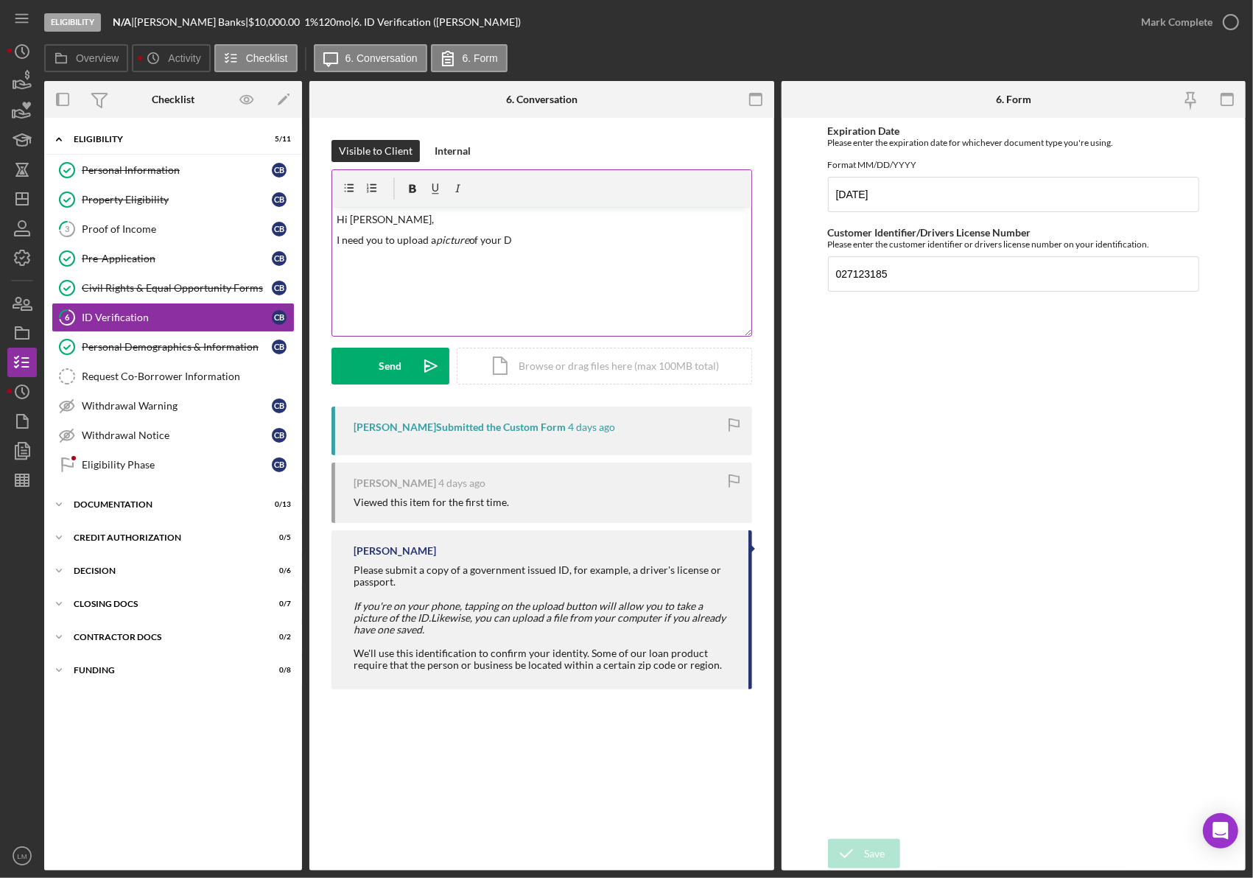
click at [631, 282] on div "v Color teal Color pink Remove color Add row above Add row below Add column bef…" at bounding box center [541, 271] width 419 height 129
click at [414, 374] on icon "Icon/icon-invite-send" at bounding box center [431, 366] width 37 height 37
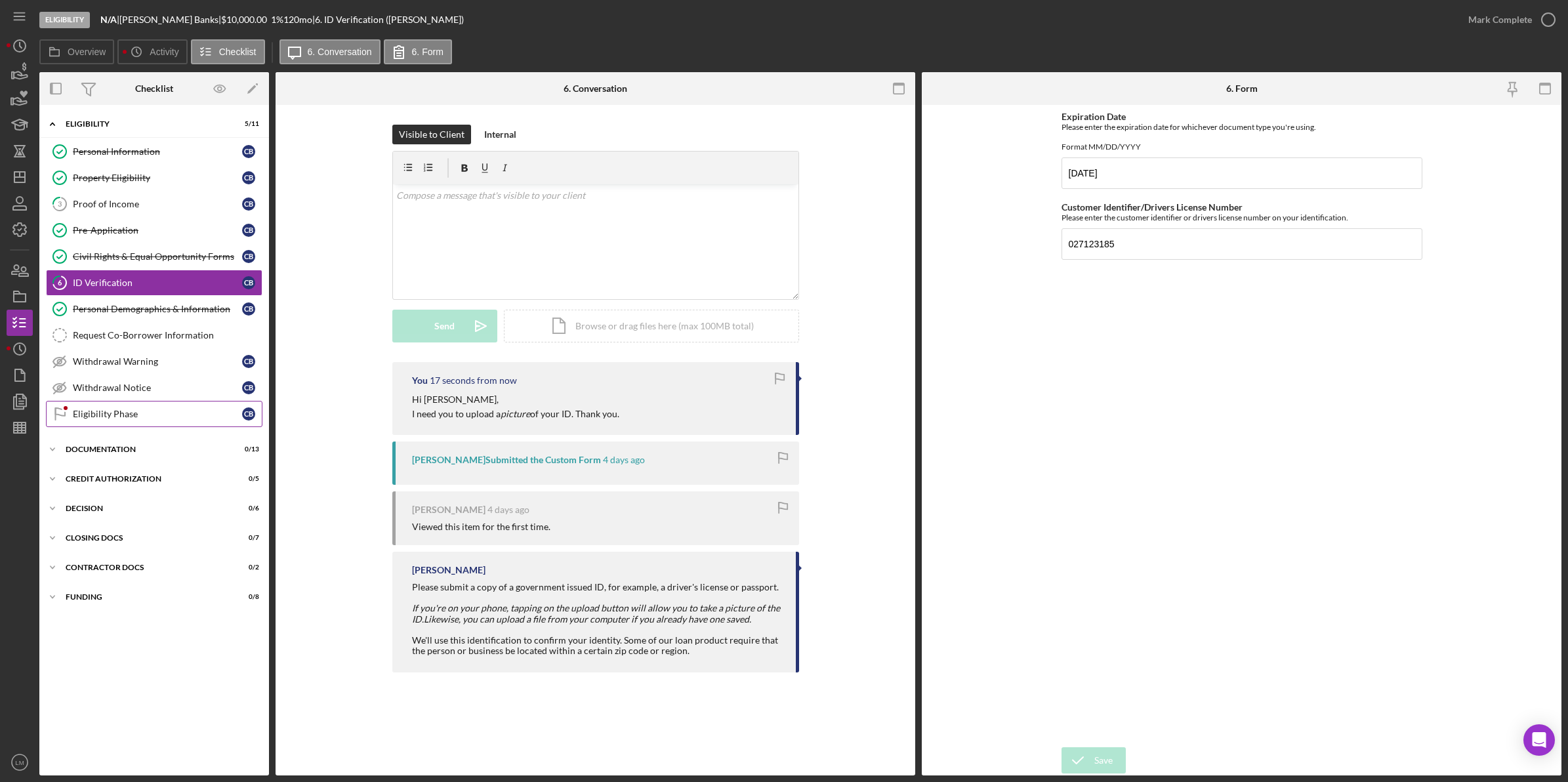
click at [132, 420] on div "Eligibility Phase" at bounding box center [158, 414] width 169 height 11
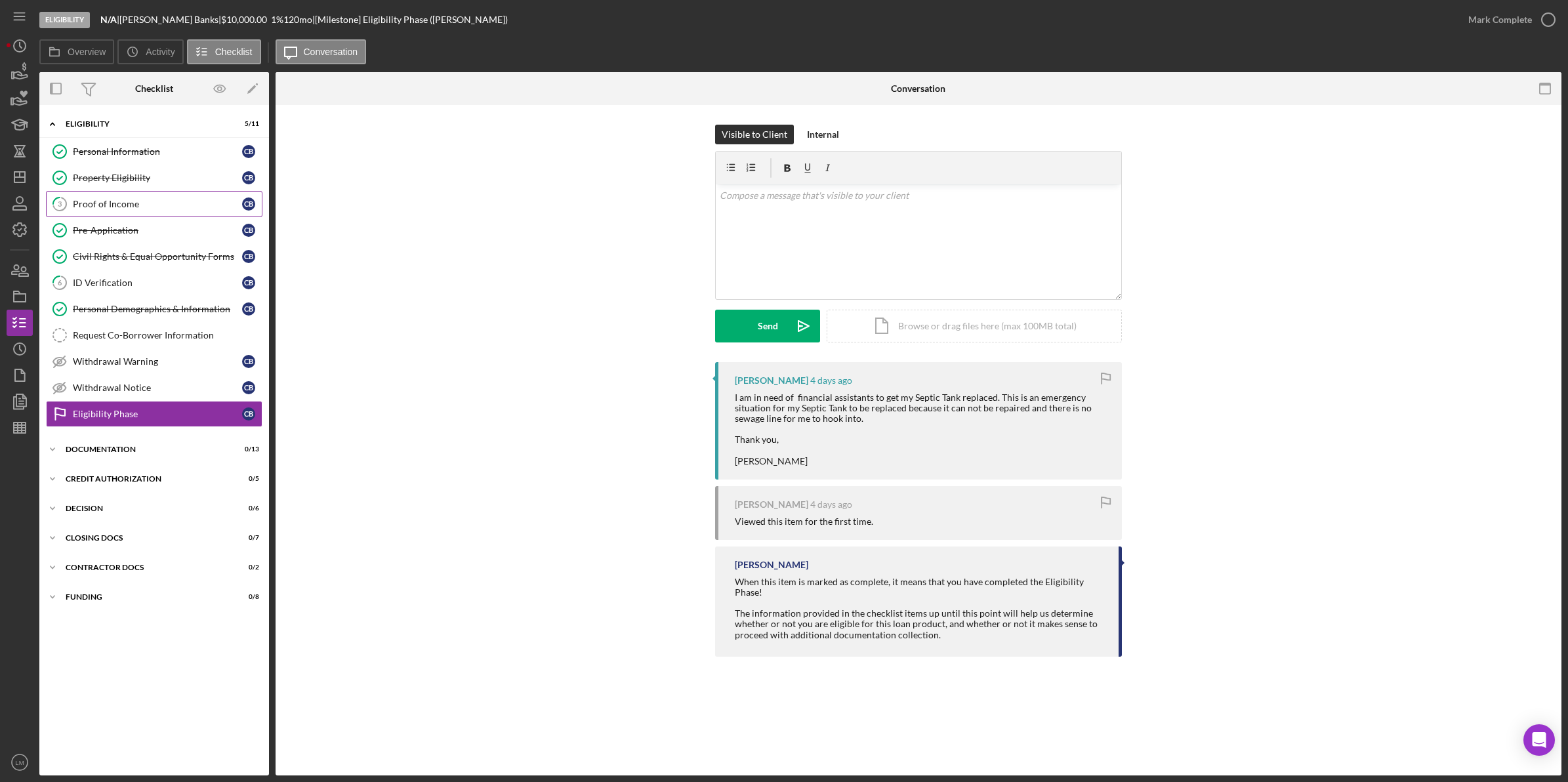
click at [161, 207] on div "Proof of Income" at bounding box center [158, 204] width 169 height 11
